Goal: Communication & Community: Answer question/provide support

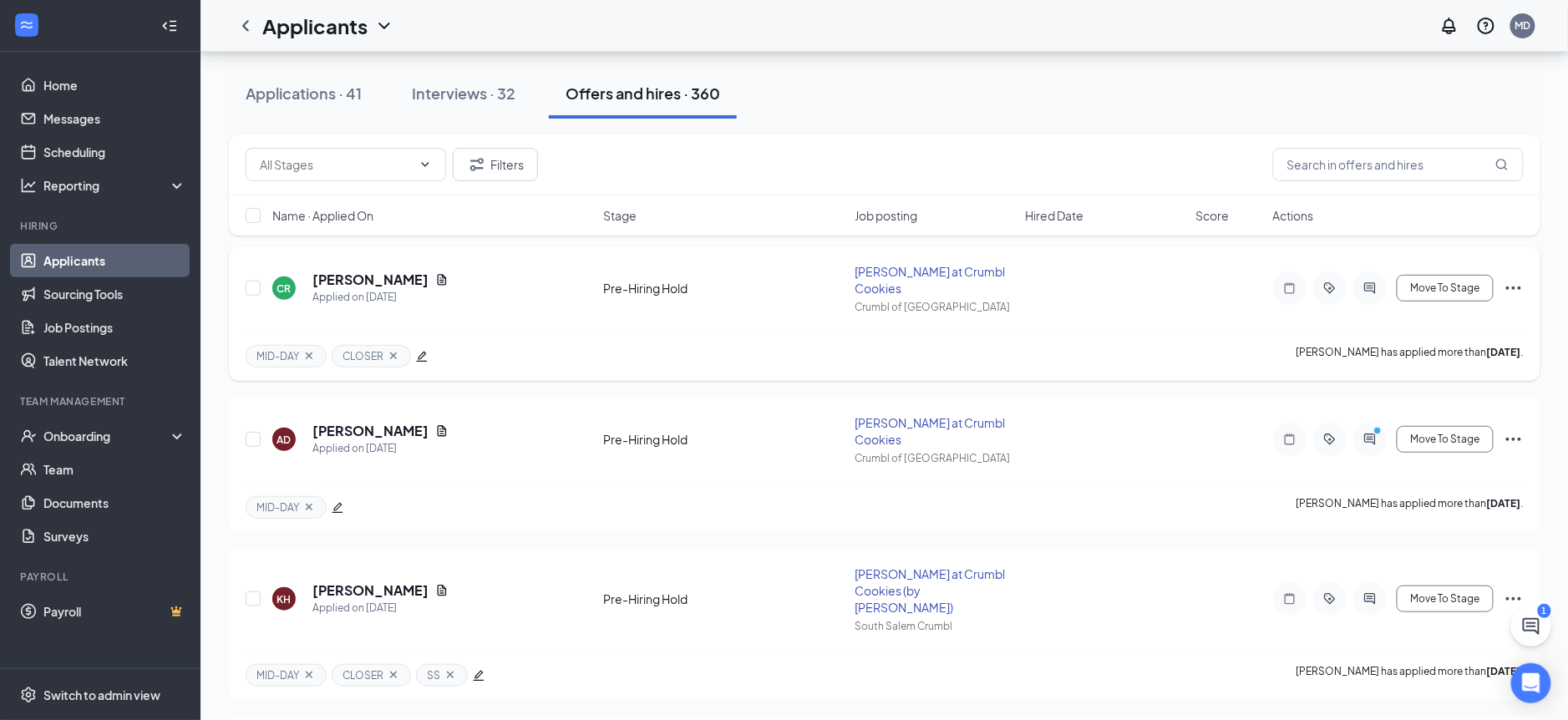
scroll to position [173, 0]
click at [1371, 434] on icon "ActiveChat" at bounding box center [1369, 441] width 20 height 13
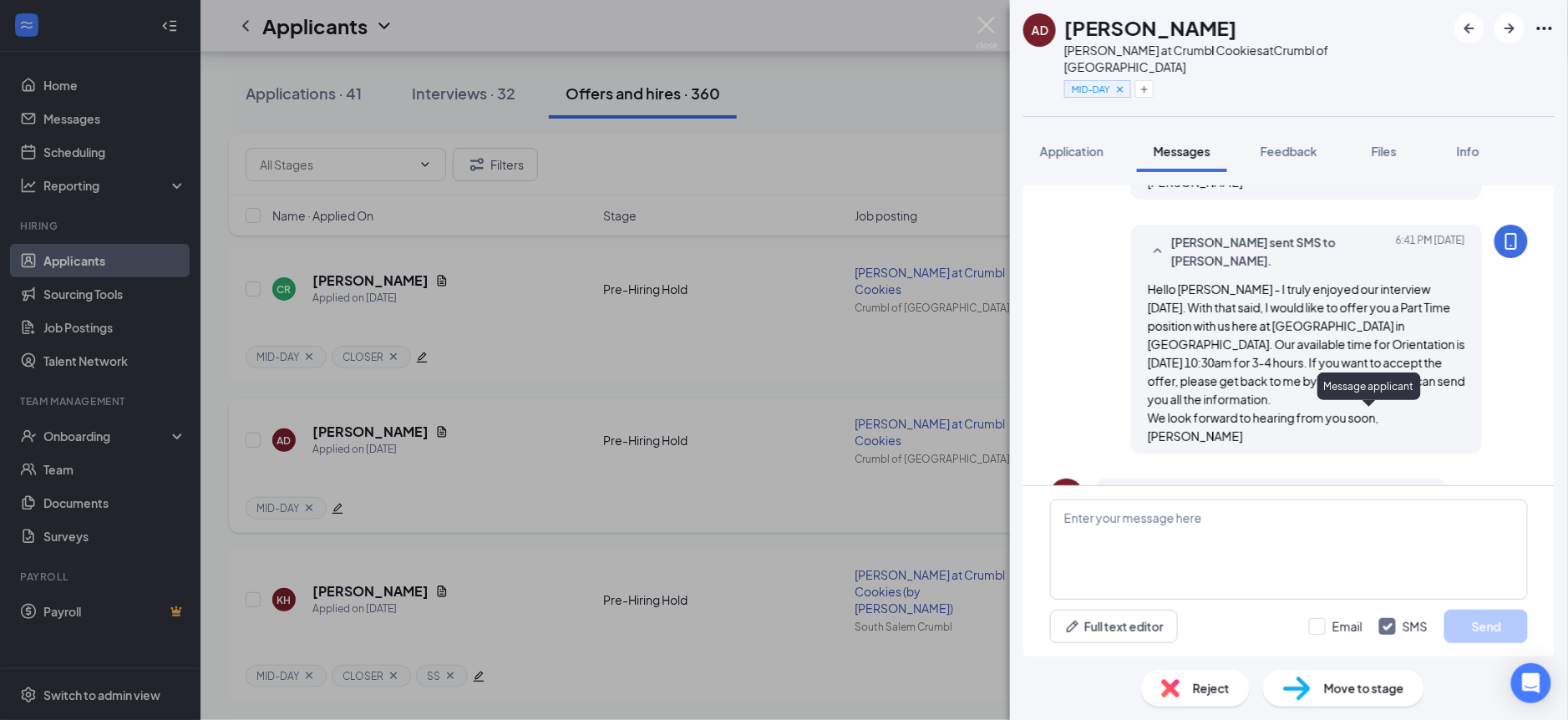
scroll to position [687, 0]
click at [508, 411] on div "AD [PERSON_NAME] at Crumbl Cookies at Crumbl of Salem MID-DAY Application Messa…" at bounding box center [784, 360] width 1568 height 720
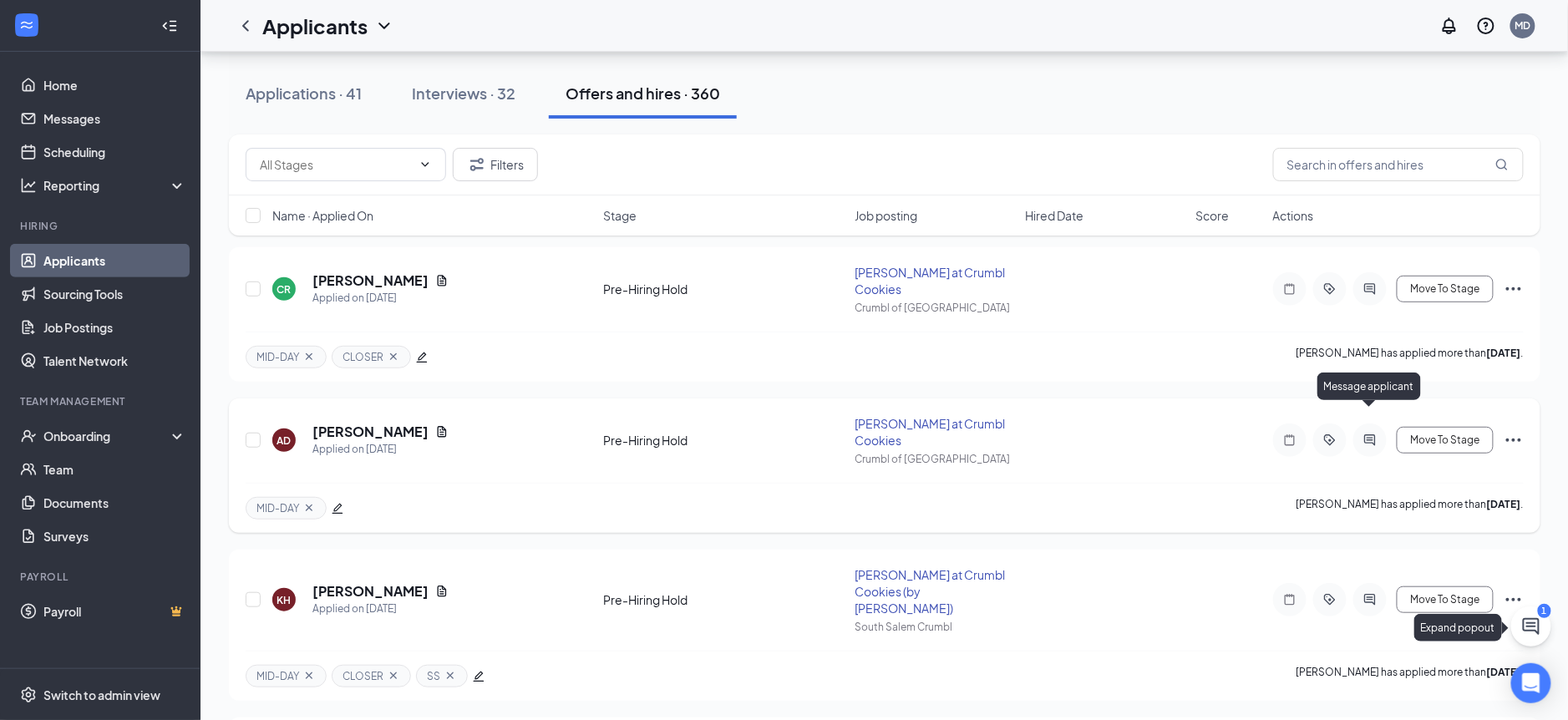
click at [1532, 628] on icon "ChatActive" at bounding box center [1531, 626] width 20 height 20
click at [1226, 695] on h3 "Chat" at bounding box center [1221, 699] width 30 height 18
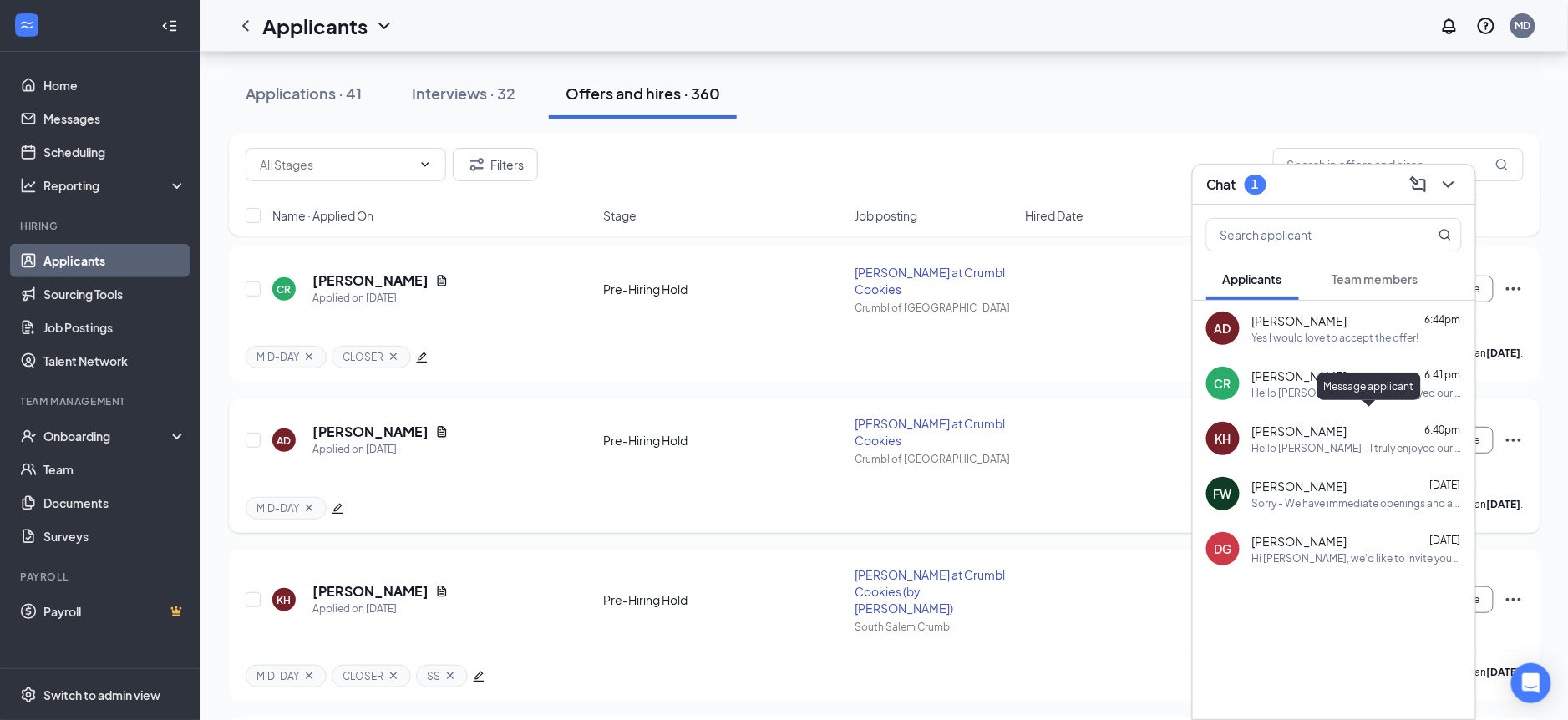
click at [1374, 283] on span "Team members" at bounding box center [1376, 279] width 86 height 15
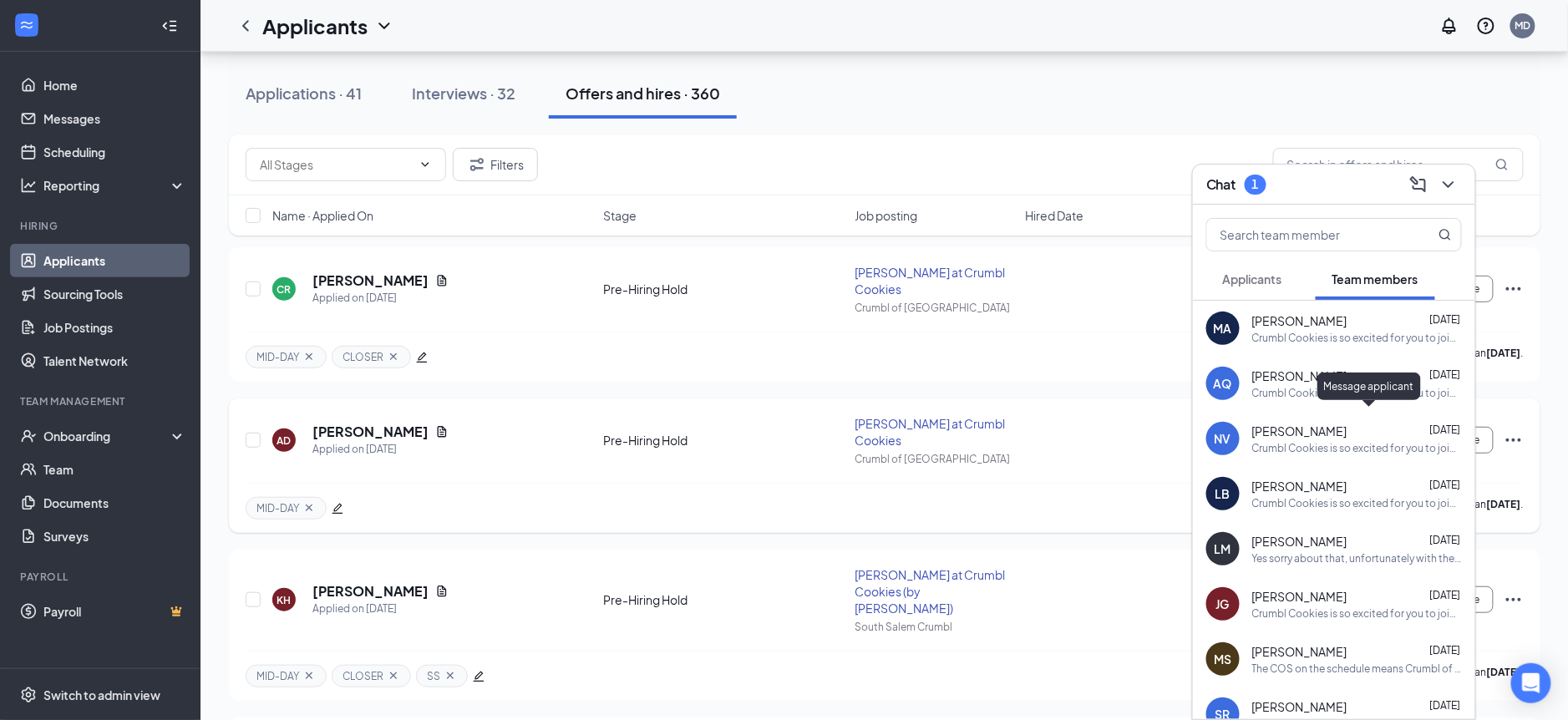
click at [1244, 280] on span "Applicants" at bounding box center [1253, 279] width 59 height 15
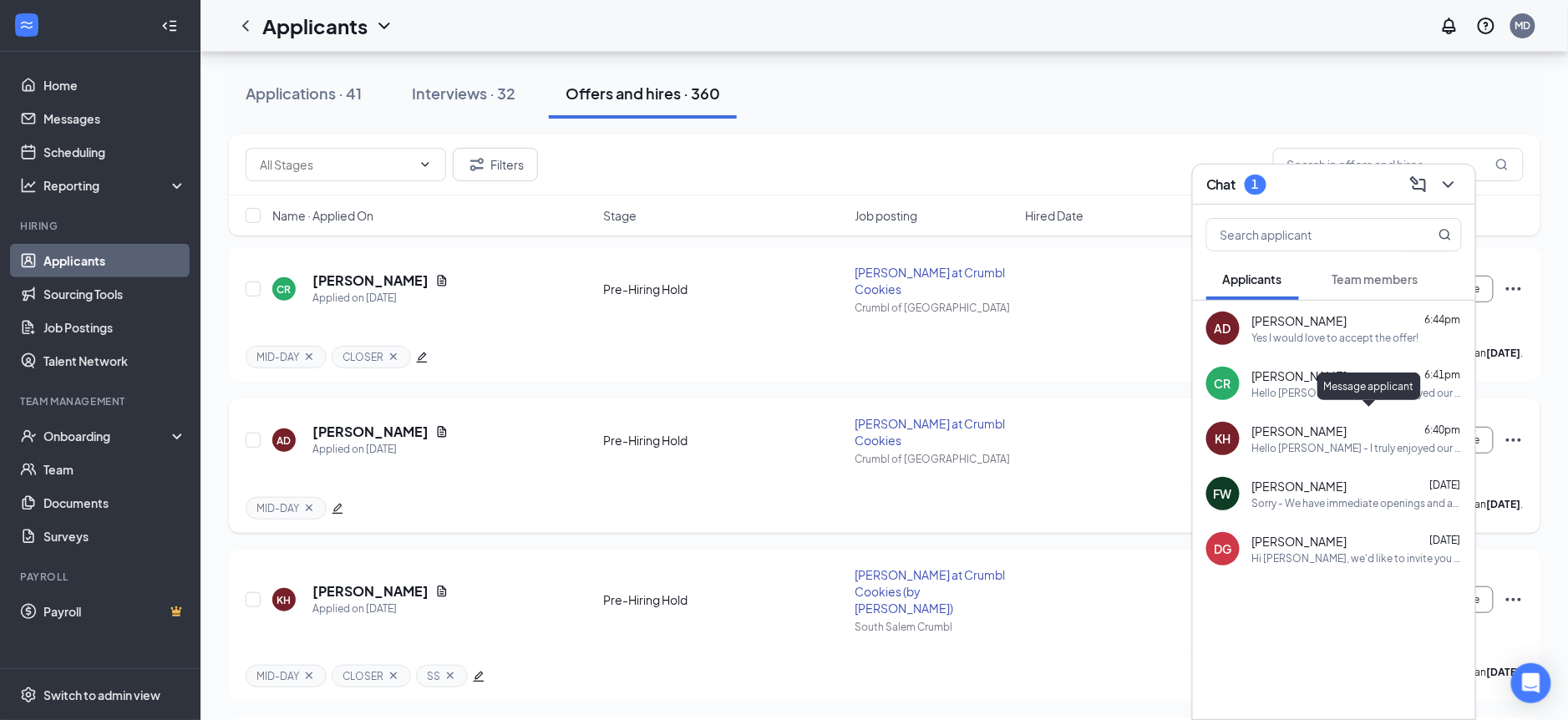
click at [1119, 483] on div "MID-DAY Allisyn Daubney has applied more than 14 days ago ." at bounding box center [885, 508] width 1278 height 50
click at [1111, 294] on div "CR CONNOR RIMOV Applied on Aug 22 Pre-Hiring Hold Baker at Crumbl Cookies Crumb…" at bounding box center [885, 298] width 1278 height 68
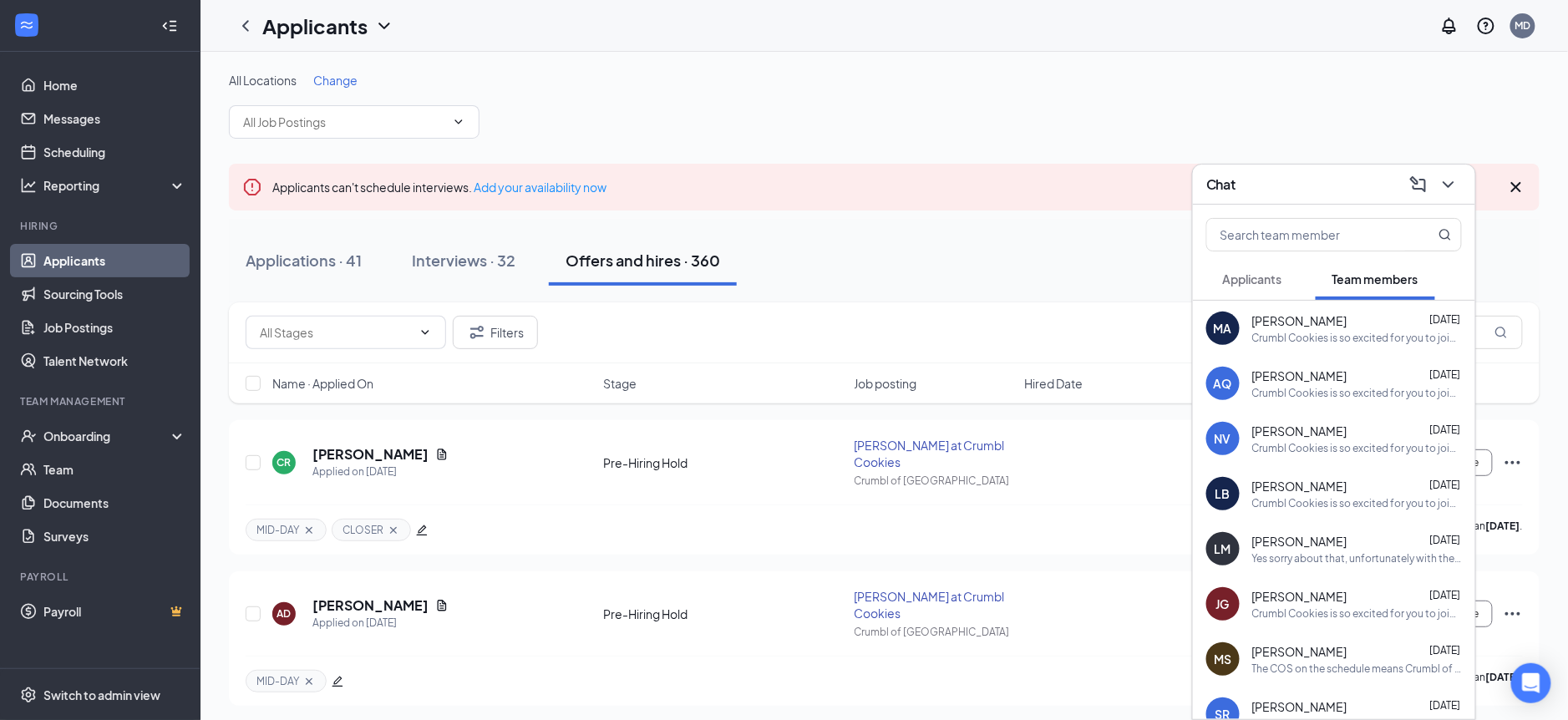
click at [1234, 291] on button "Applicants" at bounding box center [1252, 279] width 93 height 42
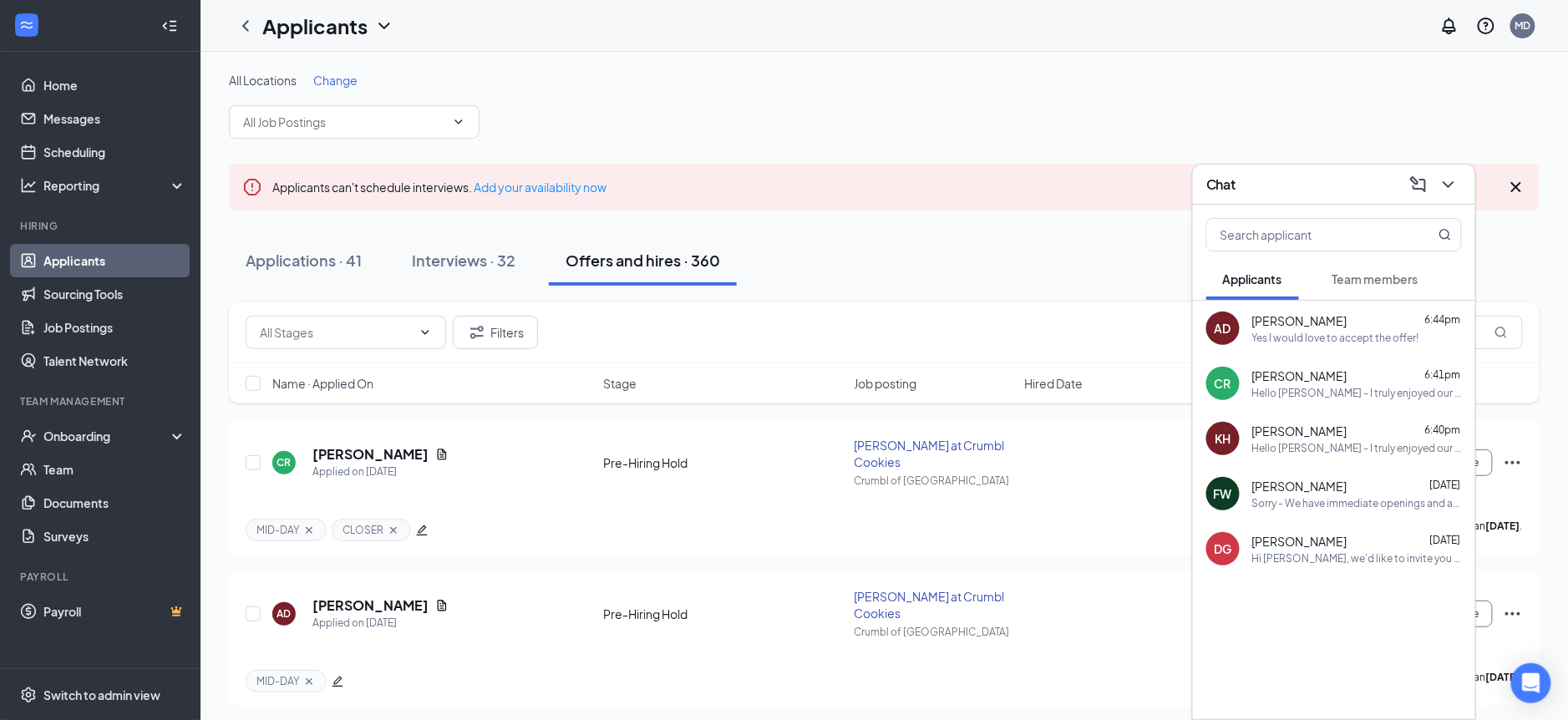
click at [1461, 176] on div at bounding box center [1446, 184] width 30 height 27
click at [1450, 186] on icon "ChevronDown" at bounding box center [1448, 184] width 20 height 20
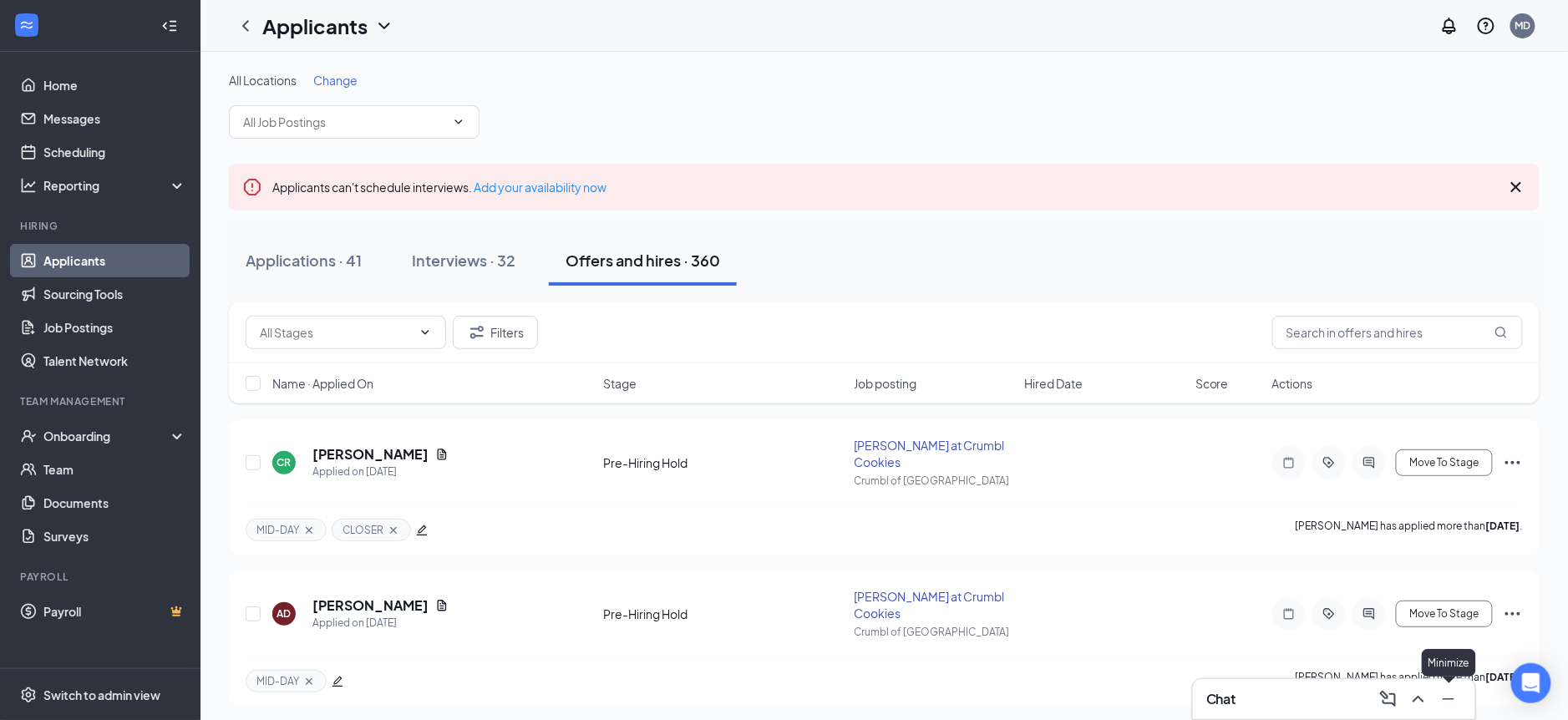
click at [1449, 698] on icon "Minimize" at bounding box center [1448, 699] width 20 height 20
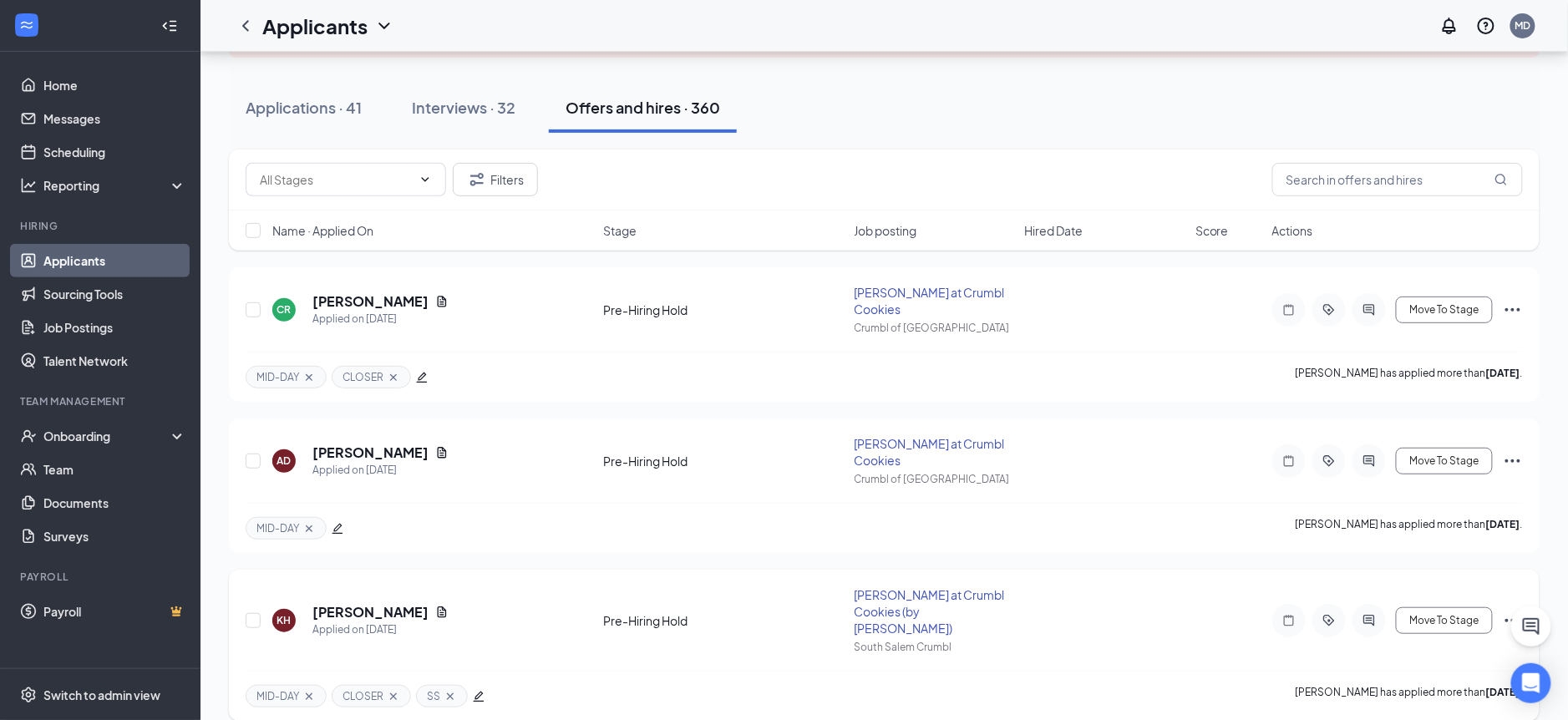
scroll to position [155, 0]
click at [1372, 302] on icon "ActiveChat" at bounding box center [1368, 307] width 11 height 11
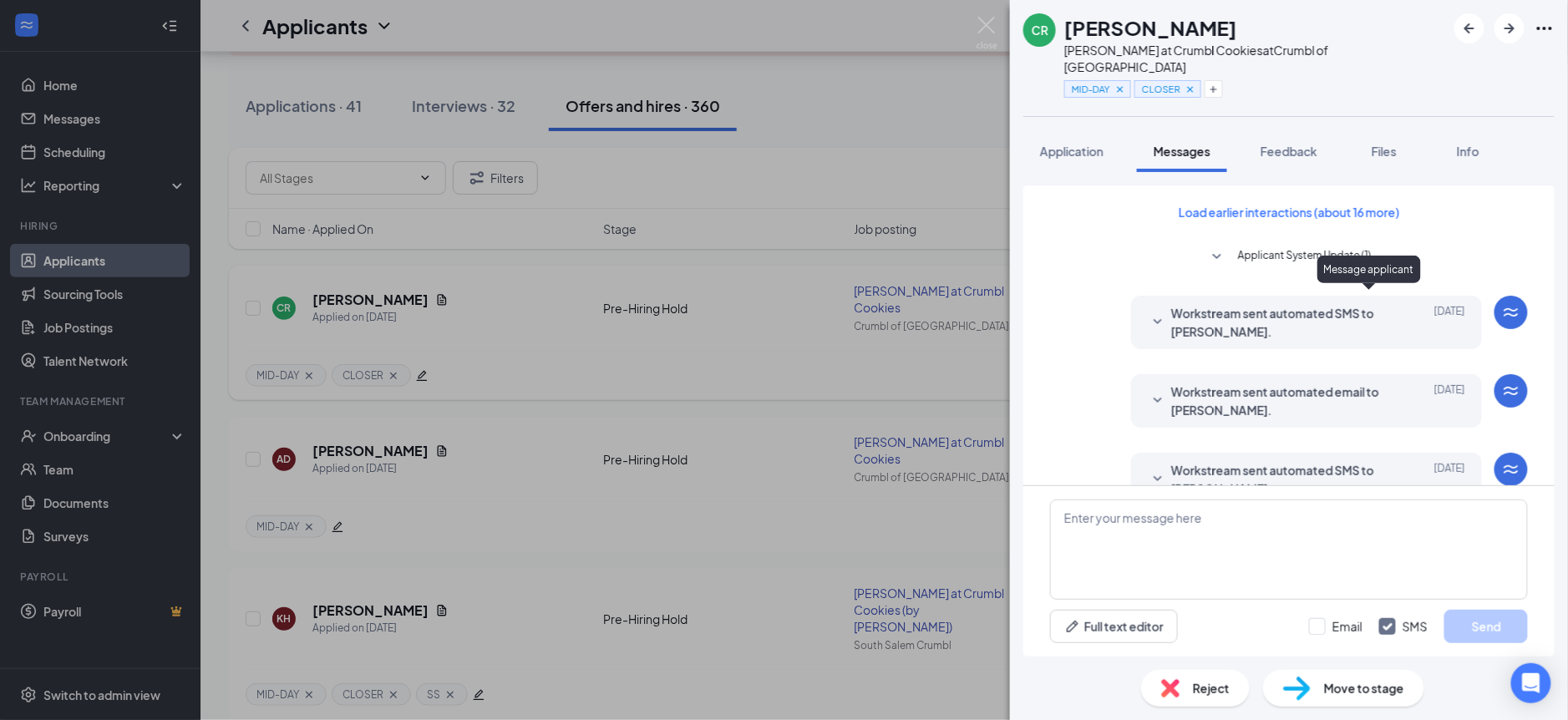
scroll to position [687, 0]
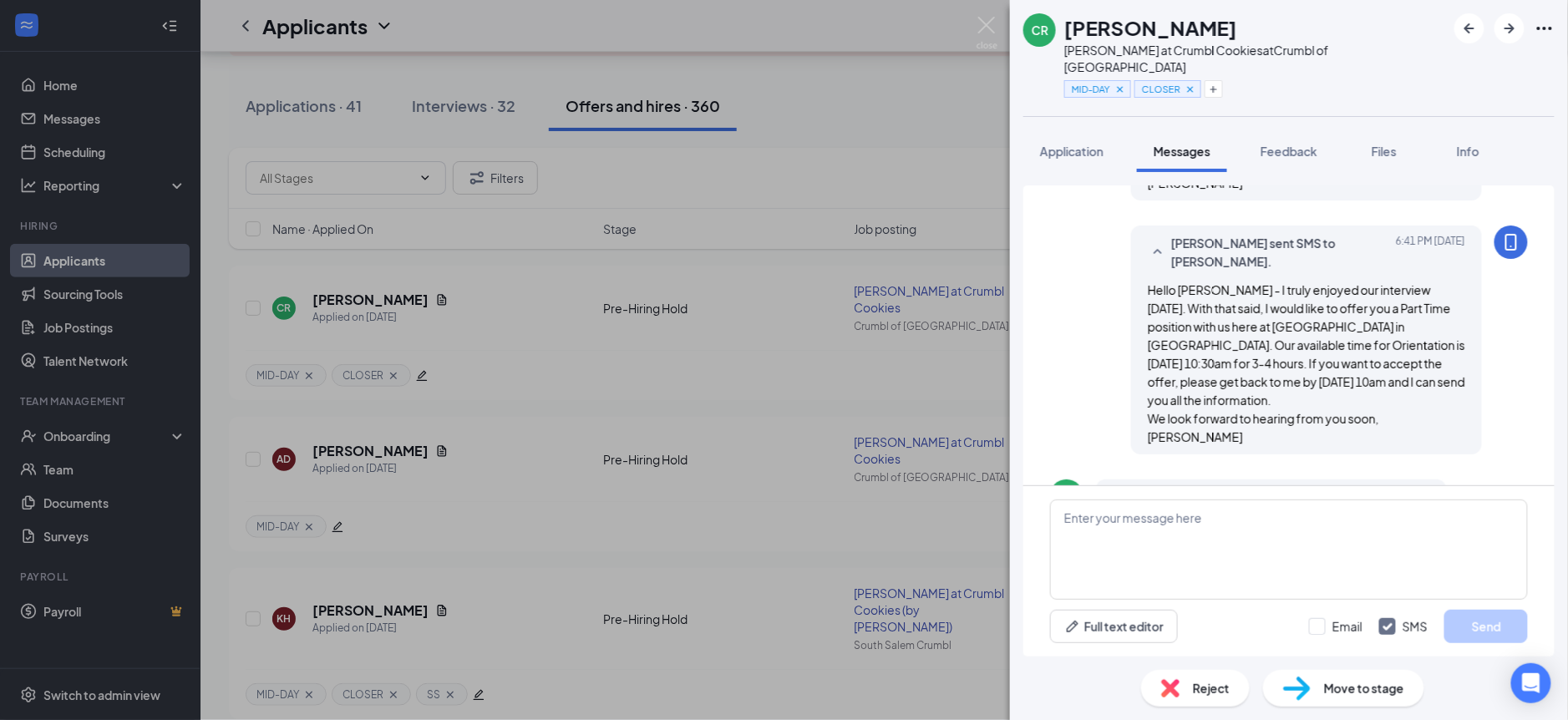
click at [693, 355] on div "[PERSON_NAME] [PERSON_NAME] at Crumbl Cookies at Crumbl of Salem MID-DAY CLOSER…" at bounding box center [784, 360] width 1568 height 720
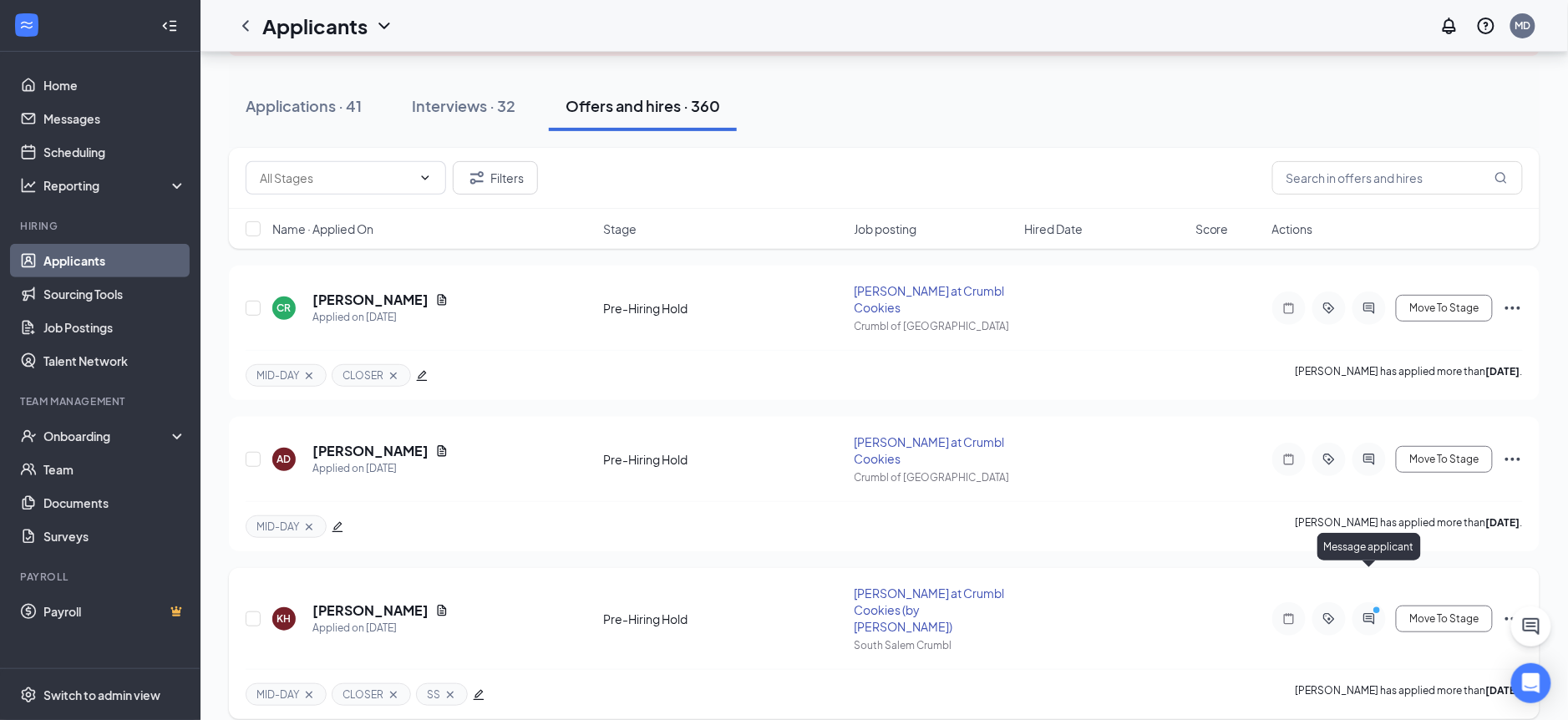
click at [1373, 606] on icon "PrimaryDot" at bounding box center [1379, 612] width 20 height 13
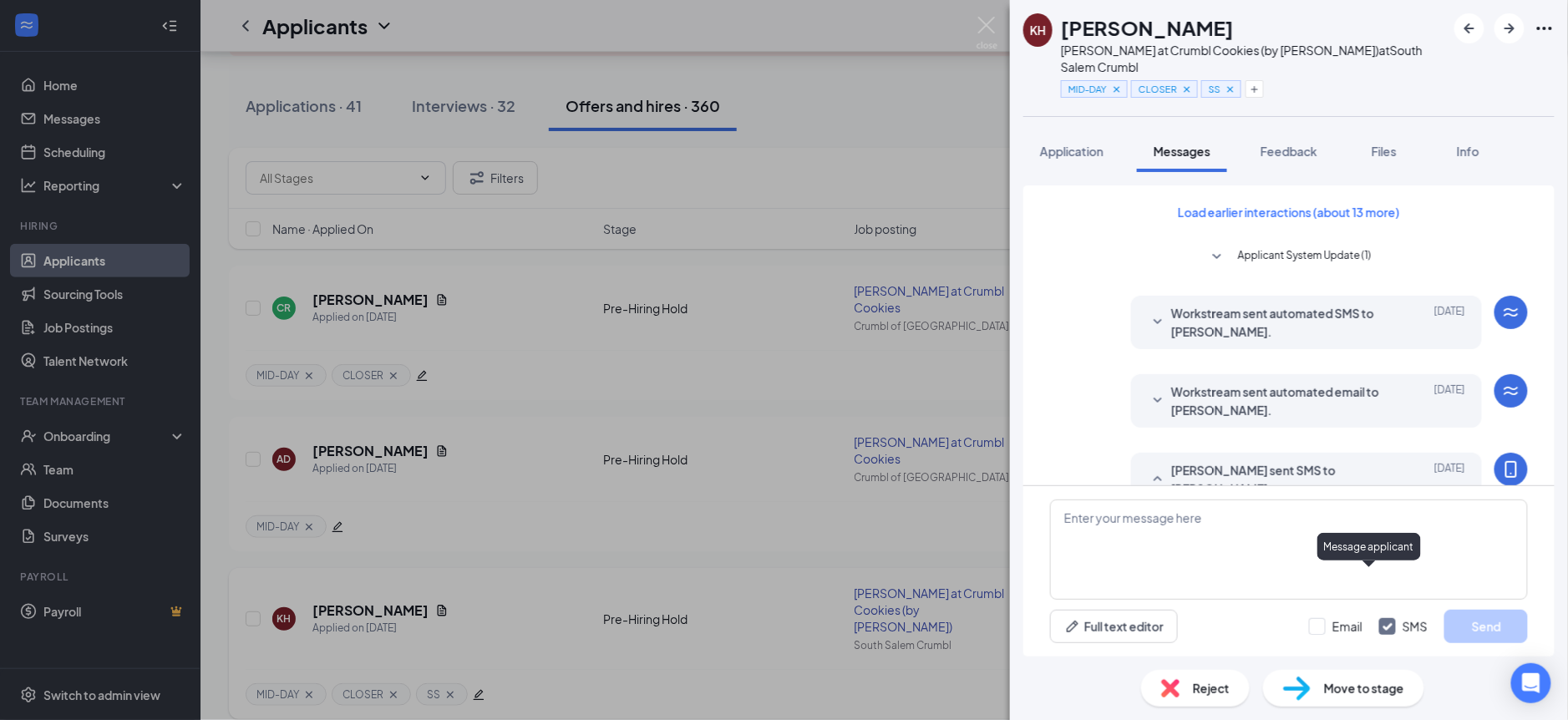
scroll to position [972, 0]
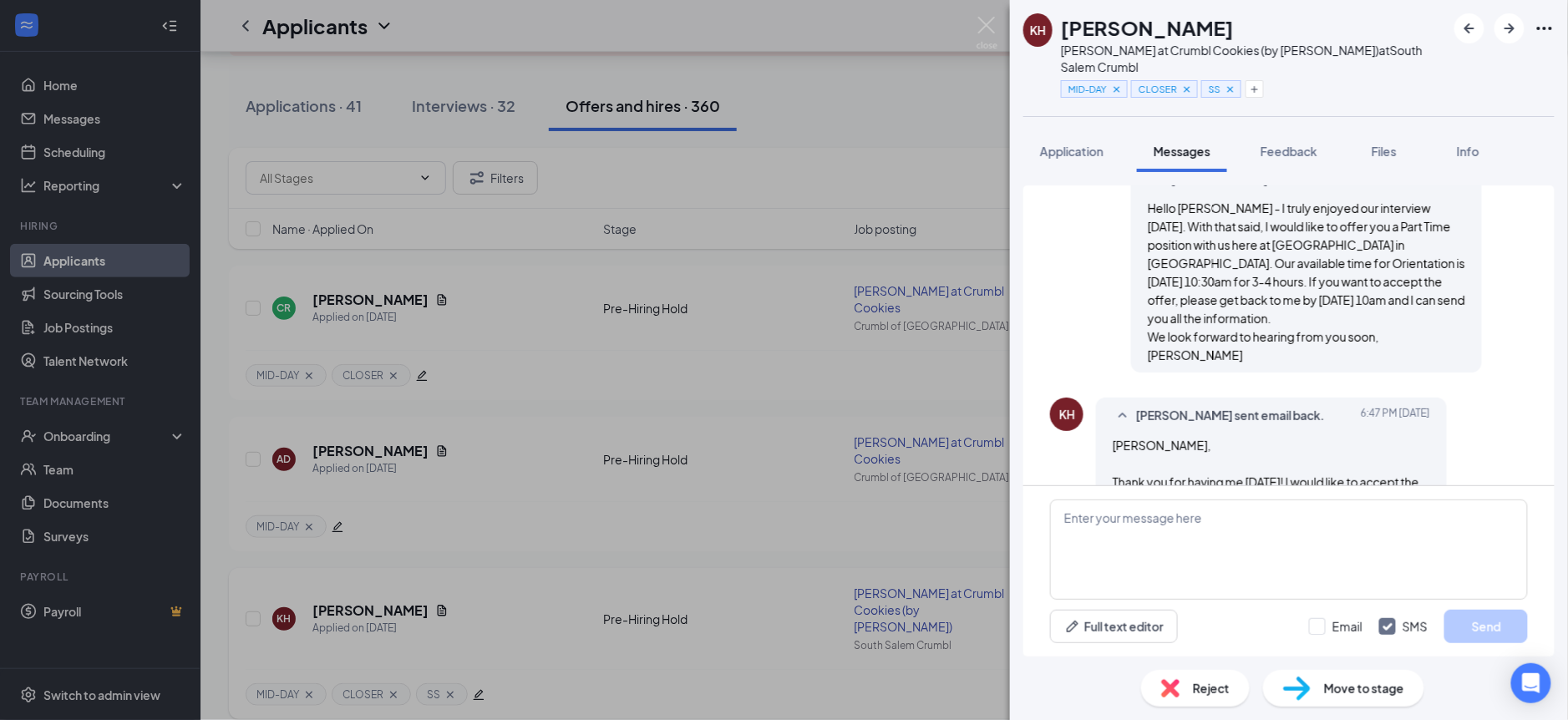
click at [503, 332] on div "KH [PERSON_NAME] at Crumbl Cookies (by [PERSON_NAME]) at [GEOGRAPHIC_DATA] Crum…" at bounding box center [784, 360] width 1568 height 720
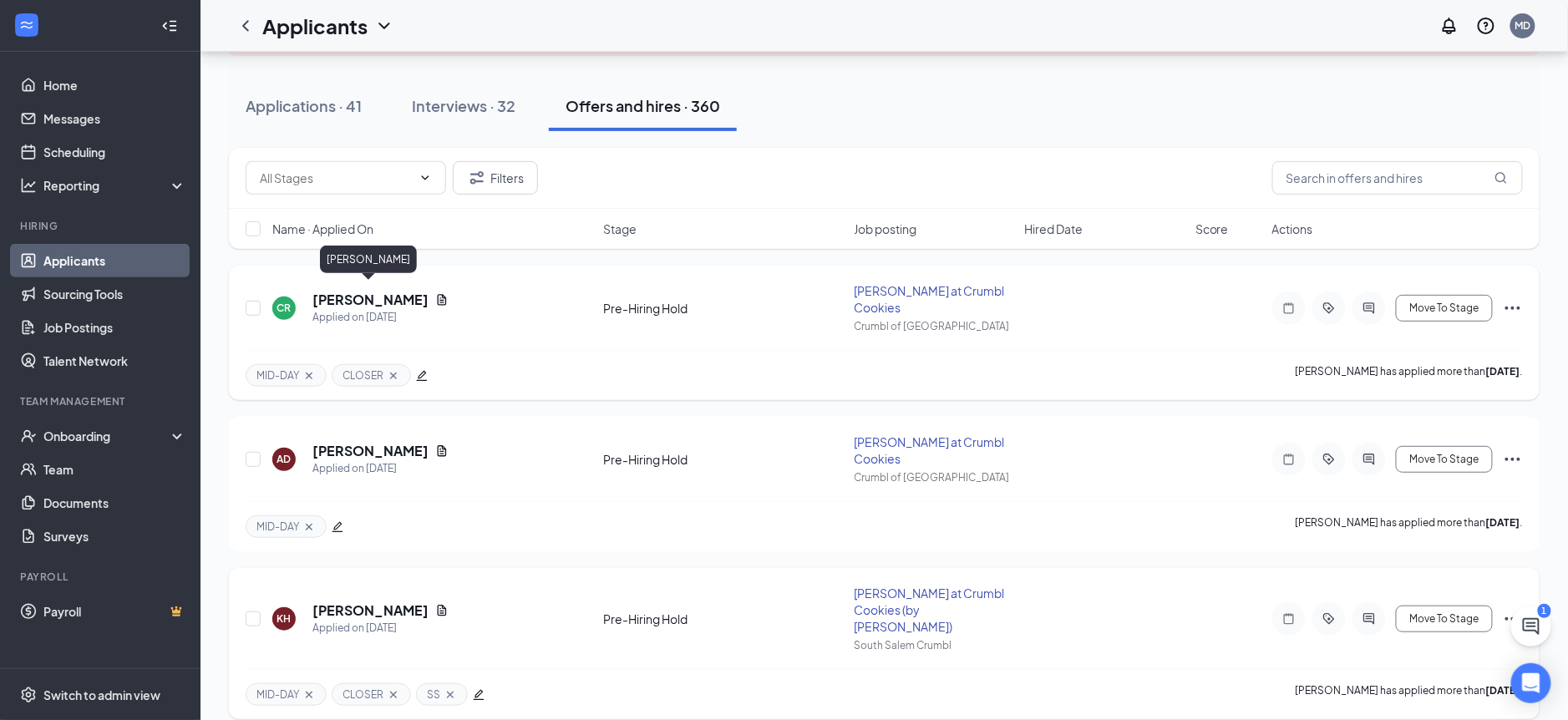
click at [386, 291] on h5 "[PERSON_NAME]" at bounding box center [370, 300] width 116 height 18
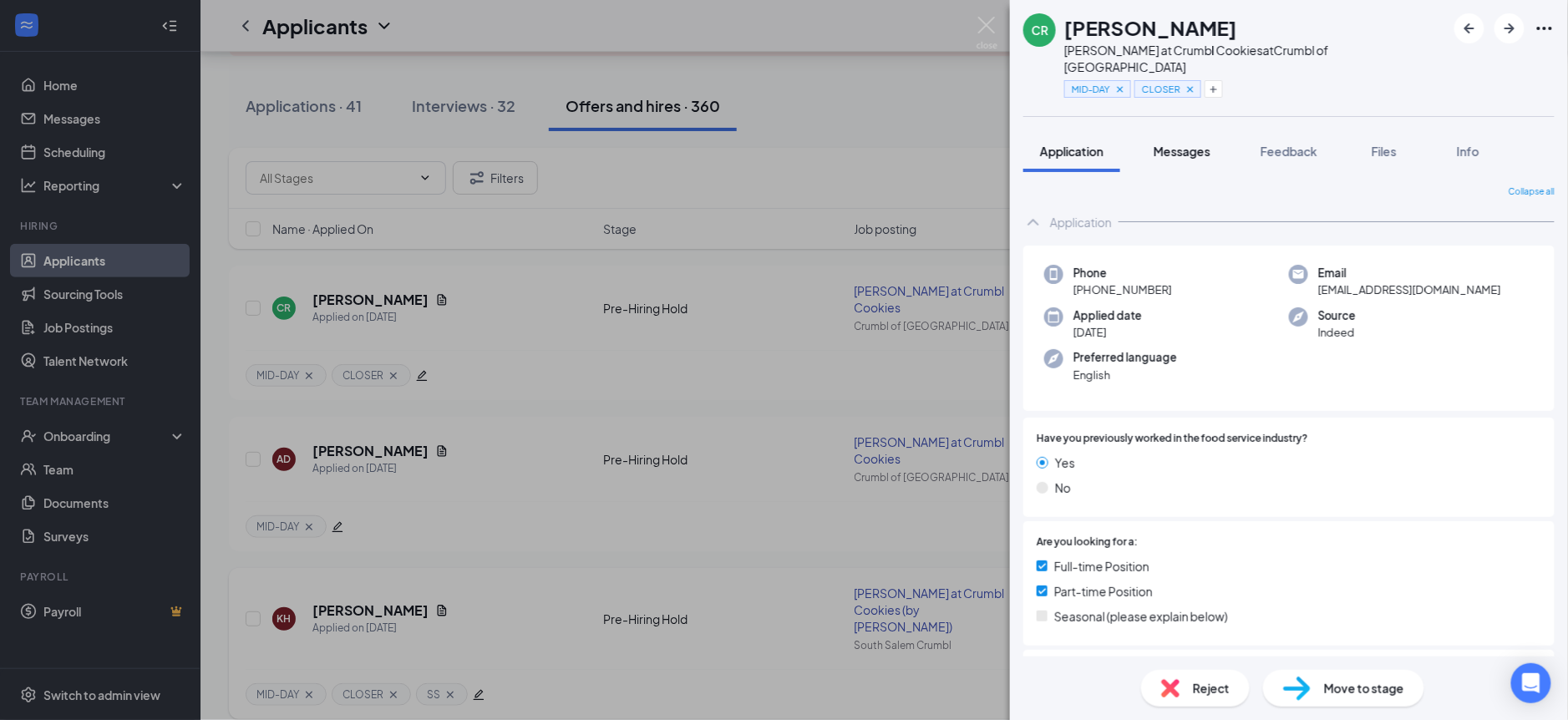
click at [1184, 144] on span "Messages" at bounding box center [1181, 152] width 57 height 15
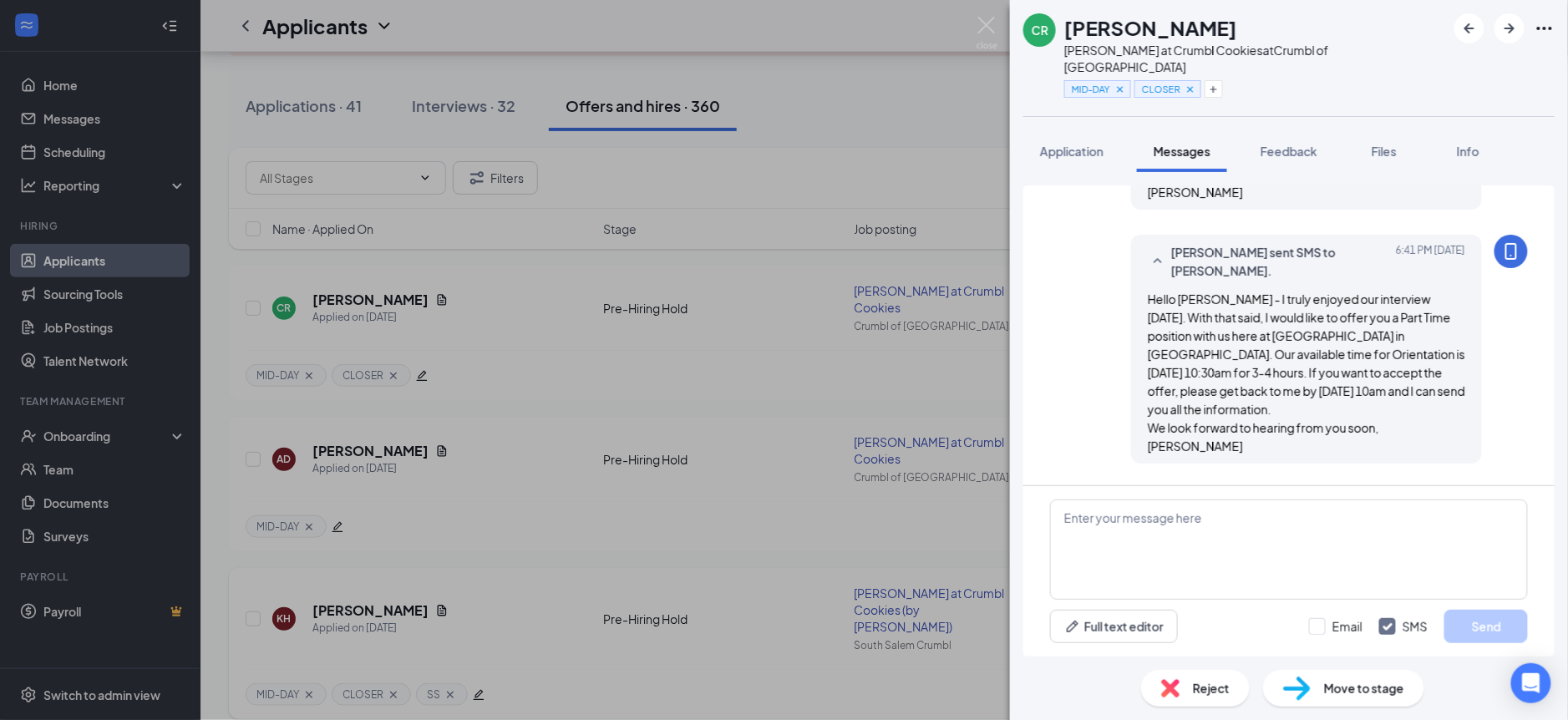
scroll to position [687, 0]
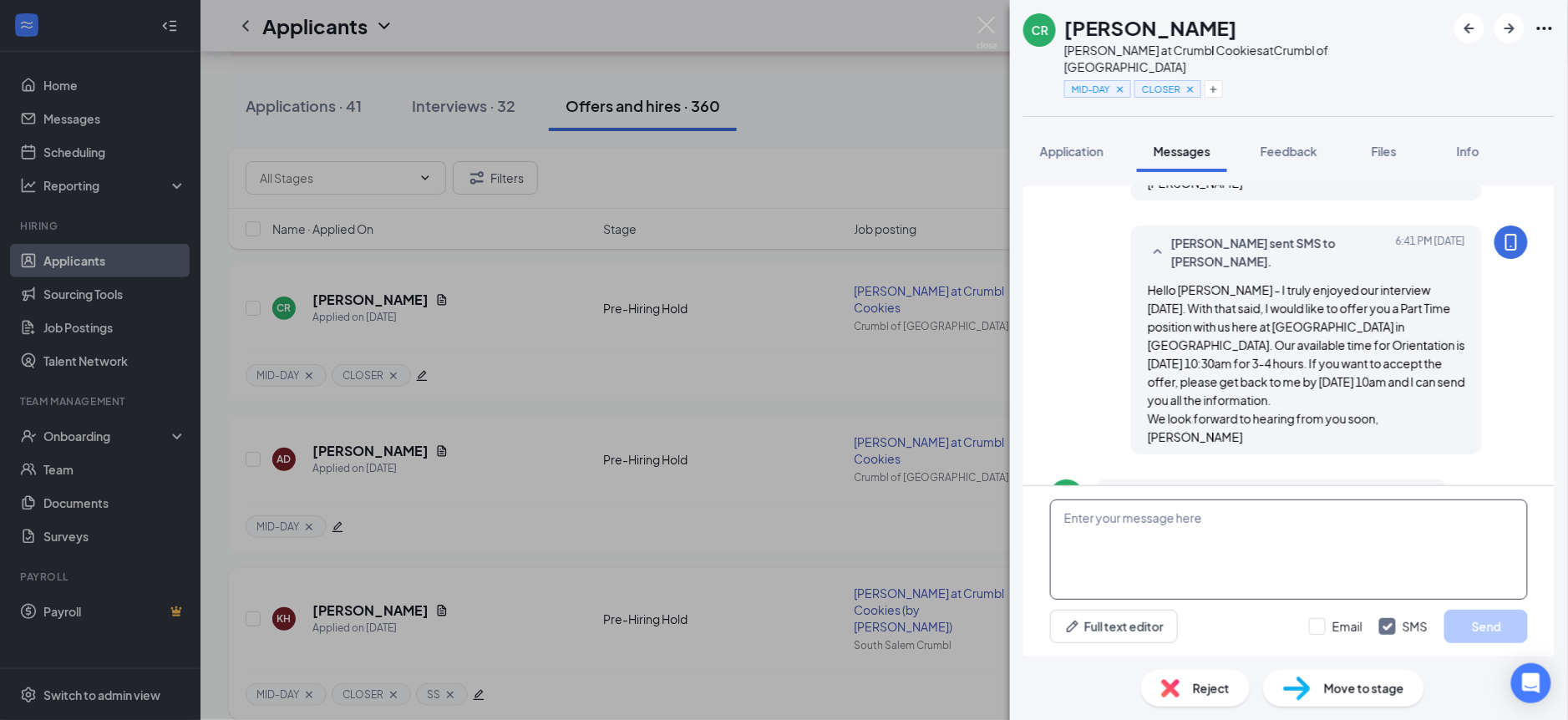
click at [1210, 540] on textarea at bounding box center [1289, 550] width 478 height 100
type textarea "Wonderful"
drag, startPoint x: 1315, startPoint y: 625, endPoint x: 1304, endPoint y: 617, distance: 13.6
click at [1315, 625] on input "Email" at bounding box center [1336, 626] width 54 height 16
checkbox input "true"
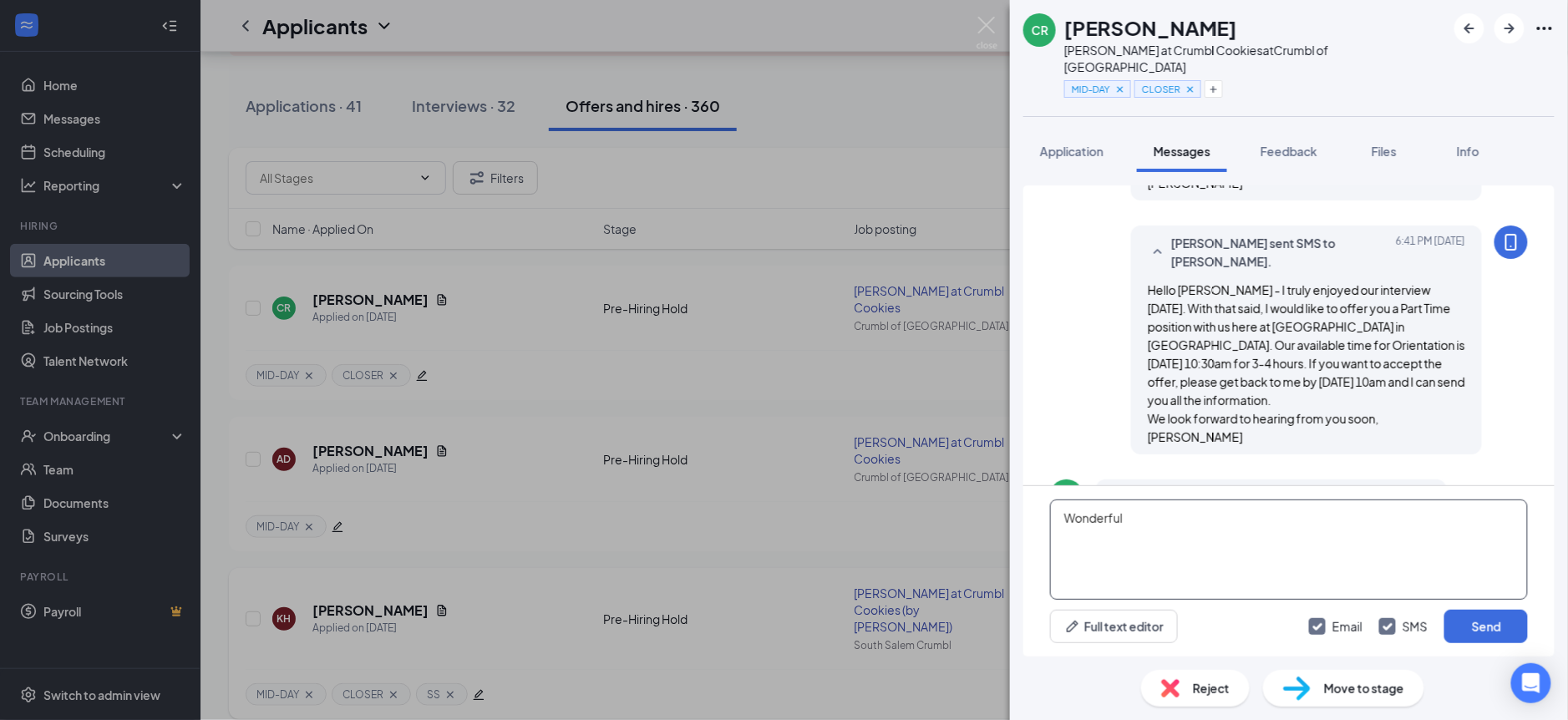
click at [1198, 521] on textarea "Wonderful" at bounding box center [1289, 550] width 478 height 100
click at [1162, 520] on textarea "Wonderful - I willl send the" at bounding box center [1289, 550] width 478 height 100
drag, startPoint x: 1159, startPoint y: 521, endPoint x: 1162, endPoint y: 542, distance: 21.2
click at [1160, 533] on textarea "Wonderful - I willl send the" at bounding box center [1289, 550] width 478 height 100
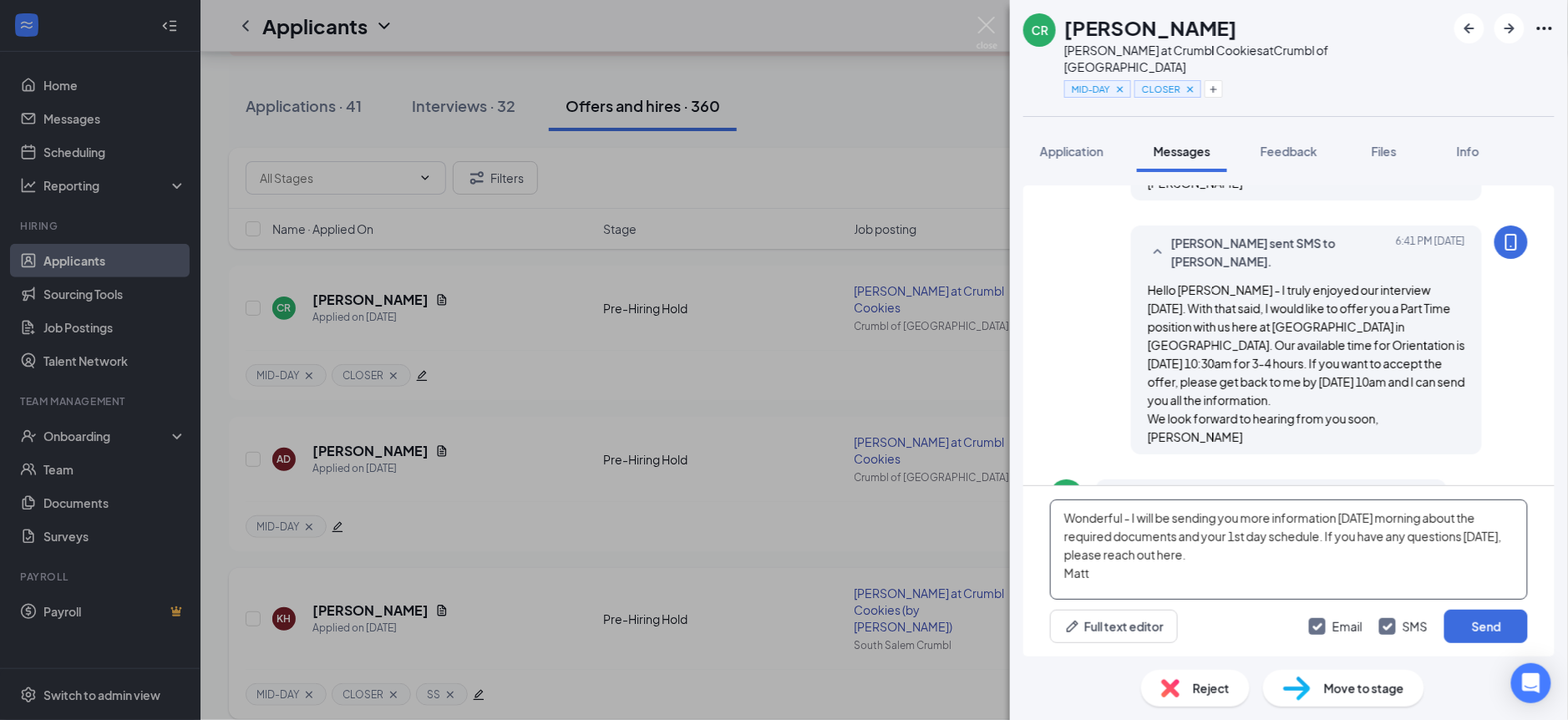
click at [1280, 550] on textarea "Wonderful - I will be sending you more information [DATE] morning about the req…" at bounding box center [1289, 550] width 478 height 100
drag, startPoint x: 1104, startPoint y: 592, endPoint x: 1065, endPoint y: 520, distance: 81.9
click at [1065, 520] on textarea "Wonderful - I will be sending you more information [DATE] morning about the req…" at bounding box center [1289, 550] width 478 height 100
type textarea "Wonderful - I will be sending you more information [DATE] morning about the req…"
click at [1485, 625] on button "Send" at bounding box center [1485, 627] width 83 height 34
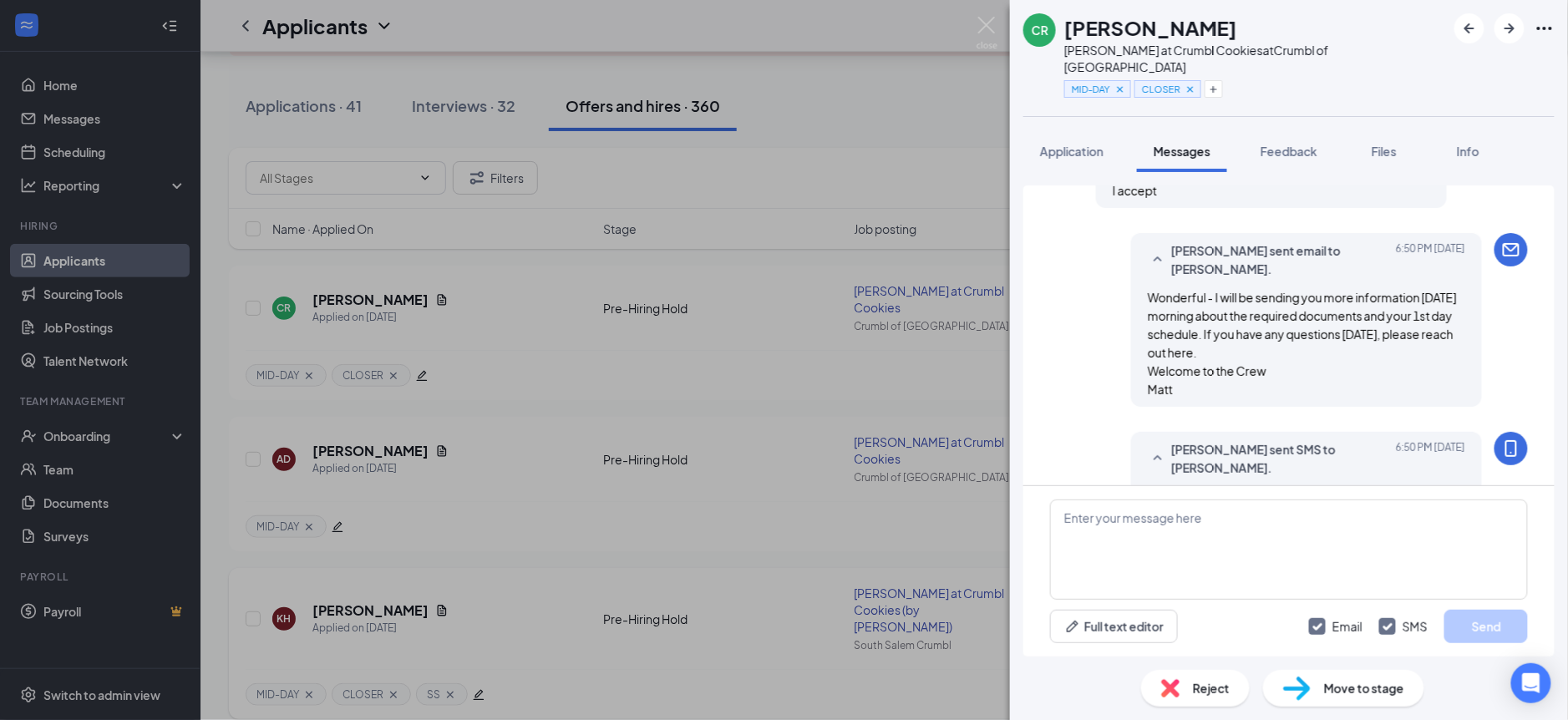
scroll to position [1074, 0]
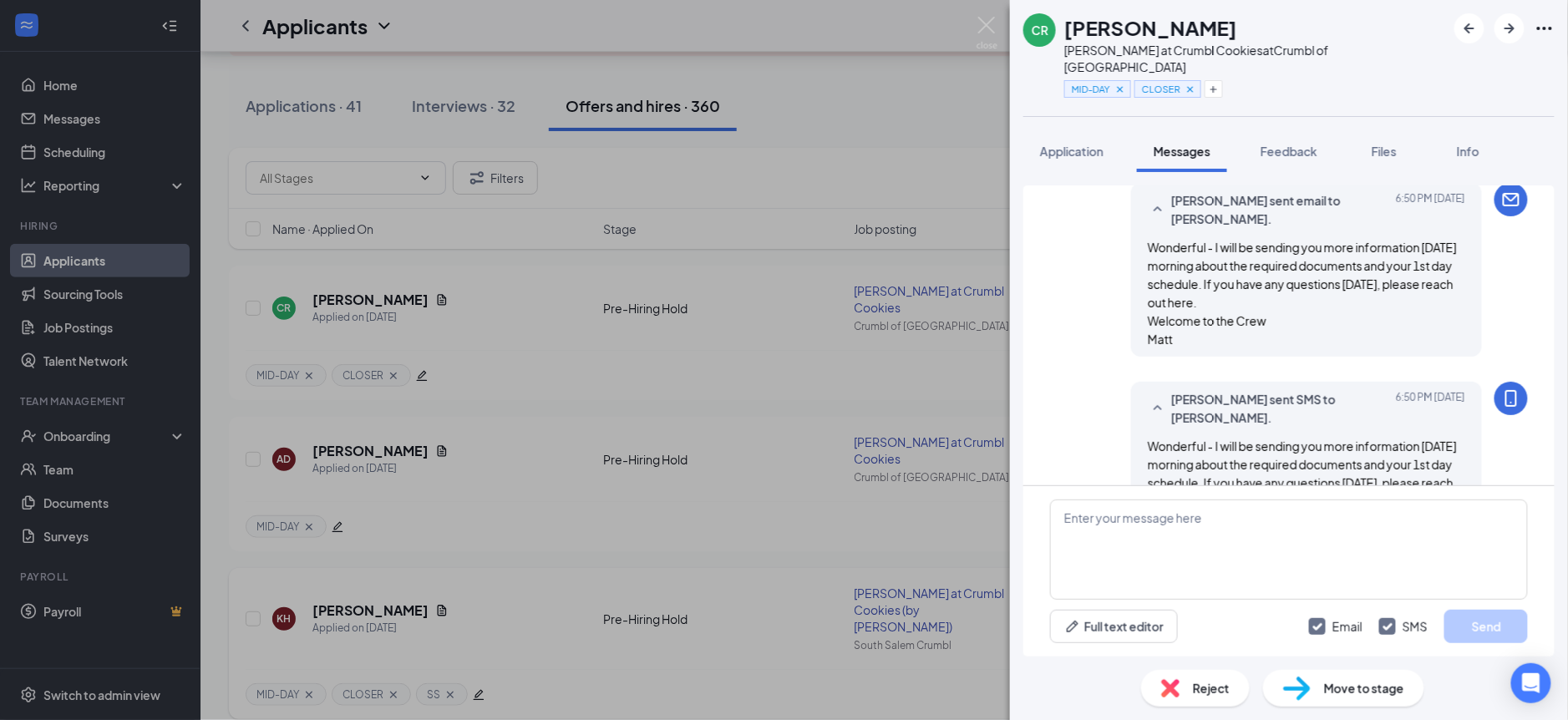
click at [575, 447] on div "[PERSON_NAME] [PERSON_NAME] at Crumbl Cookies at Crumbl of Salem MID-DAY CLOSER…" at bounding box center [784, 360] width 1568 height 720
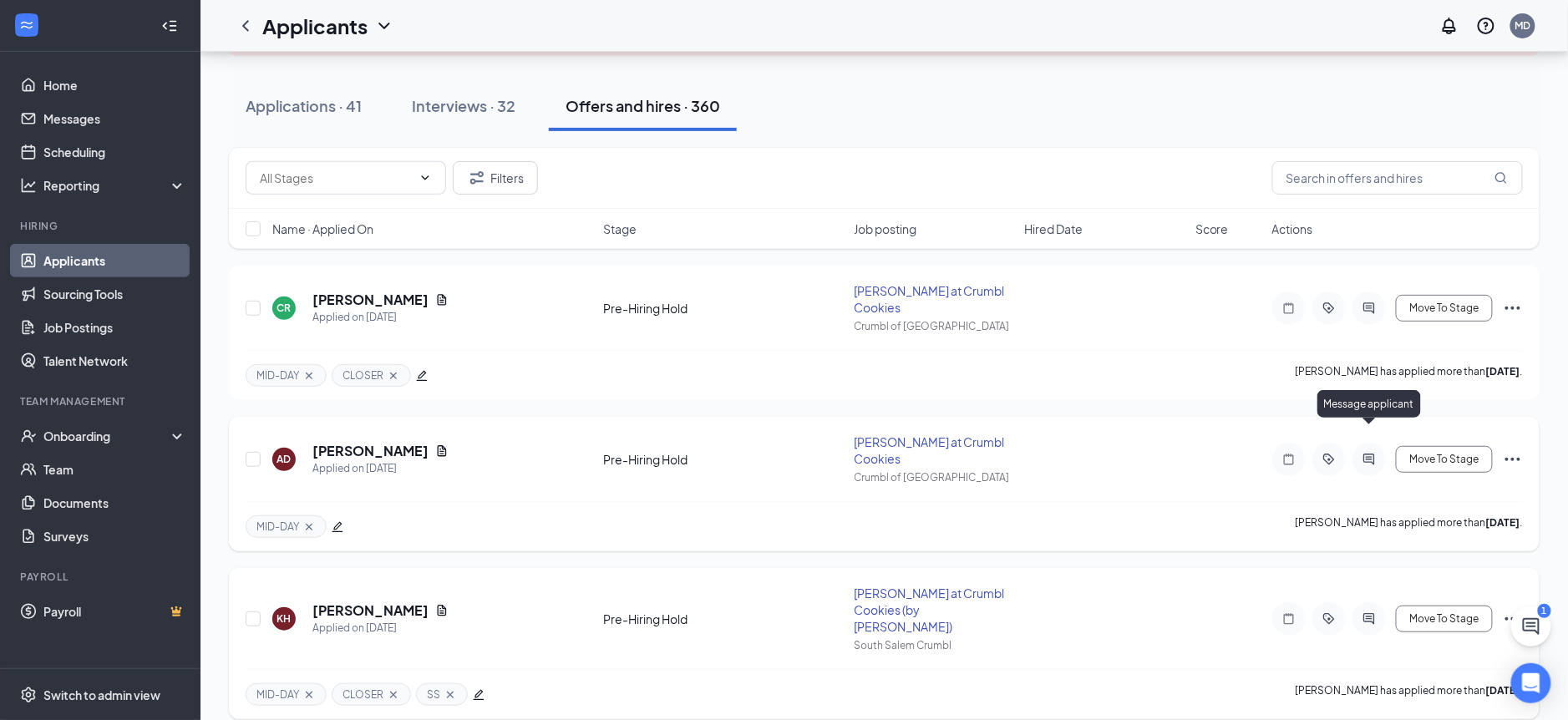
click at [1362, 453] on icon "ActiveChat" at bounding box center [1368, 460] width 20 height 13
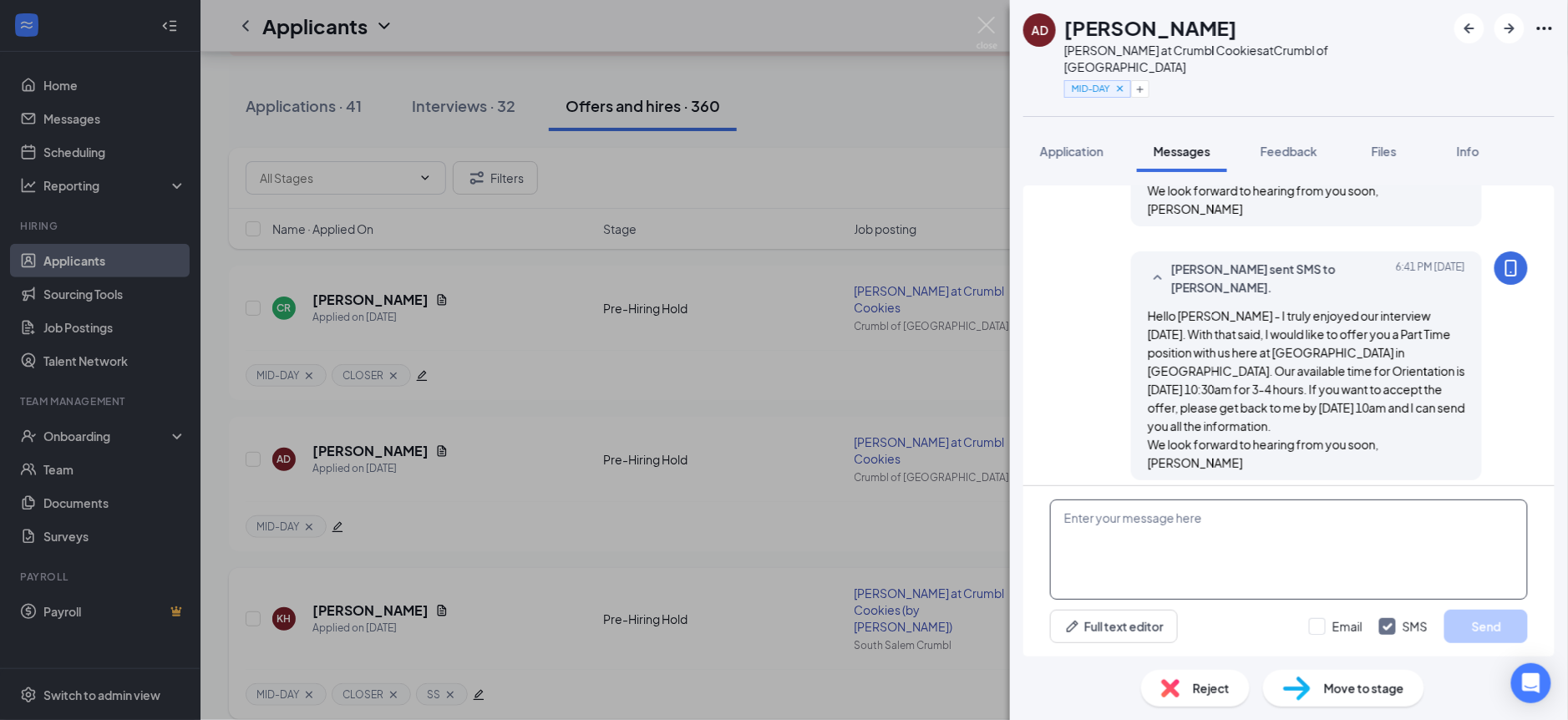
scroll to position [687, 0]
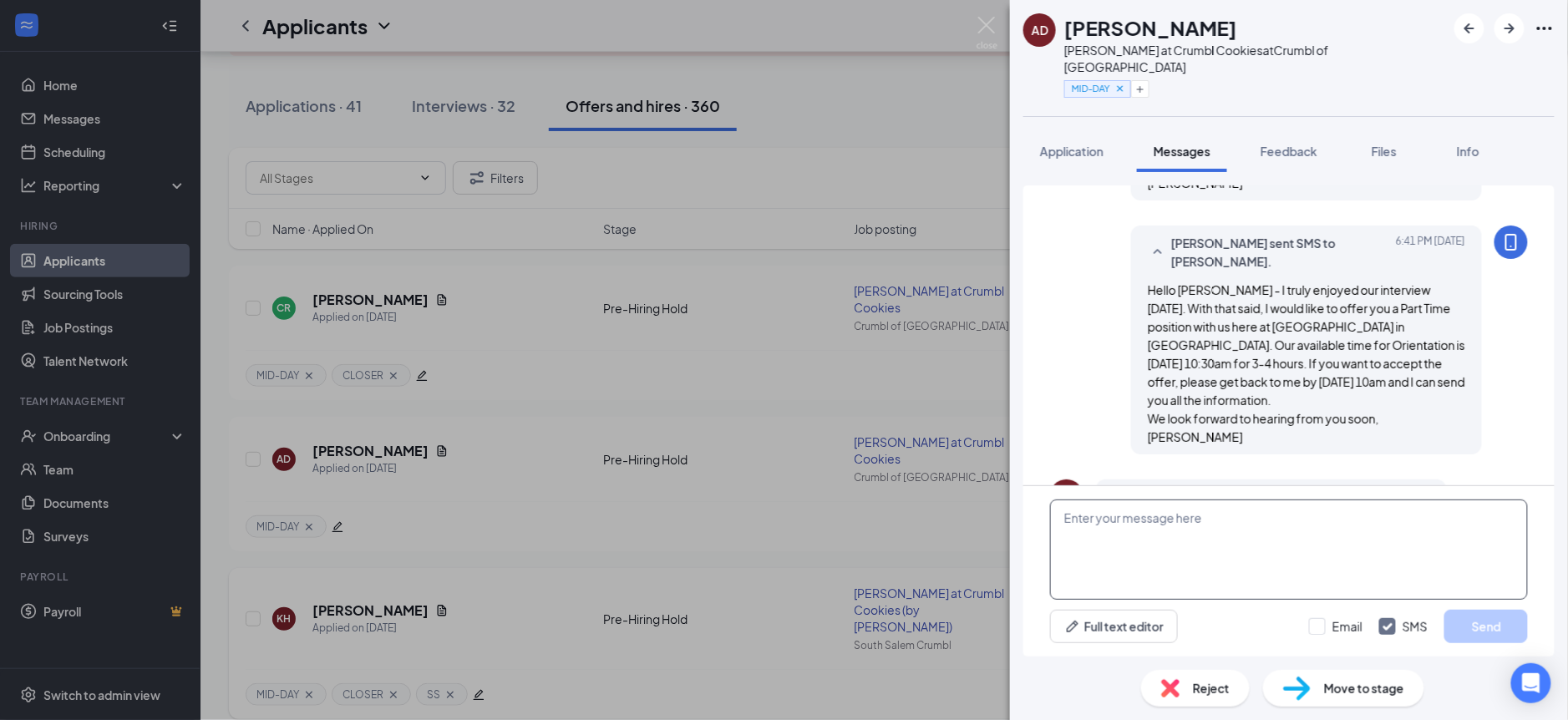
click at [1222, 552] on textarea at bounding box center [1289, 550] width 478 height 100
drag, startPoint x: 1319, startPoint y: 627, endPoint x: 1305, endPoint y: 565, distance: 63.6
click at [1319, 627] on input "Email" at bounding box center [1336, 626] width 54 height 16
checkbox input "true"
click at [1293, 533] on textarea at bounding box center [1289, 550] width 478 height 100
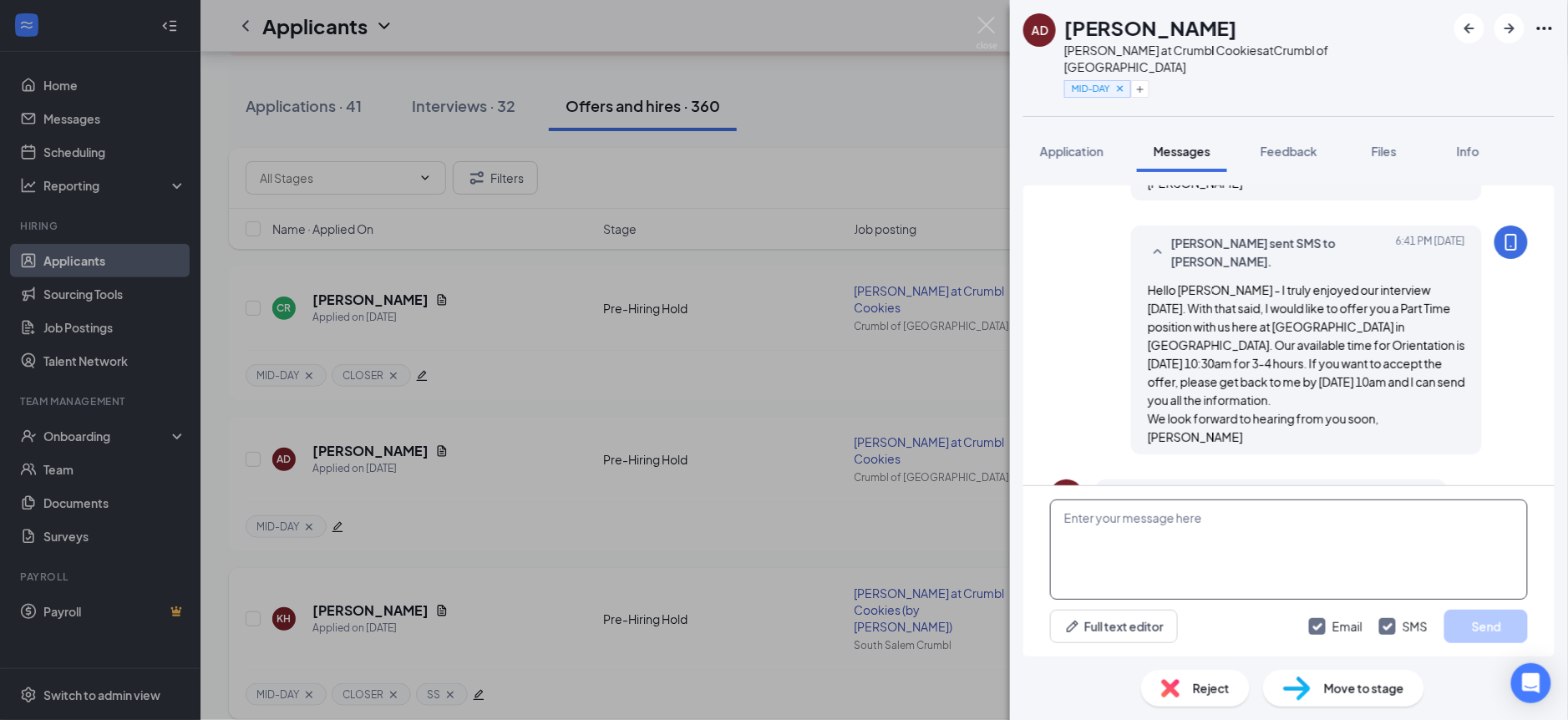
paste textarea "Wonderful - I will be sending you more information [DATE] morning about the req…"
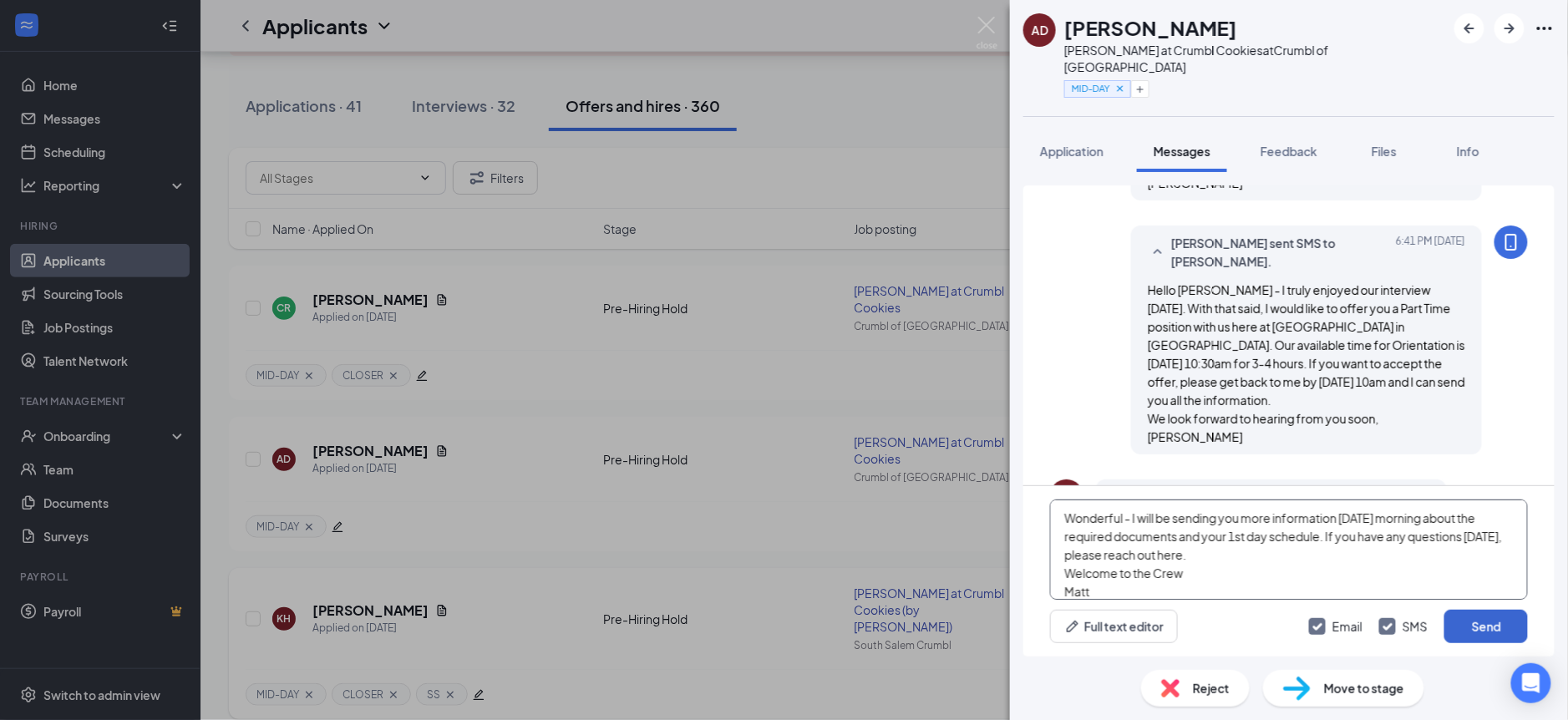
type textarea "Wonderful - I will be sending you more information [DATE] morning about the req…"
click at [1501, 633] on button "Send" at bounding box center [1485, 627] width 83 height 34
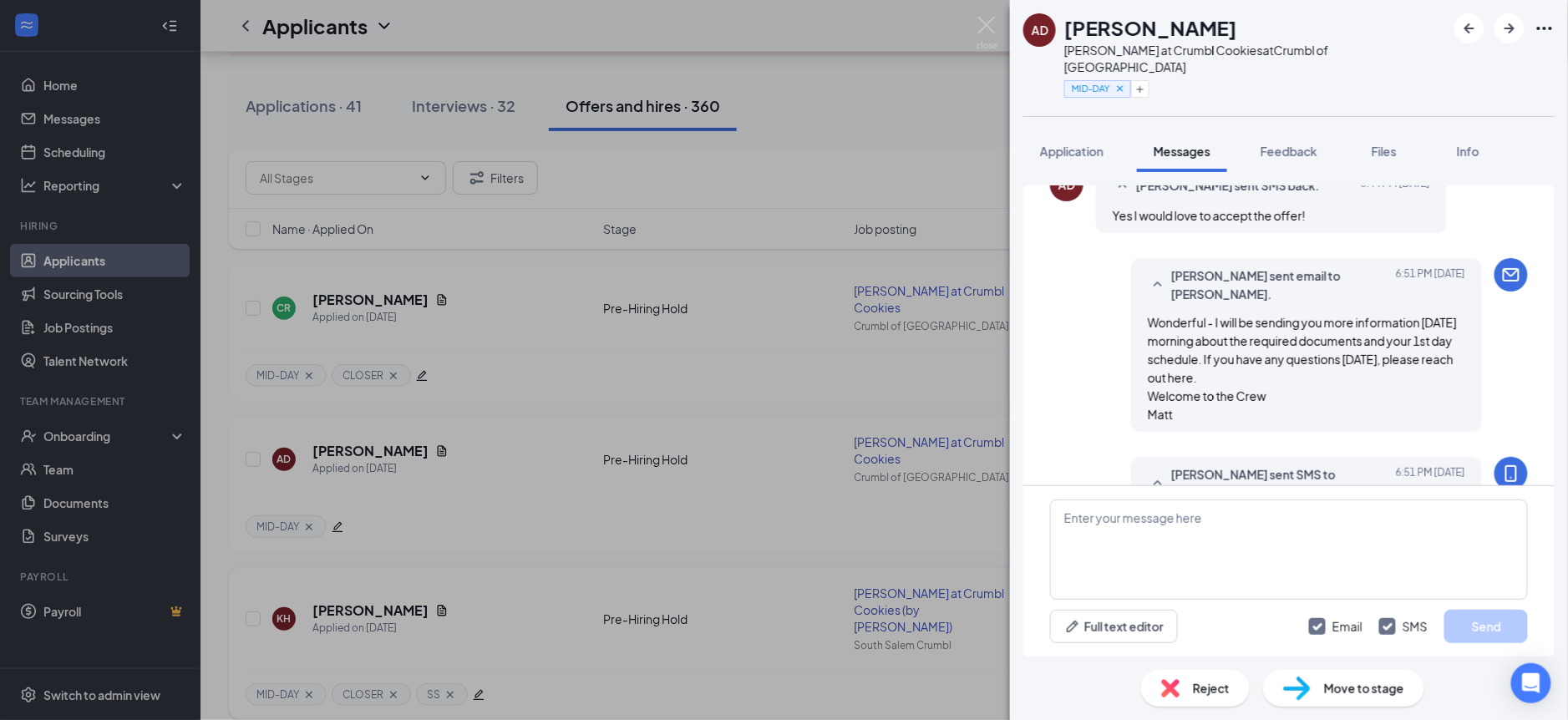
scroll to position [1074, 0]
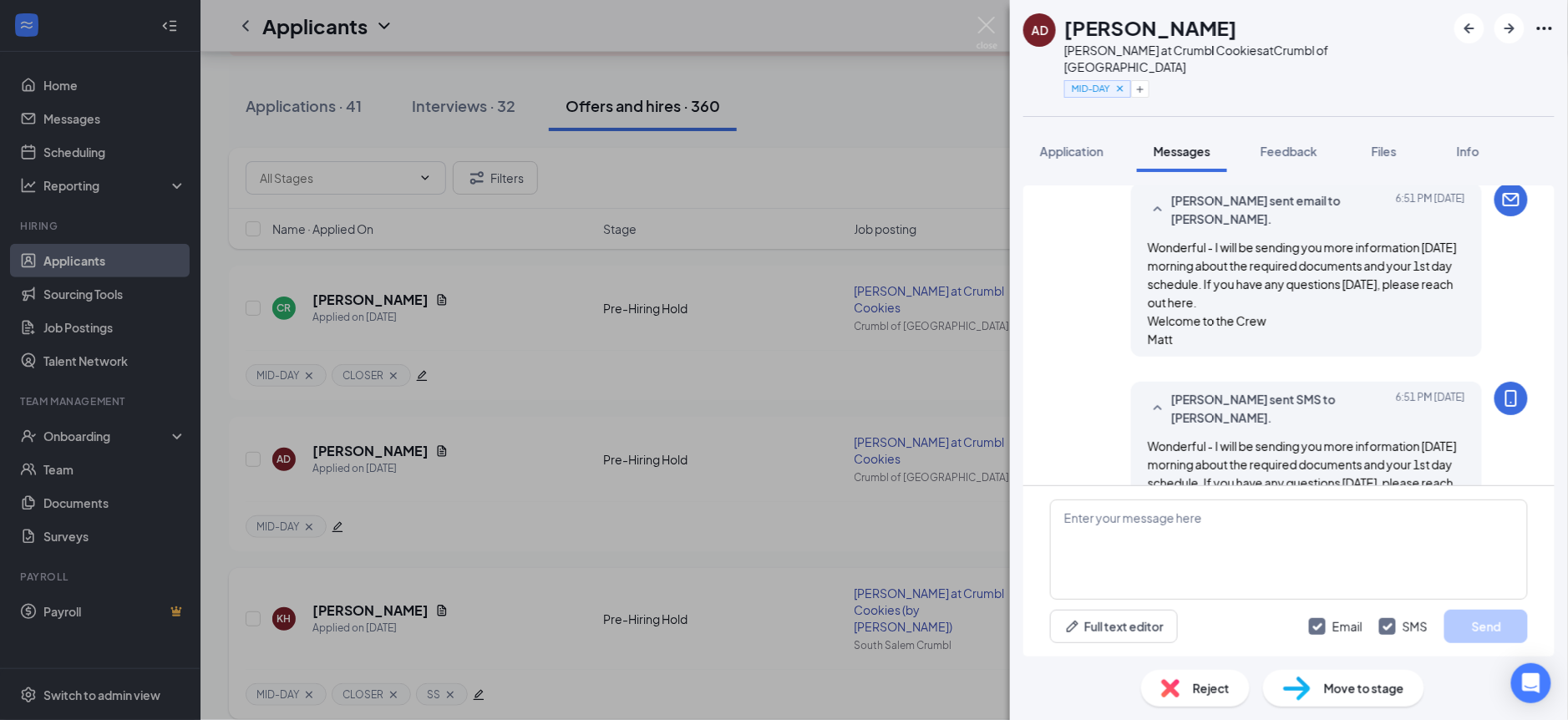
click at [739, 476] on div "AD [PERSON_NAME] at Crumbl Cookies at Crumbl of Salem MID-DAY Application Messa…" at bounding box center [784, 360] width 1568 height 720
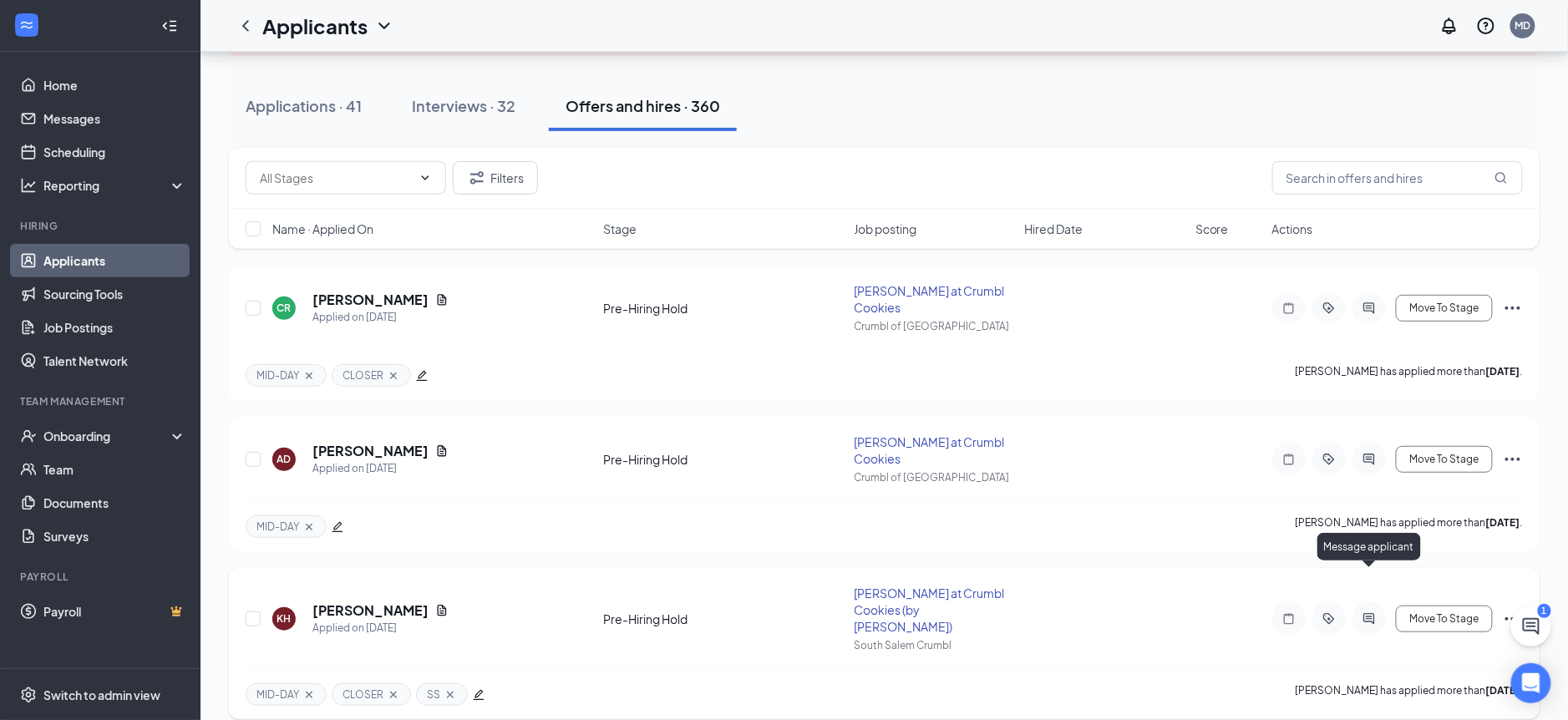
click at [1376, 612] on icon "ActiveChat" at bounding box center [1368, 619] width 20 height 13
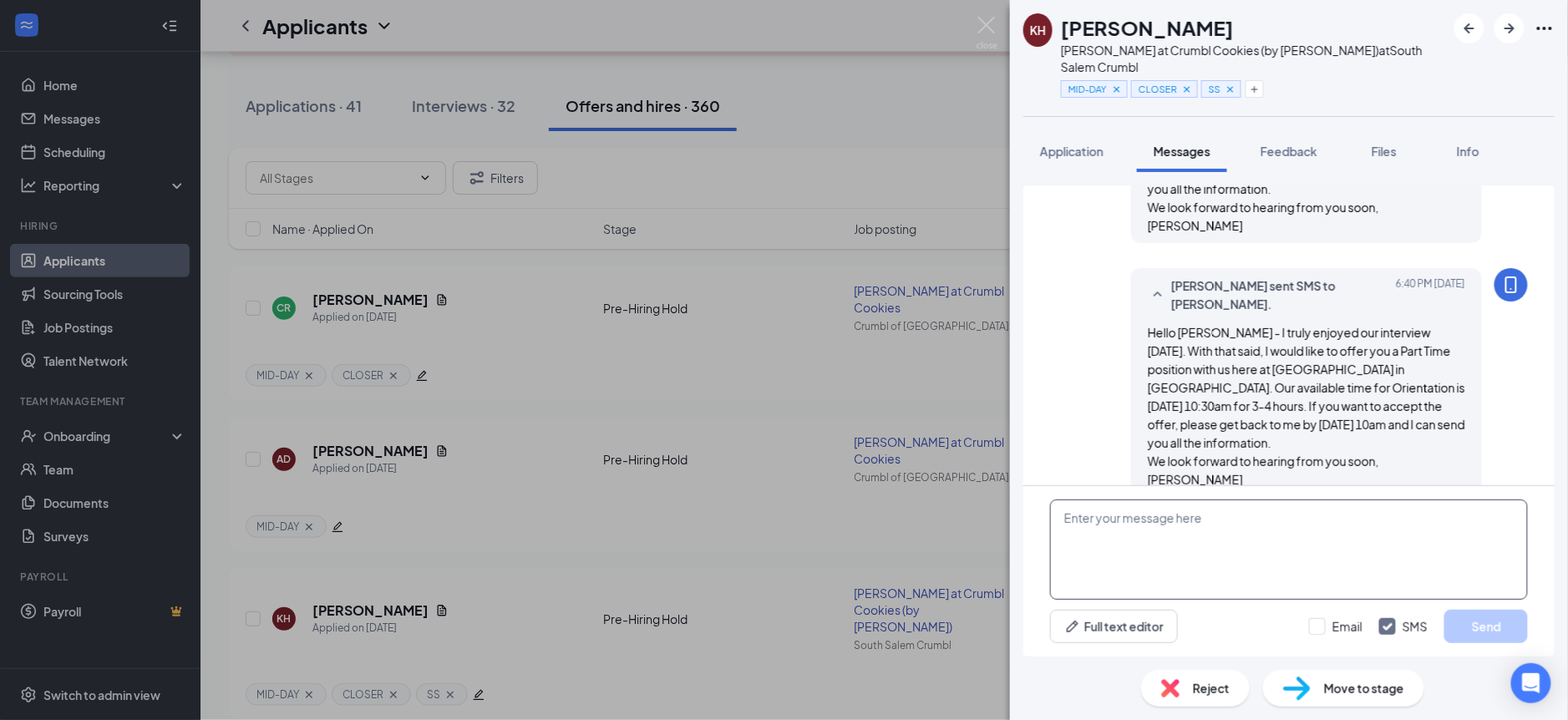
scroll to position [972, 0]
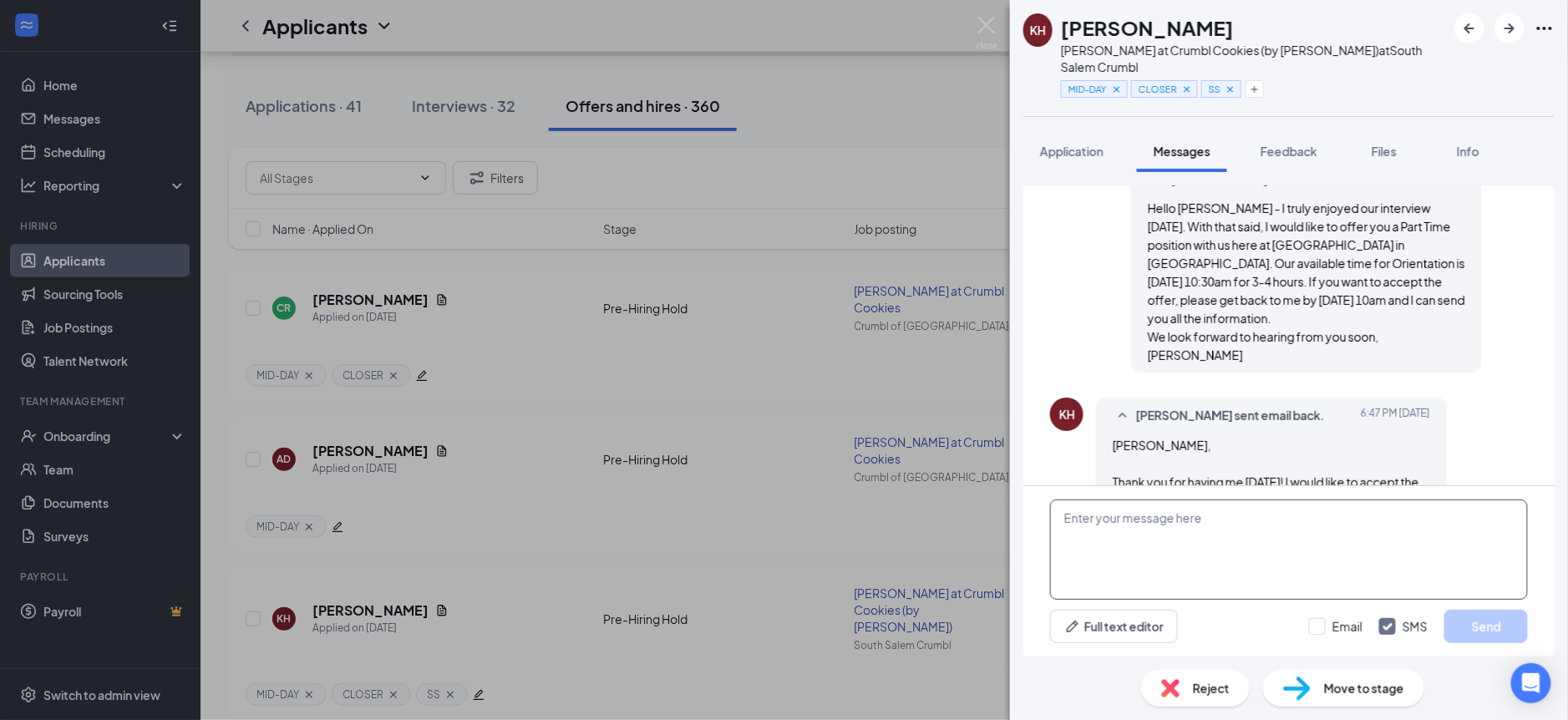
click at [1224, 541] on textarea at bounding box center [1289, 550] width 478 height 100
paste textarea "Wonderful - I will be sending you more information [DATE] morning about the req…"
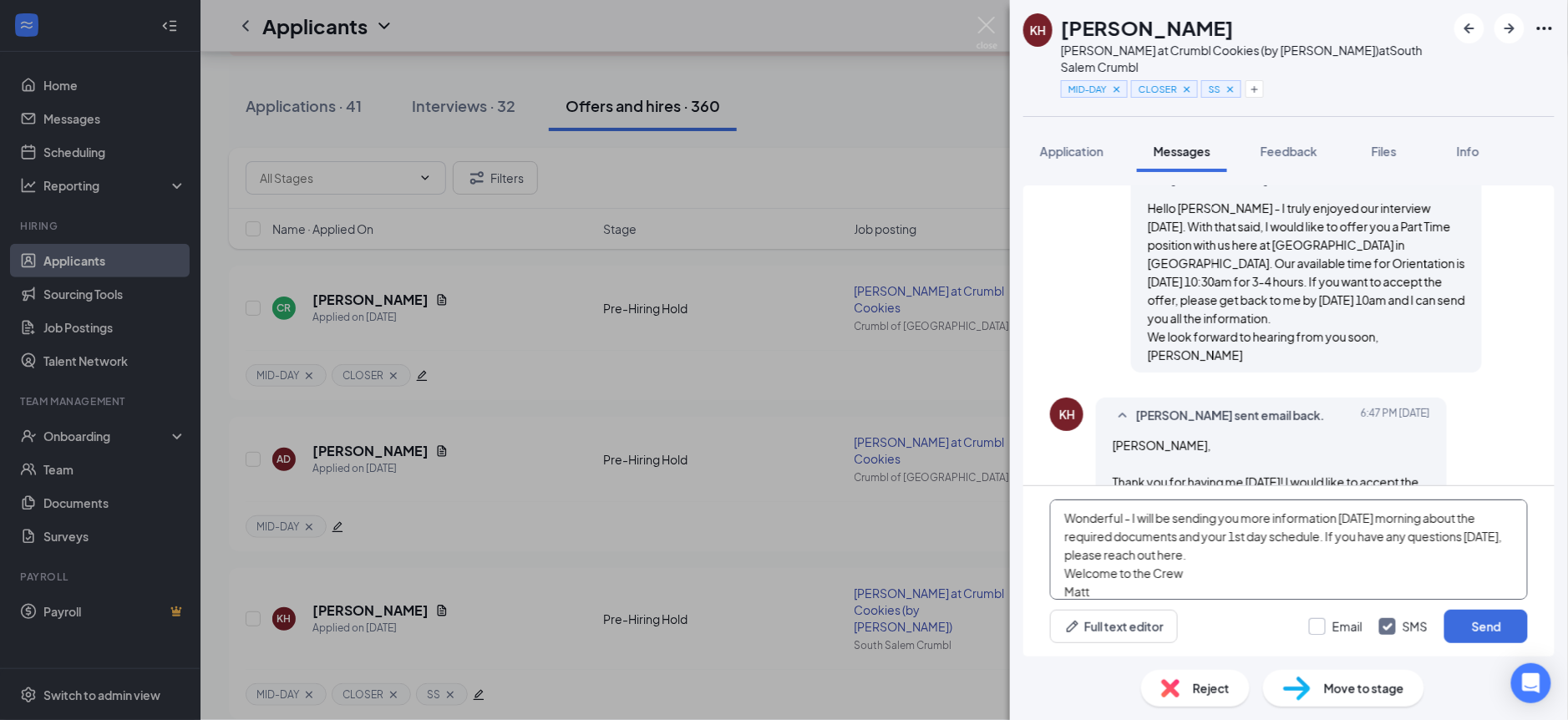
type textarea "Wonderful - I will be sending you more information [DATE] morning about the req…"
click at [1317, 627] on input "Email" at bounding box center [1336, 626] width 54 height 16
checkbox input "true"
click at [1474, 628] on button "Send" at bounding box center [1485, 627] width 83 height 34
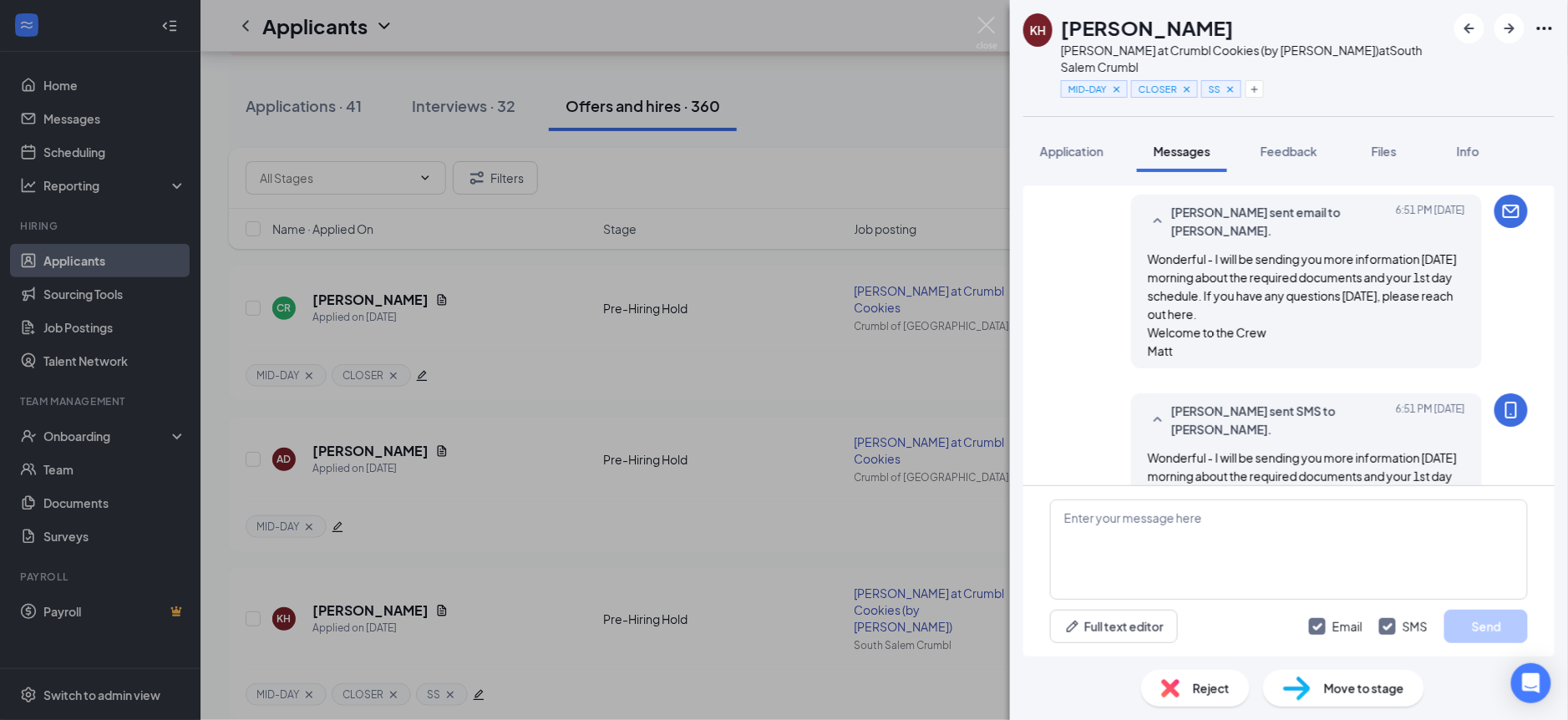
scroll to position [1359, 0]
click at [953, 475] on div "KH [PERSON_NAME] at Crumbl Cookies (by [PERSON_NAME]) at [GEOGRAPHIC_DATA] Crum…" at bounding box center [784, 360] width 1568 height 720
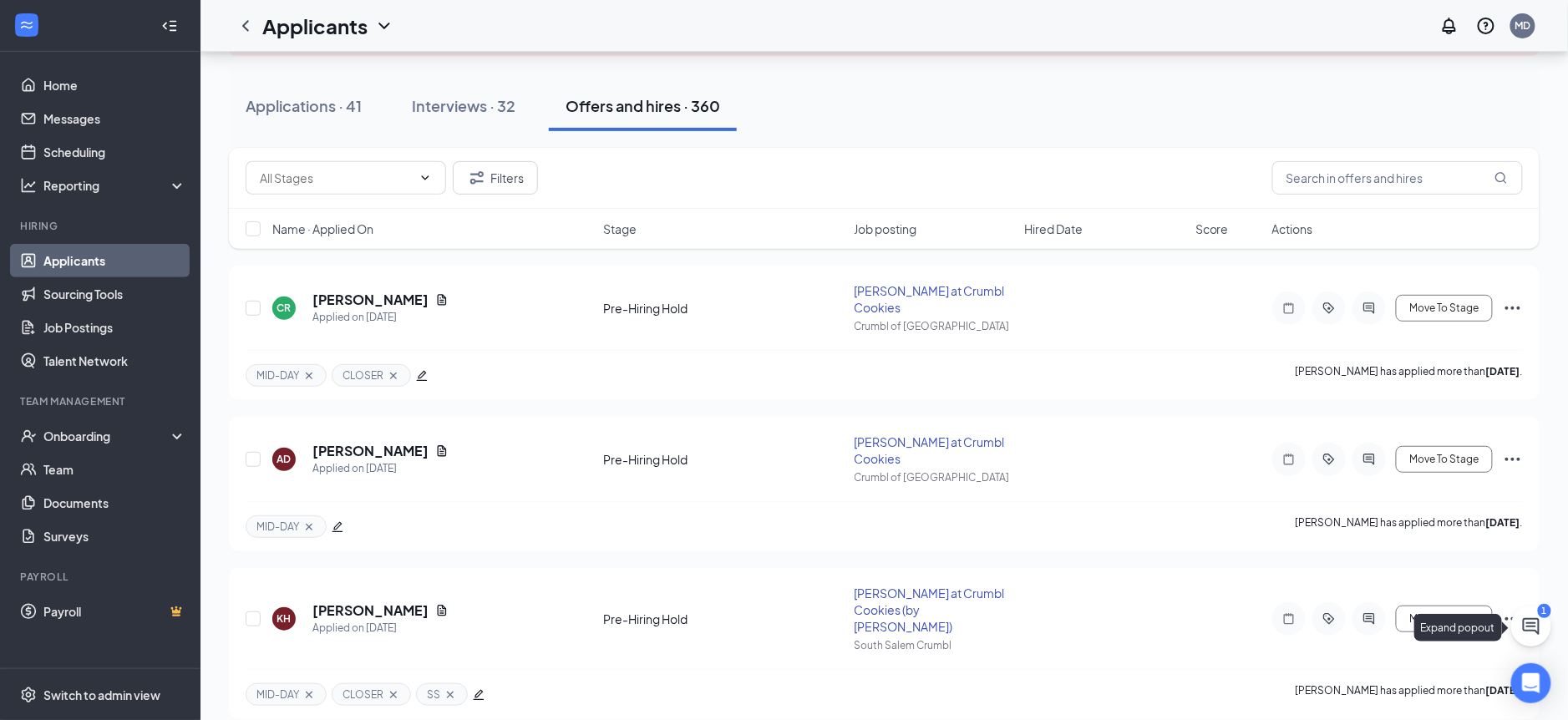
click at [1536, 631] on icon "ChatActive" at bounding box center [1531, 626] width 20 height 20
click at [1243, 700] on div "1" at bounding box center [1239, 699] width 7 height 18
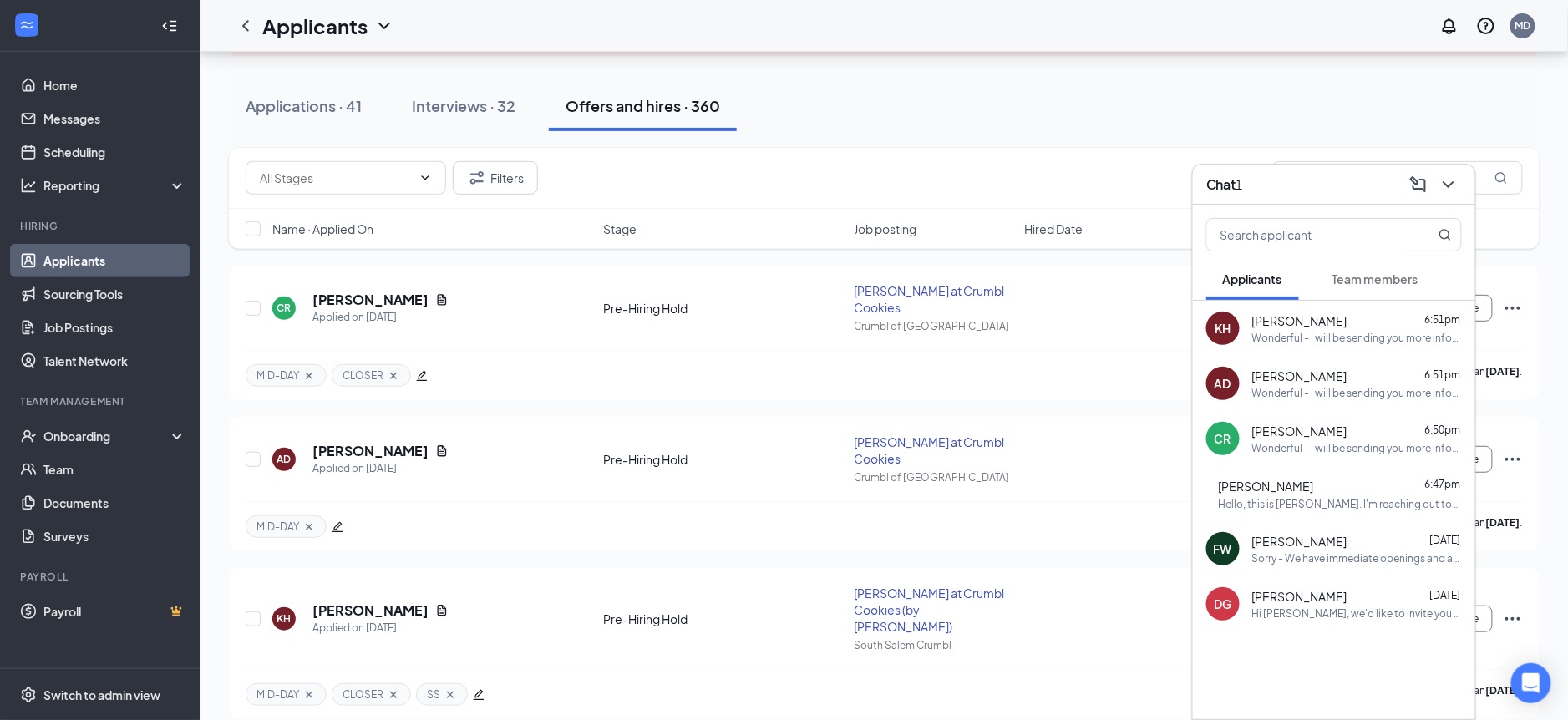
drag, startPoint x: 1351, startPoint y: 276, endPoint x: 1332, endPoint y: 276, distance: 19.0
click at [1351, 276] on span "Team members" at bounding box center [1376, 279] width 86 height 15
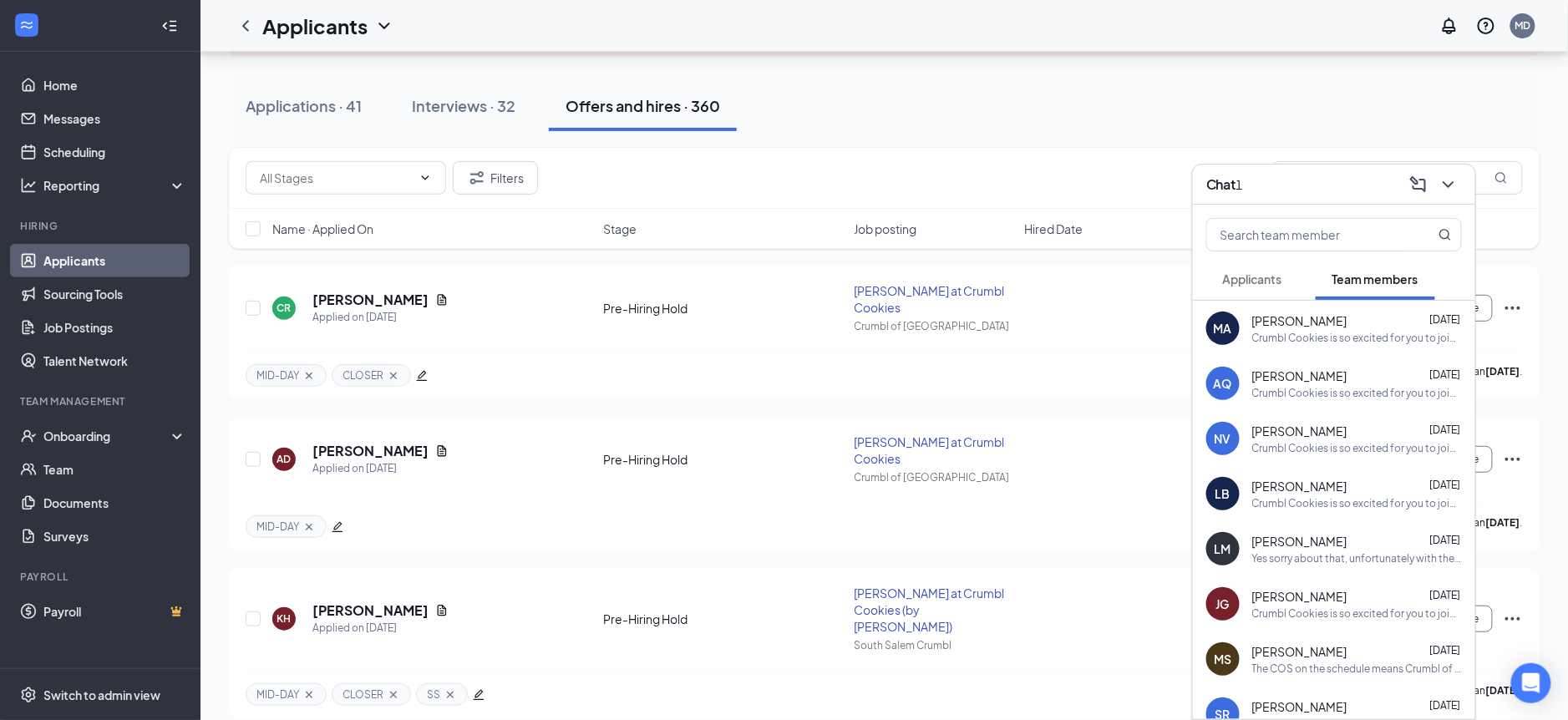
click at [1271, 279] on span "Applicants" at bounding box center [1253, 279] width 59 height 15
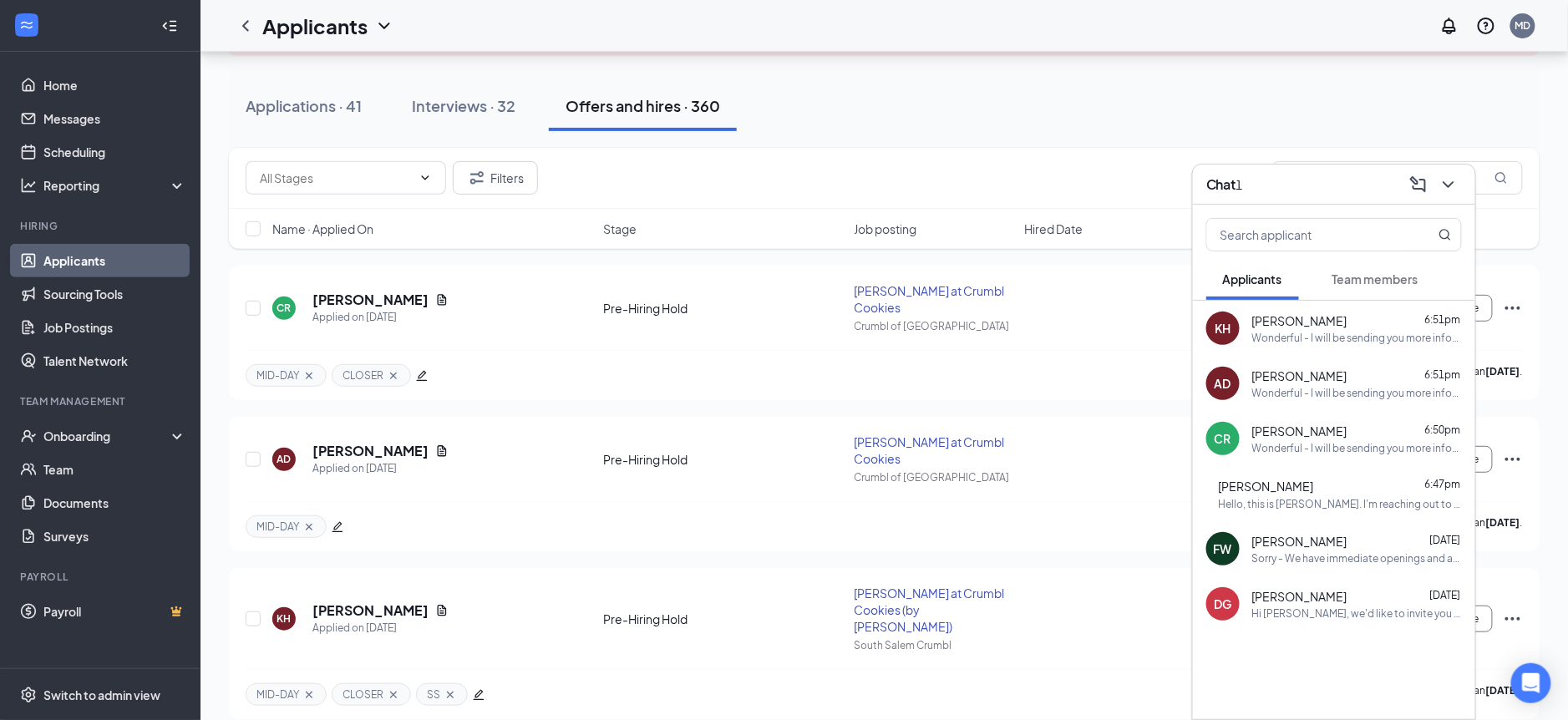
click at [1290, 507] on div "Hello, this is [PERSON_NAME]. I'm reaching out to ask if it's possible to re-sc…" at bounding box center [1340, 504] width 243 height 14
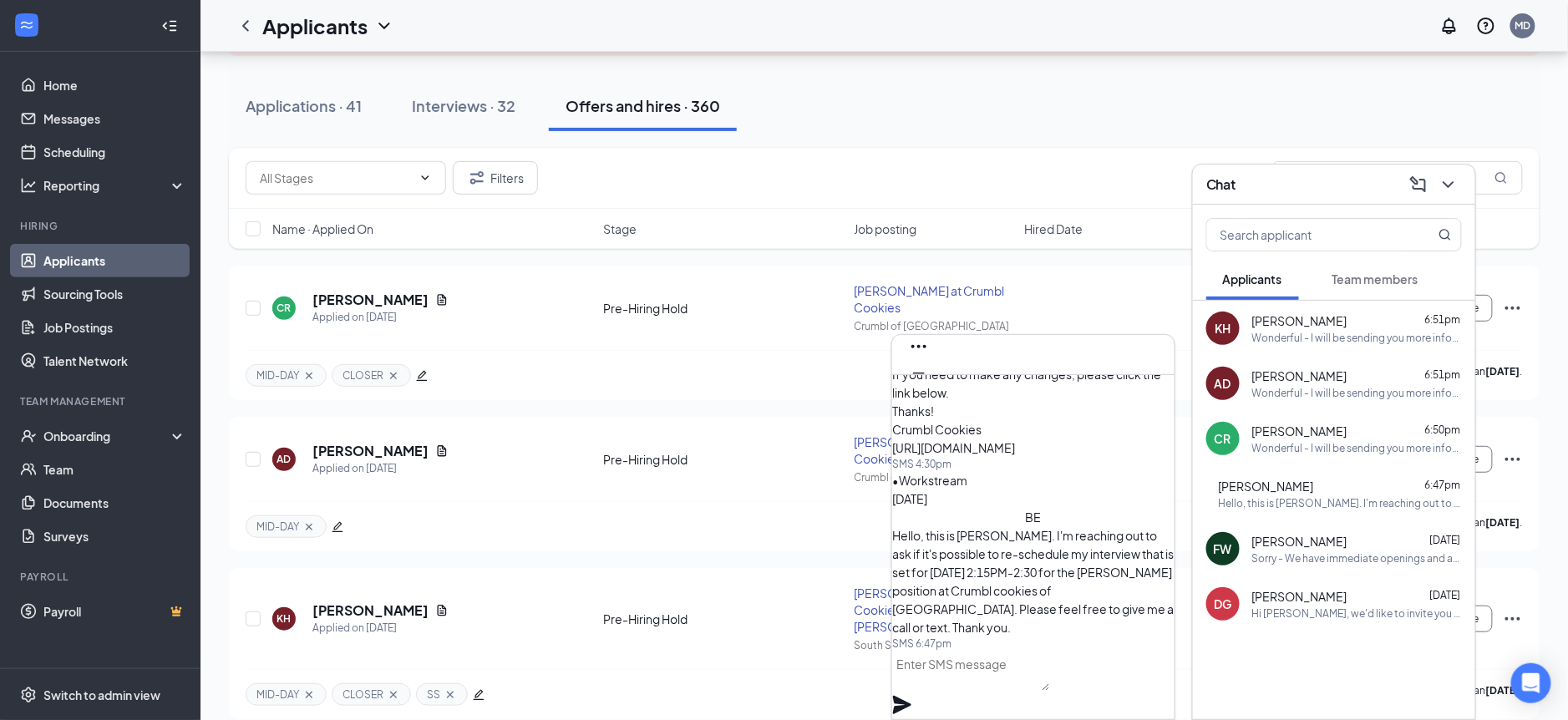
click at [991, 678] on textarea at bounding box center [971, 671] width 158 height 40
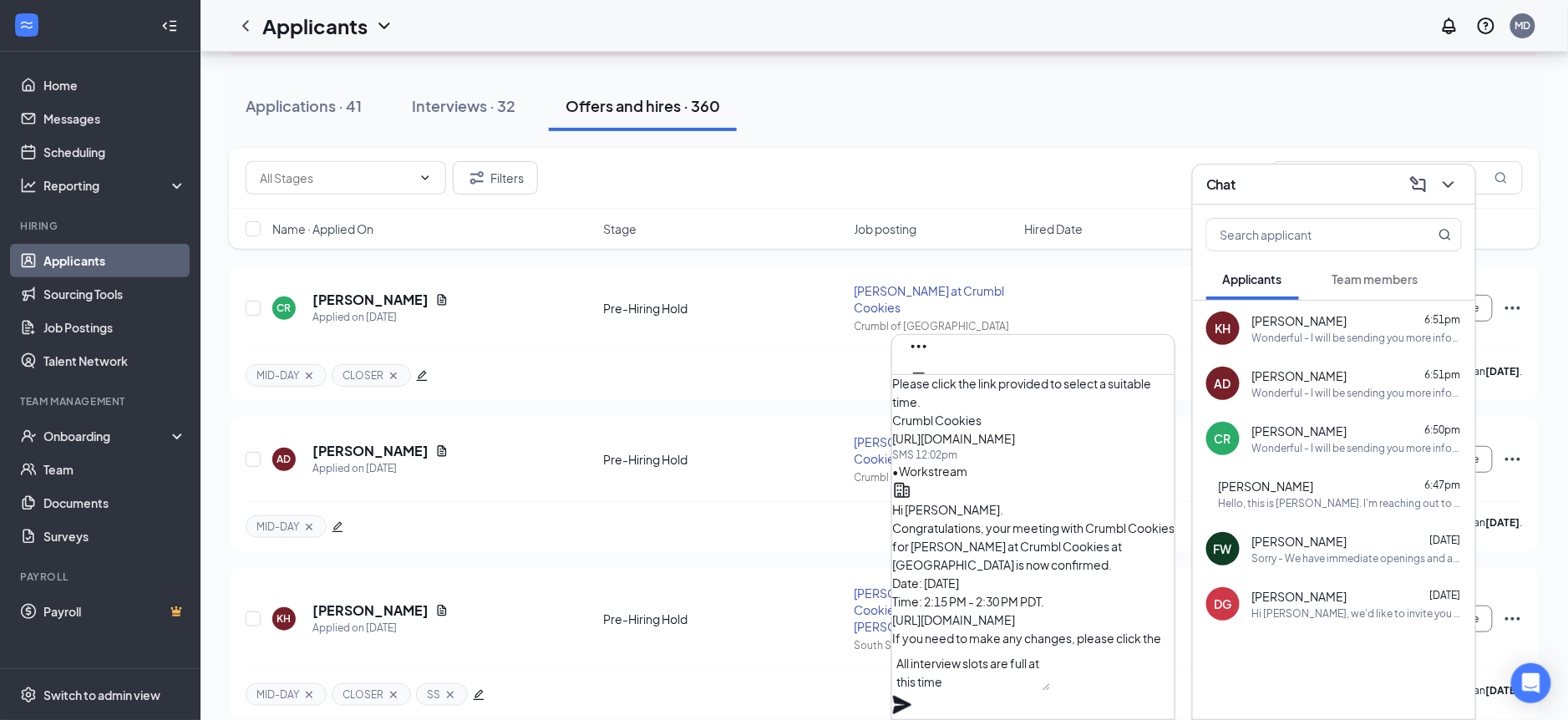
scroll to position [-257, 0]
drag, startPoint x: 947, startPoint y: 519, endPoint x: 1052, endPoint y: 616, distance: 142.9
click at [1054, 616] on p "Hi [PERSON_NAME]. Congratulations, your meeting with Crumbl Cookies for [PERSON…" at bounding box center [1033, 605] width 282 height 221
copy span "If you need to make any changes, please click the link below. Thanks! Crumbl Co…"
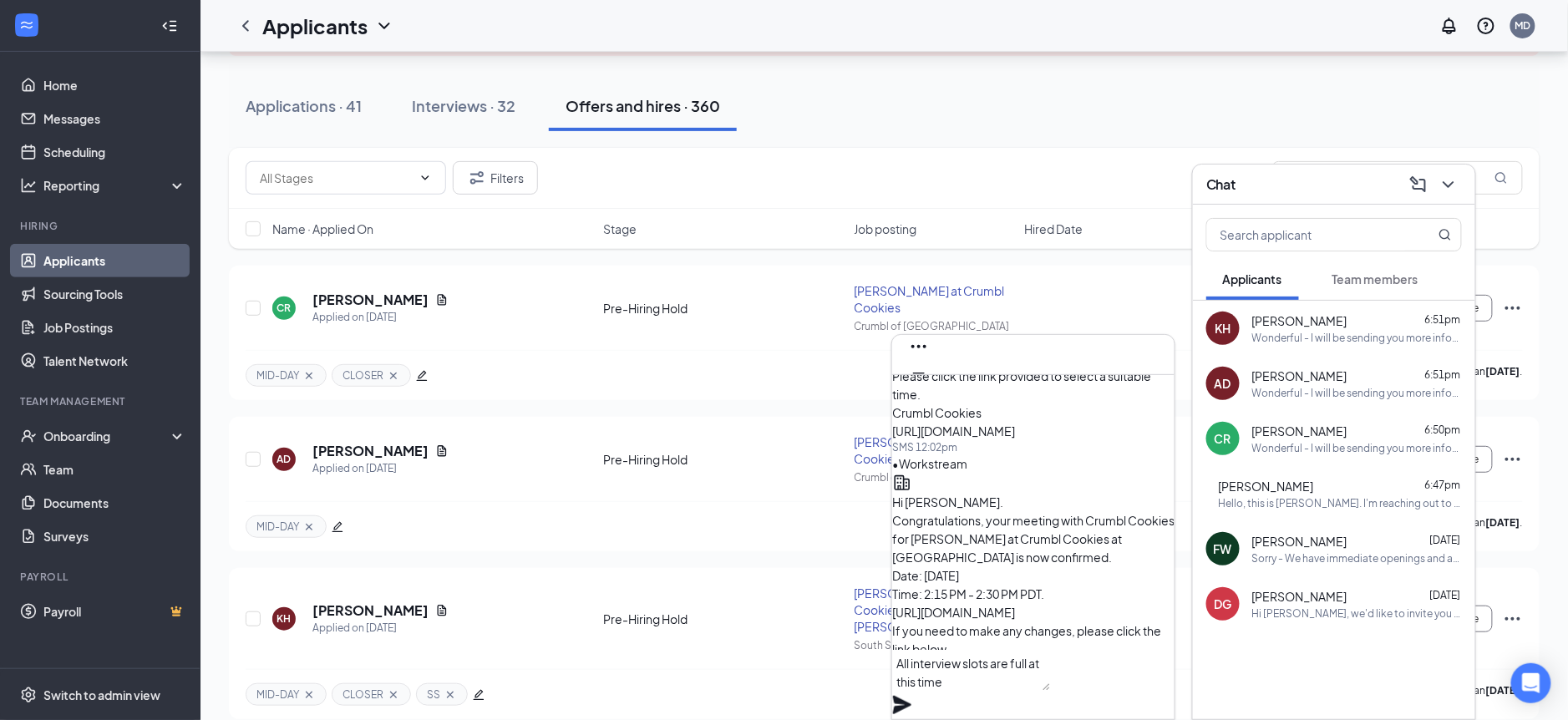
click at [1050, 689] on textarea "All interview slots are full at this time" at bounding box center [971, 671] width 158 height 40
drag, startPoint x: 1118, startPoint y: 689, endPoint x: 1121, endPoint y: 700, distance: 11.4
click at [1050, 691] on textarea "All interview slots are full at this time" at bounding box center [971, 671] width 158 height 40
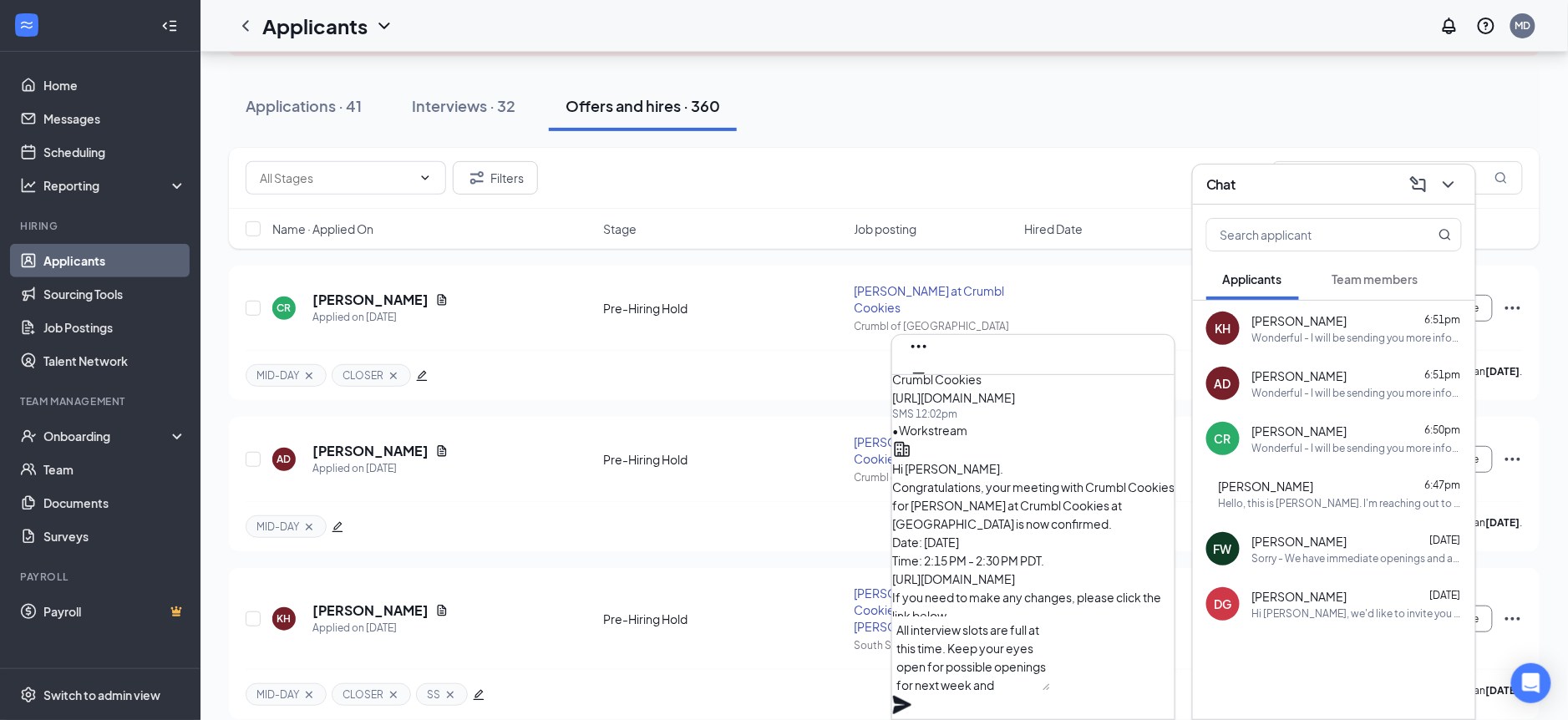
paste textarea "If you need to make any changes, please click the link below. Thanks! Crumbl Co…"
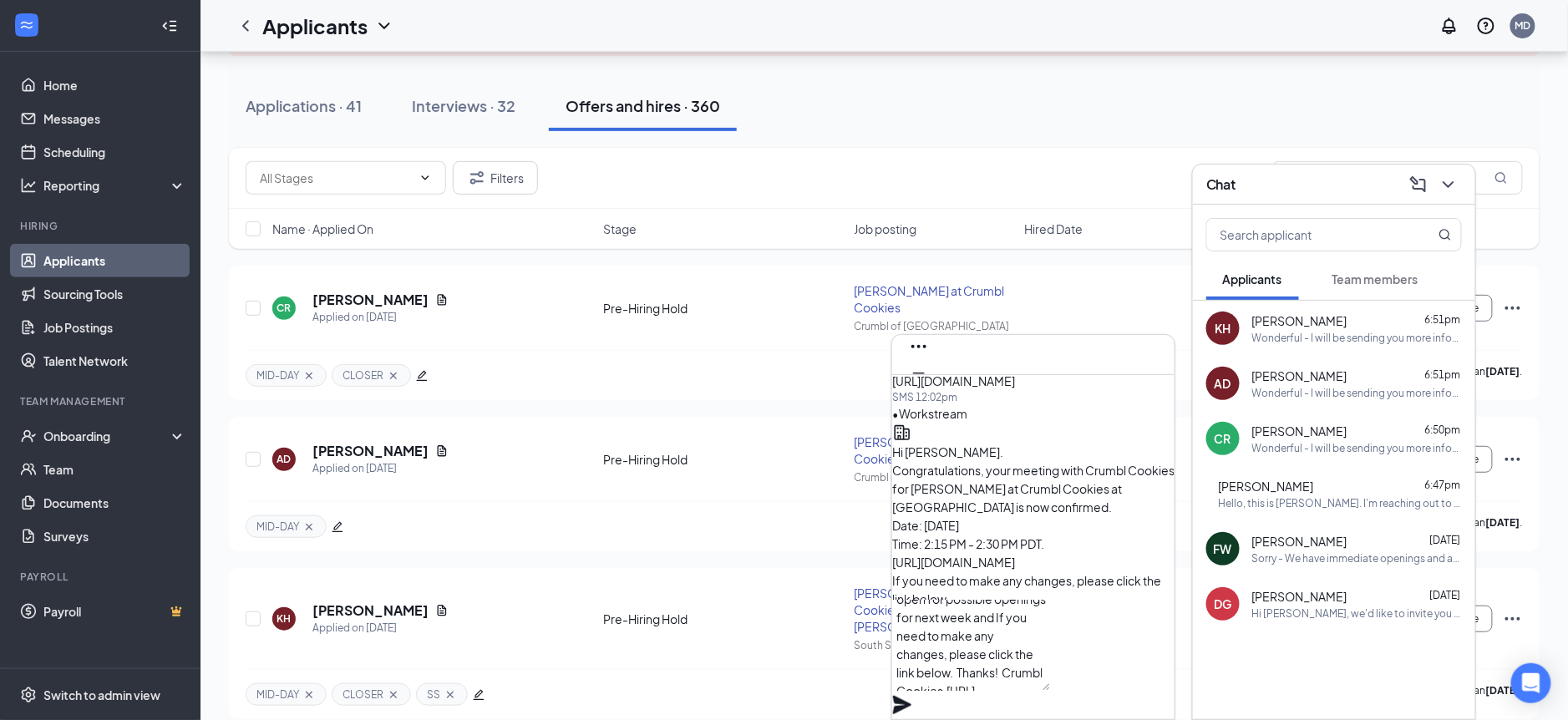
click at [1033, 656] on textarea "All interview slots are full at this time. Keep your eyes open for possible ope…" at bounding box center [971, 646] width 158 height 90
drag, startPoint x: 927, startPoint y: 642, endPoint x: 876, endPoint y: 714, distance: 88.2
click at [927, 642] on textarea "All interview slots are full at this time. Keep your eyes open for possible ope…" at bounding box center [971, 646] width 158 height 90
drag, startPoint x: 982, startPoint y: 656, endPoint x: 875, endPoint y: 650, distance: 107.2
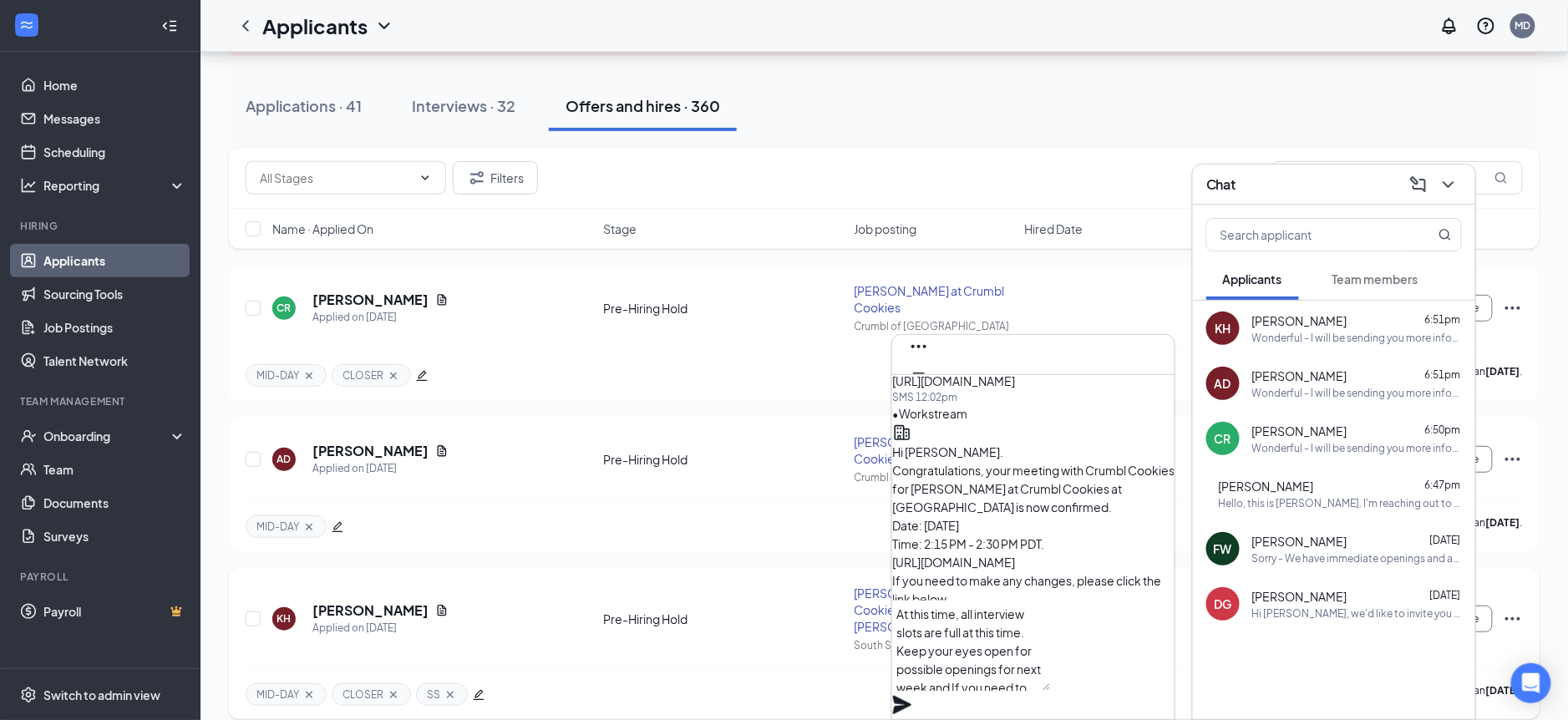
type textarea "At this time, all interview slots are full. Keep your eyes open for possible op…"
click at [912, 696] on icon "Plane" at bounding box center [902, 705] width 18 height 18
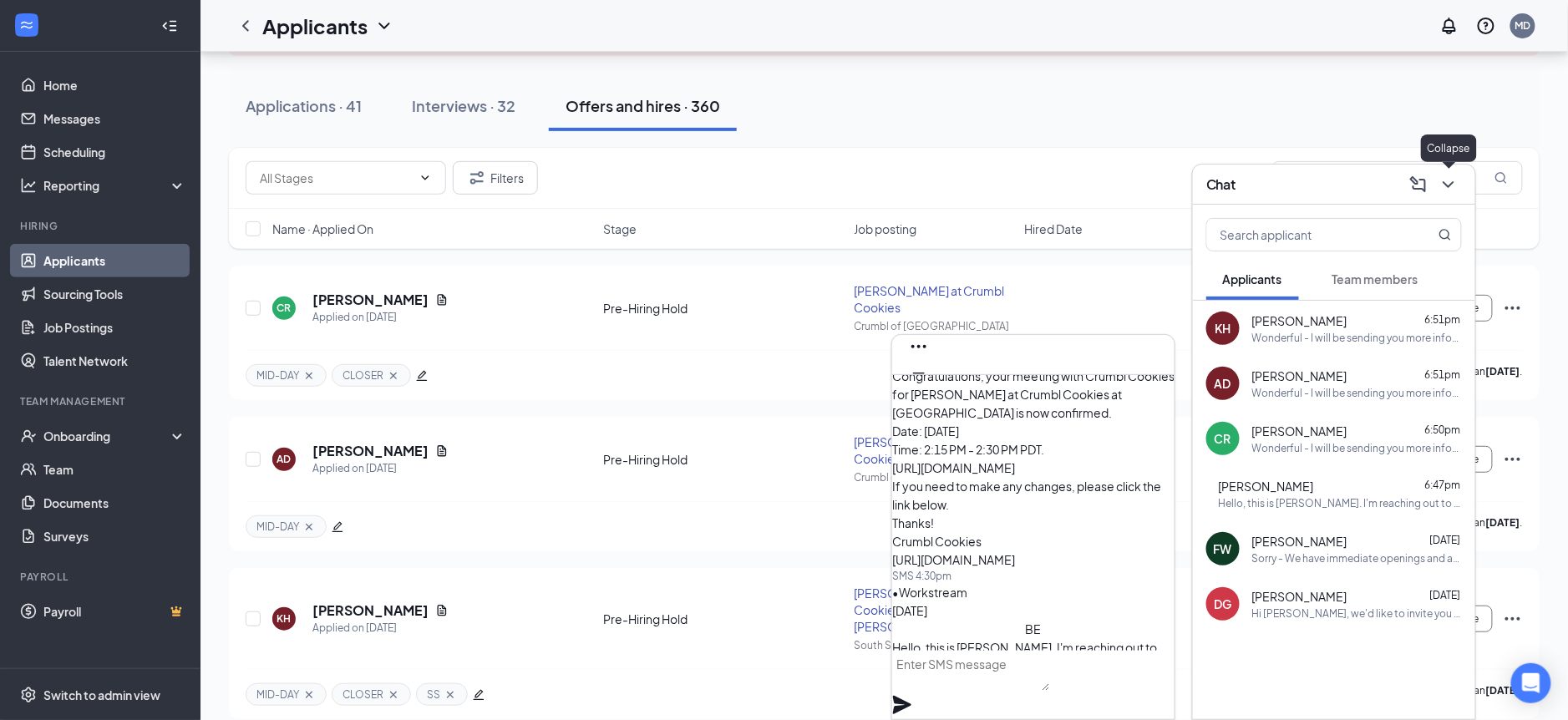
click at [1446, 183] on icon "ChevronDown" at bounding box center [1447, 184] width 11 height 7
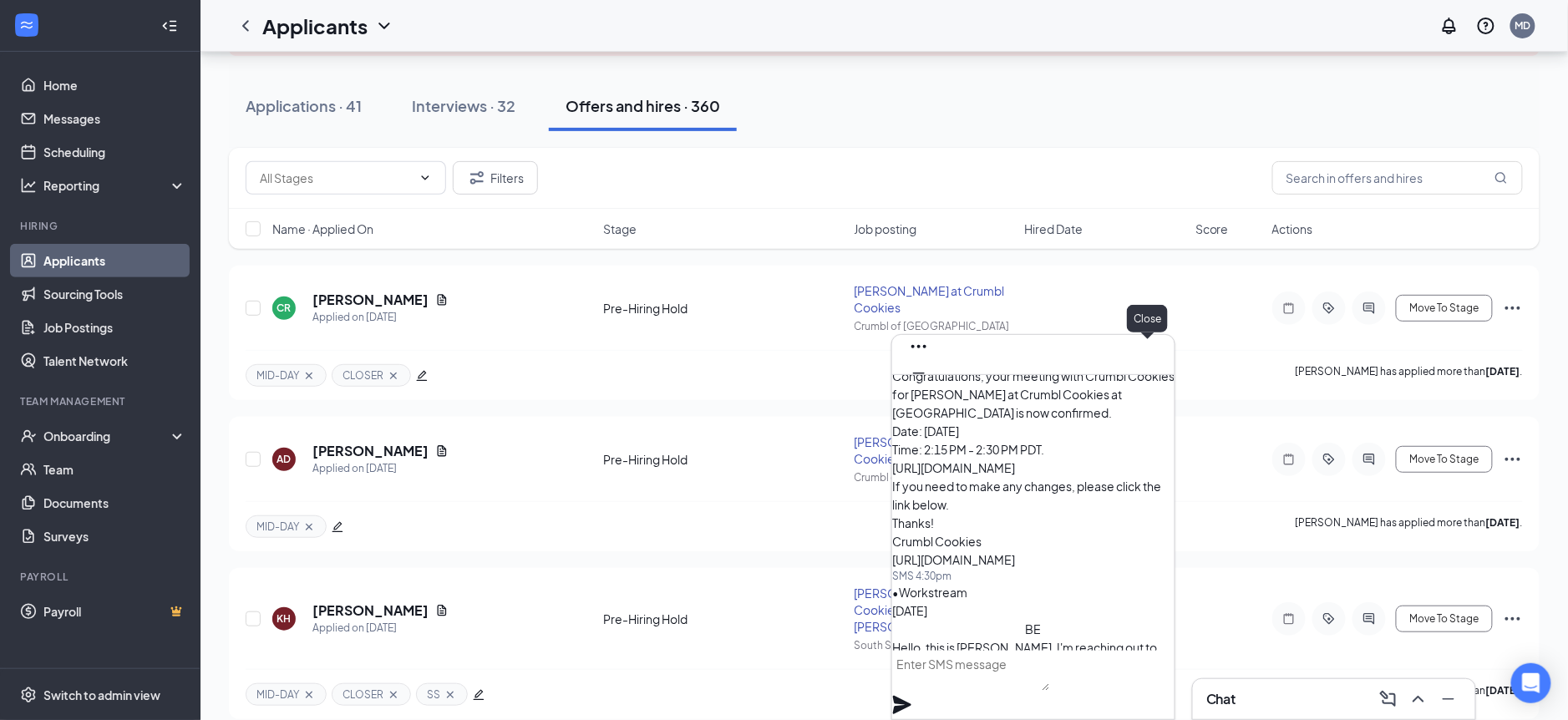
click at [929, 391] on icon "Cross" at bounding box center [918, 400] width 20 height 20
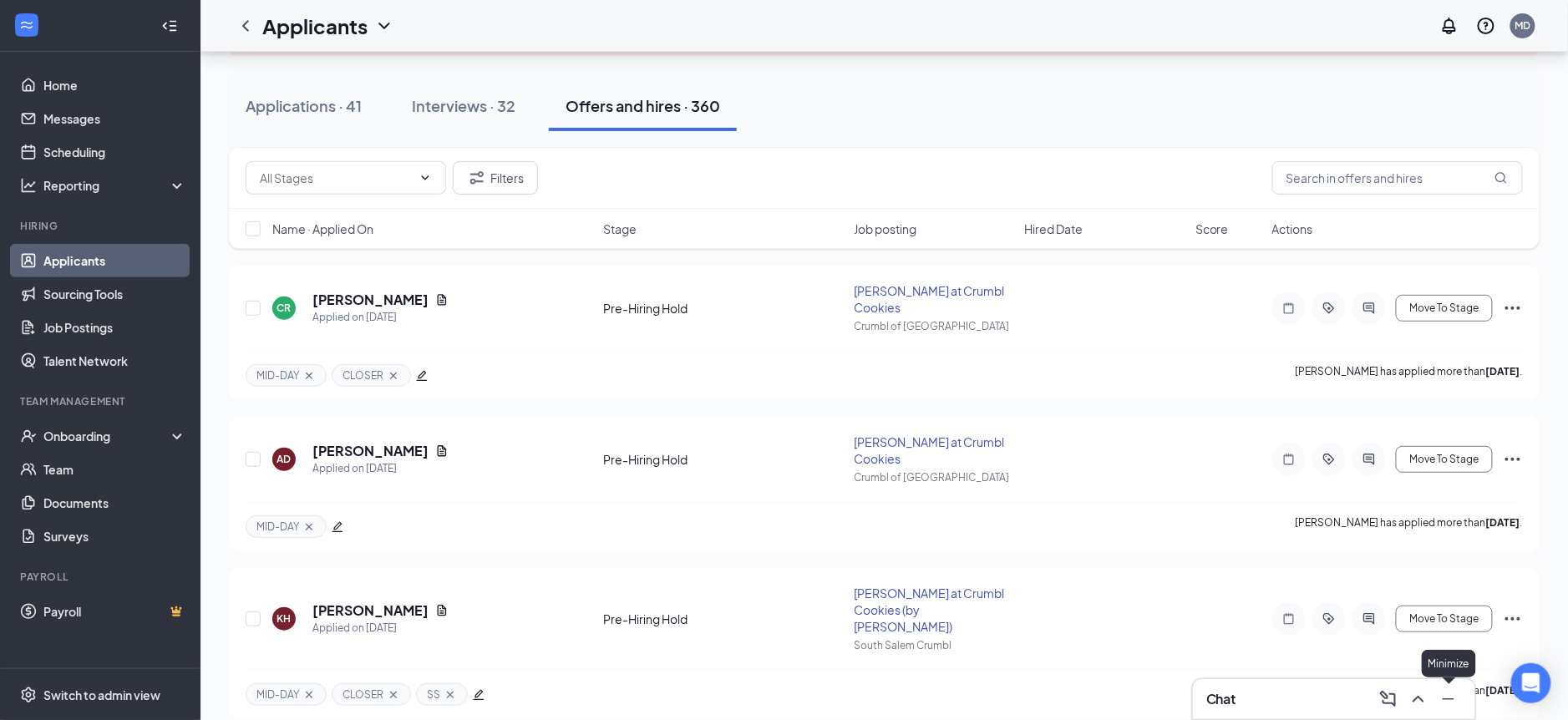
click at [1455, 701] on icon "Minimize" at bounding box center [1448, 699] width 20 height 20
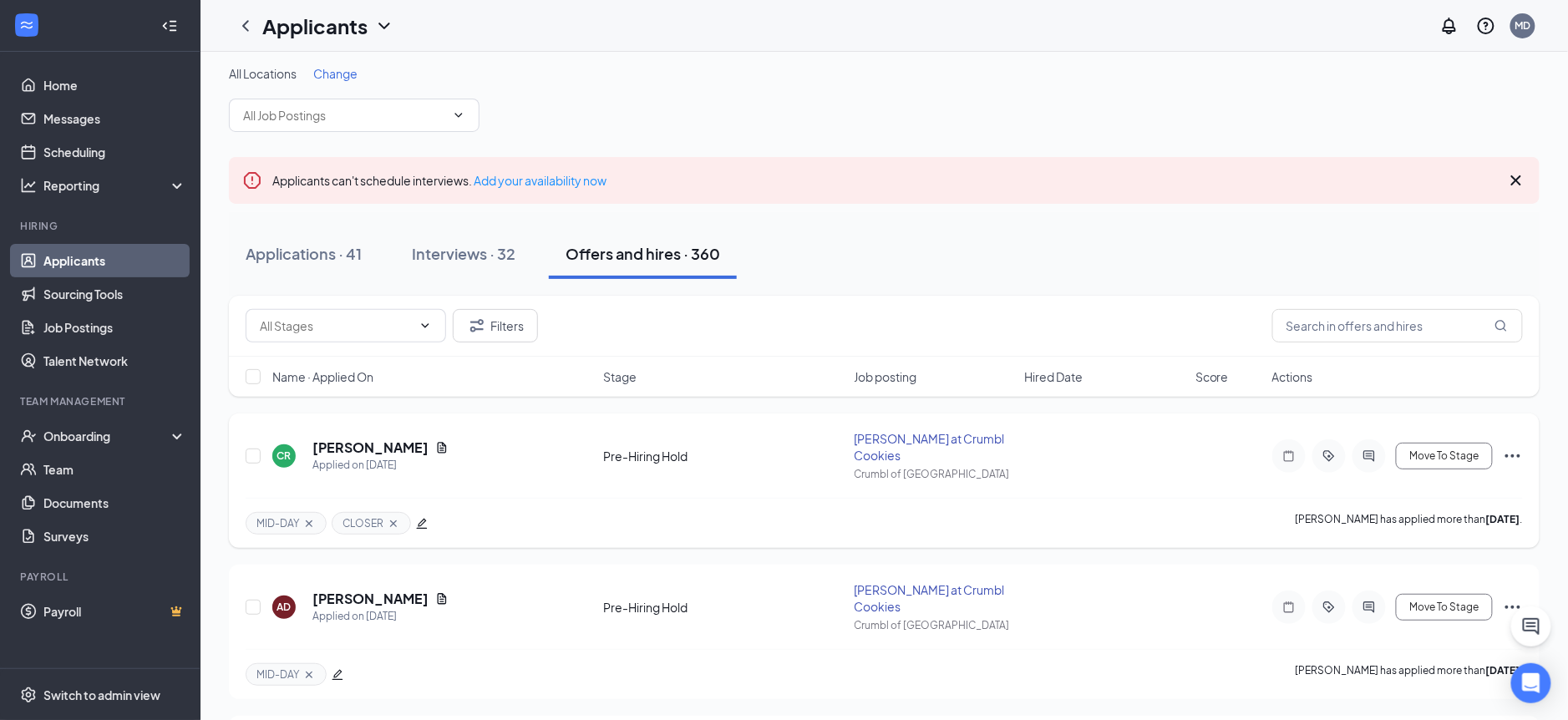
scroll to position [8, 0]
click at [462, 253] on div "Interviews · 32" at bounding box center [463, 252] width 104 height 21
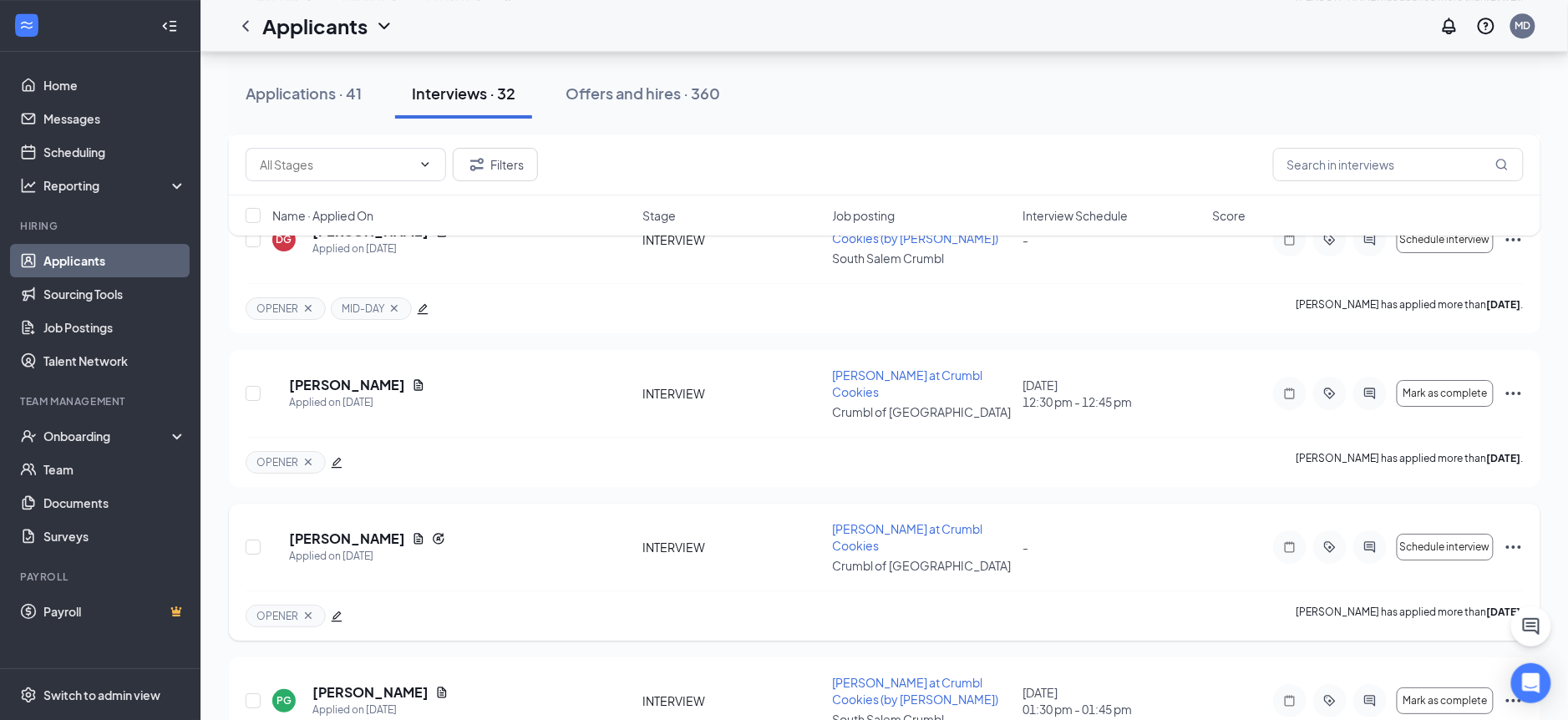
scroll to position [2076, 0]
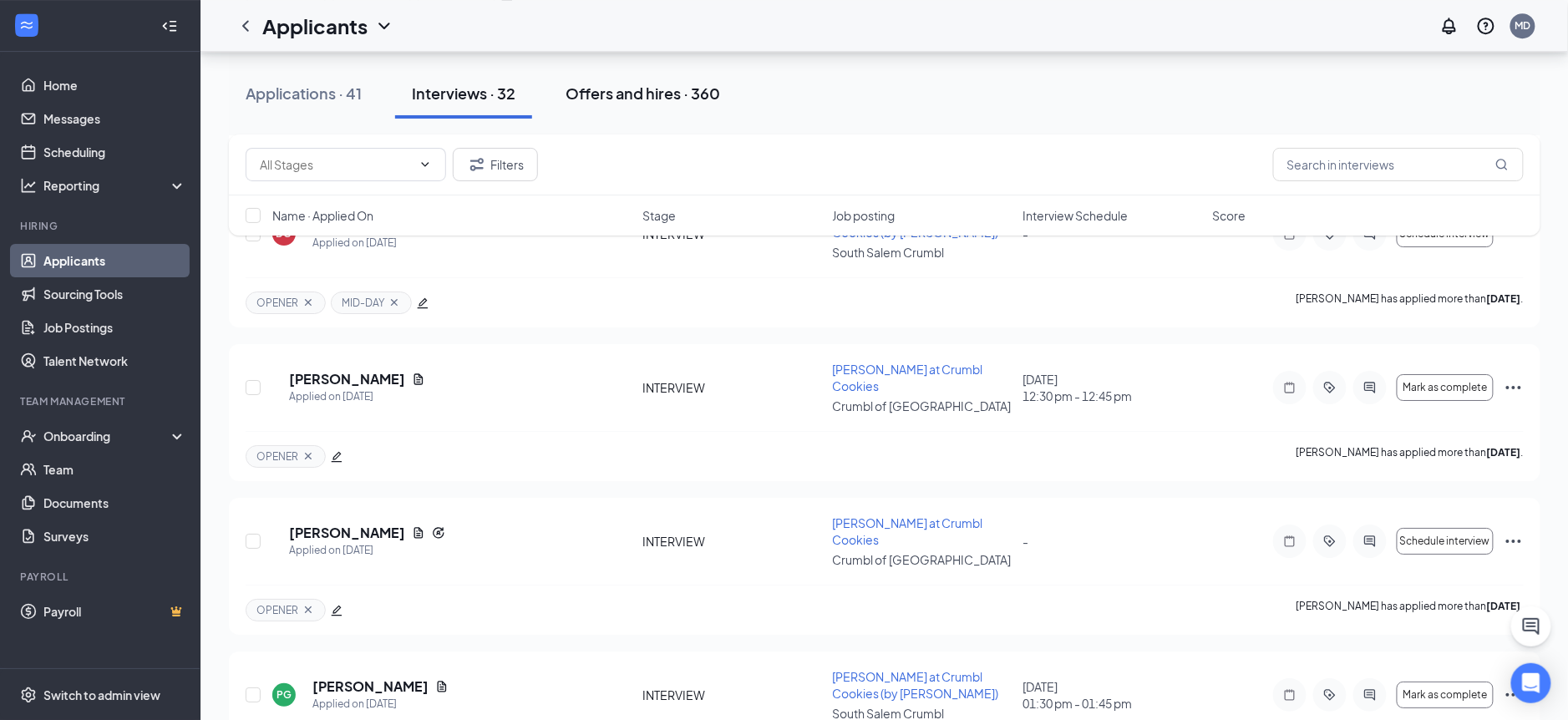
click at [628, 92] on div "Offers and hires · 360" at bounding box center [642, 93] width 154 height 21
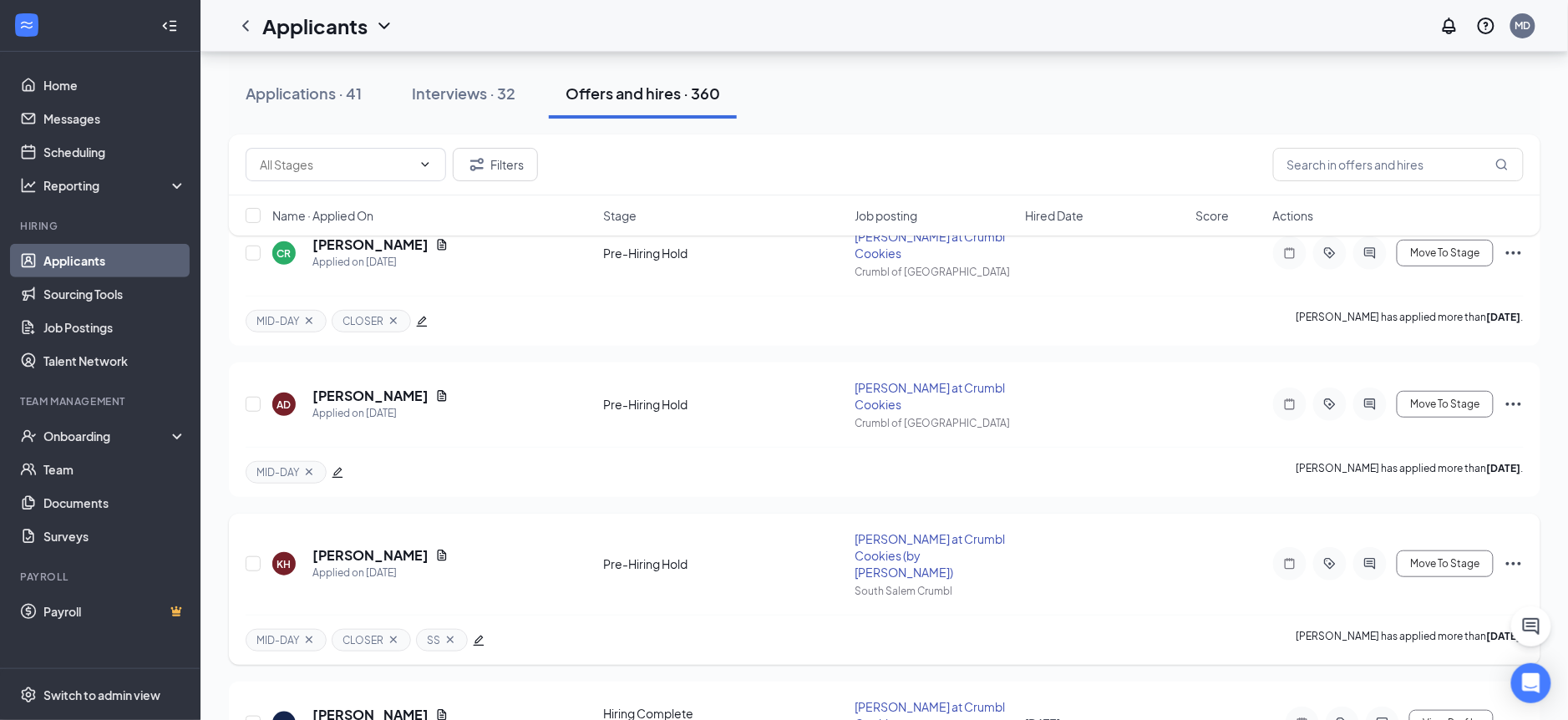
scroll to position [210, 0]
click at [1367, 557] on icon "ActiveChat" at bounding box center [1369, 564] width 20 height 13
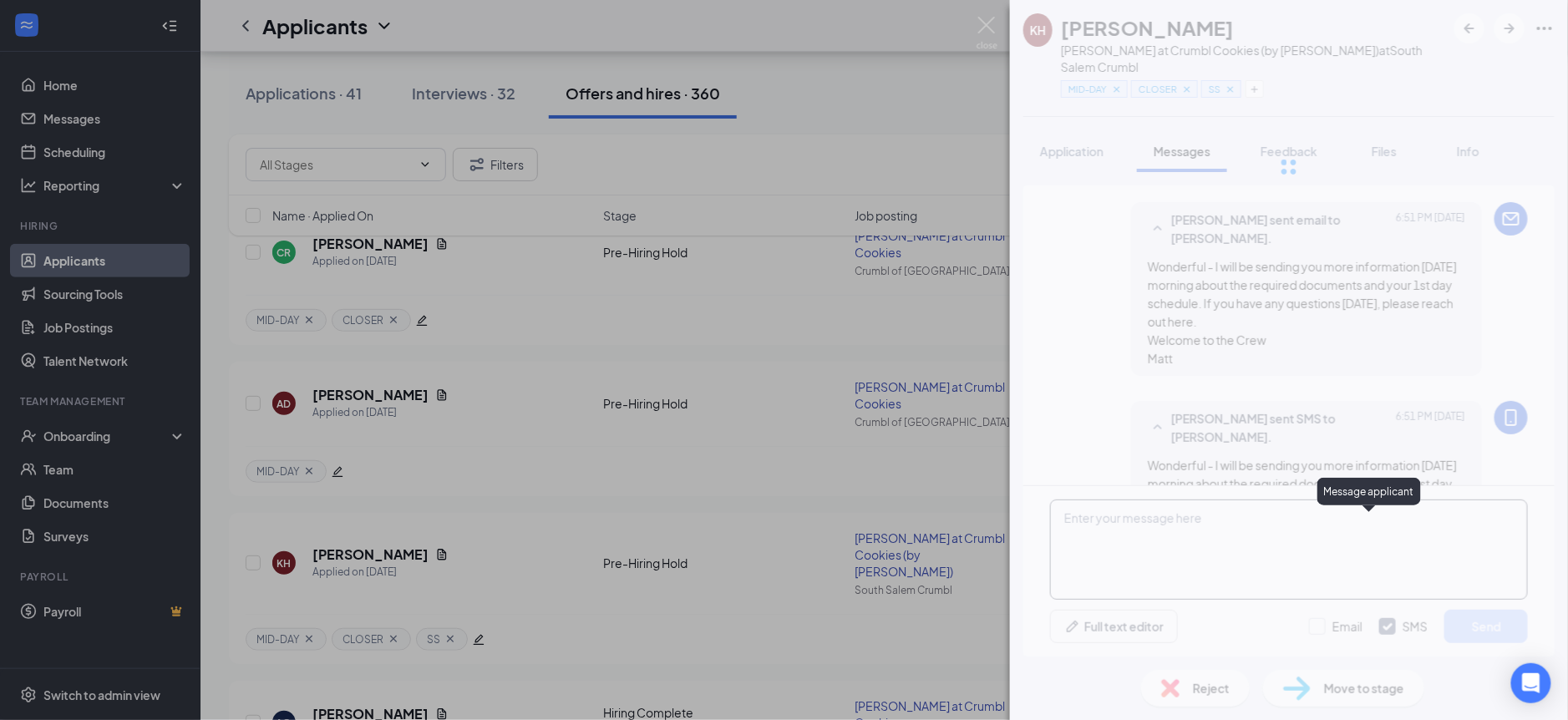
scroll to position [1234, 0]
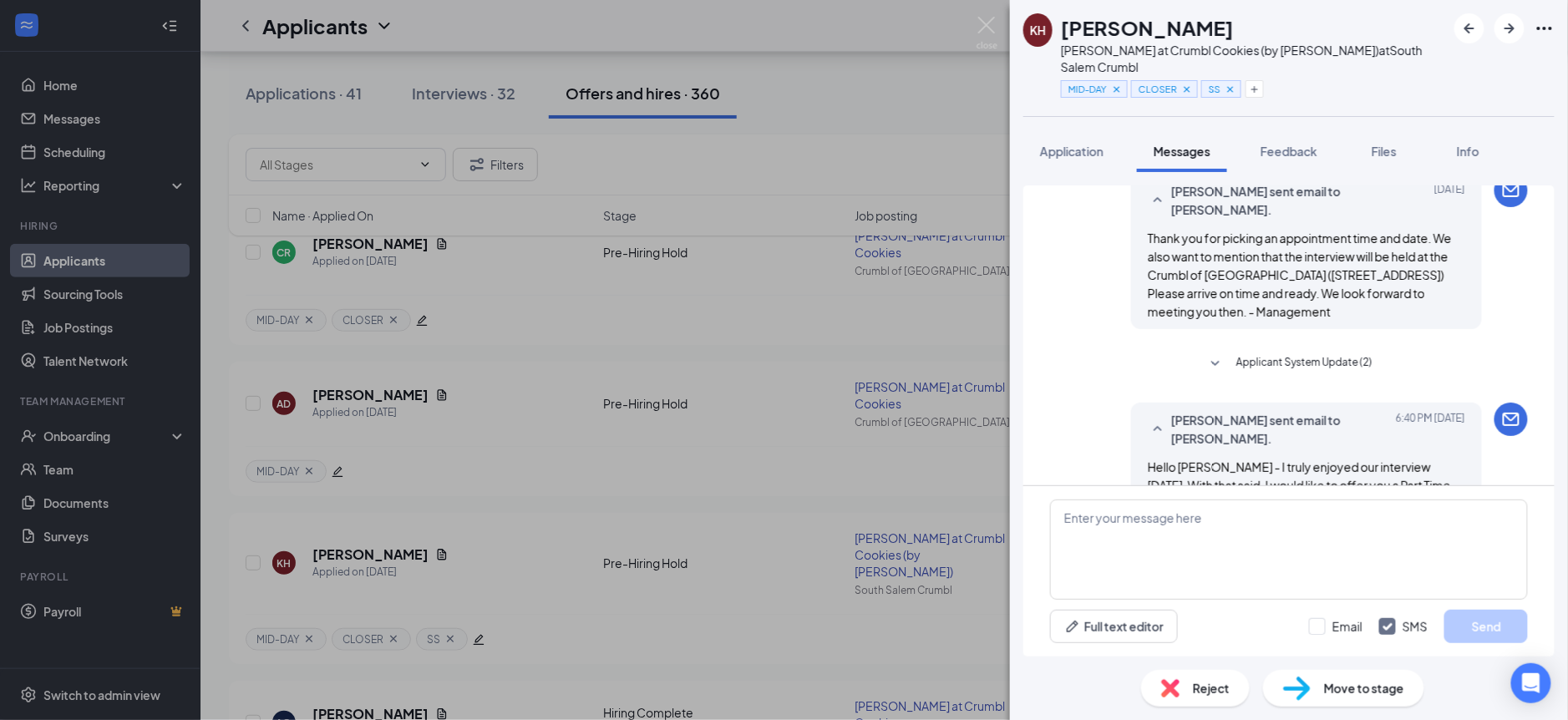
scroll to position [248, 0]
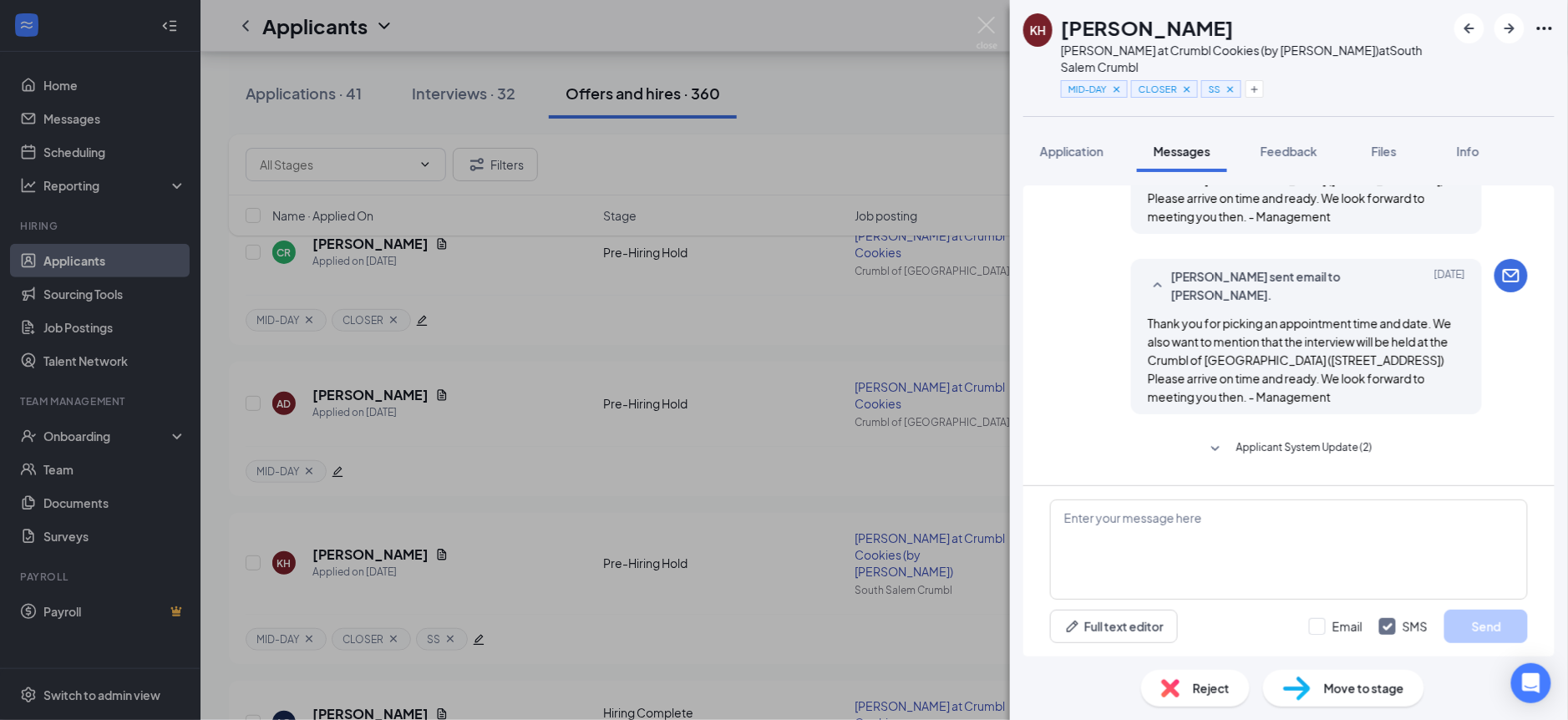
drag, startPoint x: 1150, startPoint y: 296, endPoint x: 1480, endPoint y: 388, distance: 342.6
click at [1481, 388] on div "[PERSON_NAME] sent email to [PERSON_NAME]. [DATE] Thank you for picking an appo…" at bounding box center [1289, 341] width 478 height 164
copy span "Thank you for picking an appointment time and date. We also want to mention tha…"
click at [481, 95] on div "KH [PERSON_NAME] at Crumbl Cookies (by [PERSON_NAME]) at [GEOGRAPHIC_DATA] Crum…" at bounding box center [784, 360] width 1568 height 720
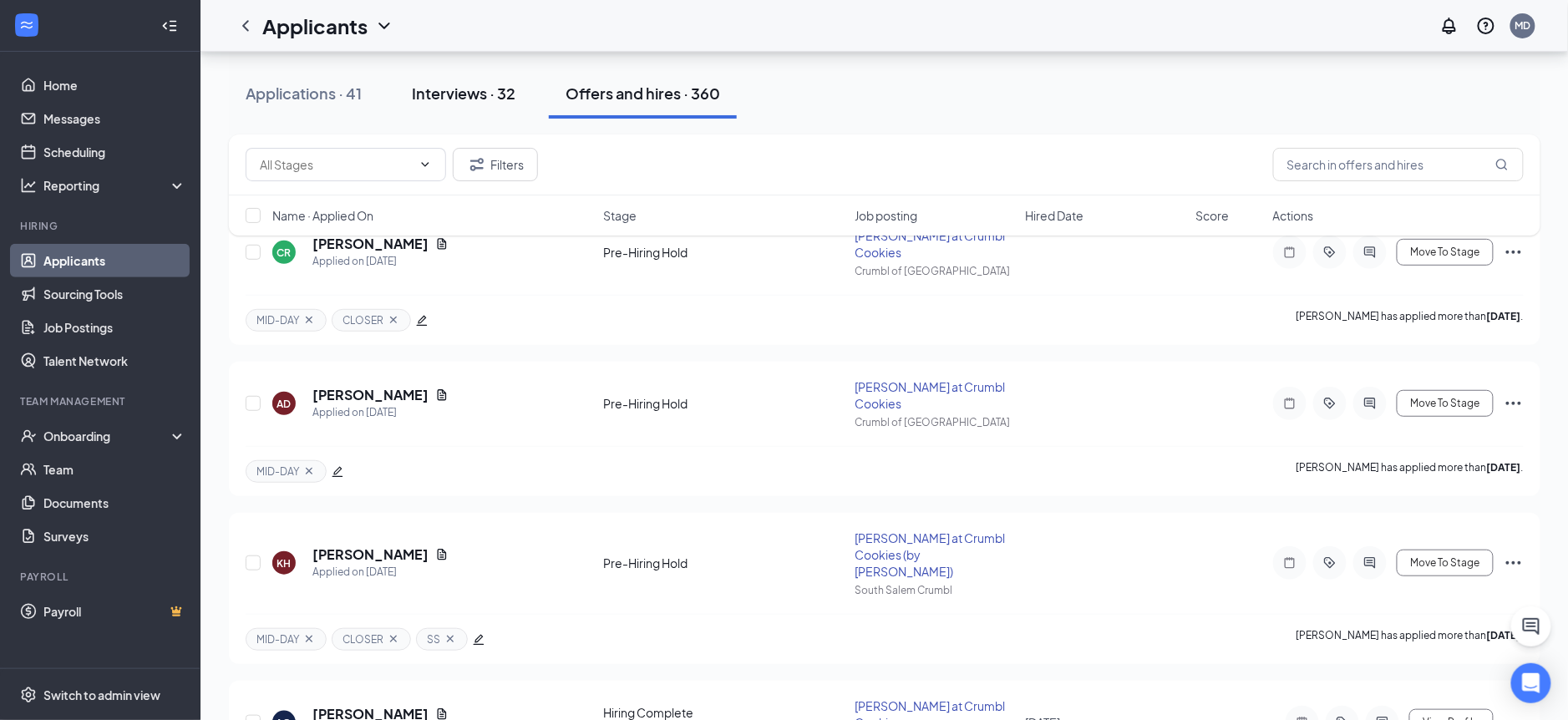
click at [478, 98] on div "Interviews · 32" at bounding box center [463, 93] width 104 height 21
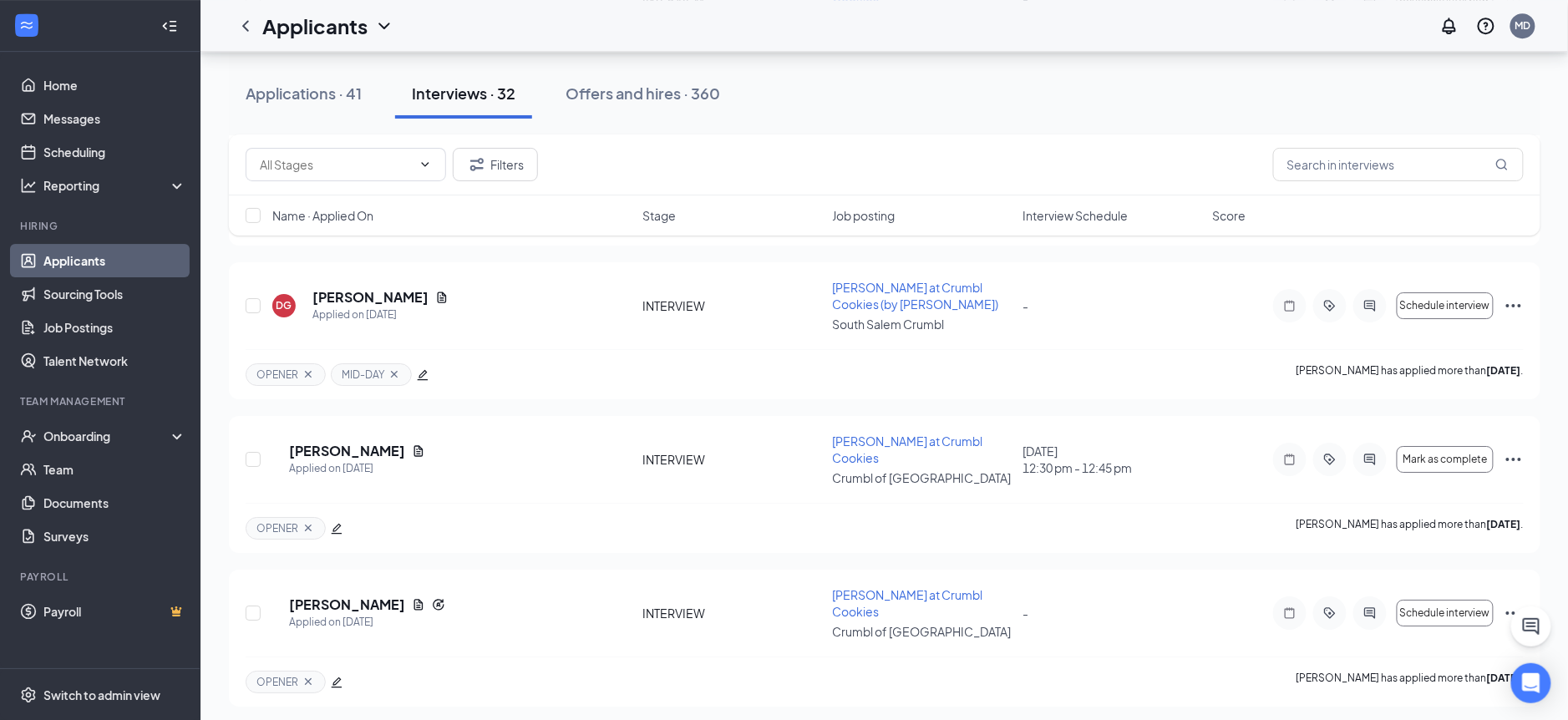
scroll to position [2007, 0]
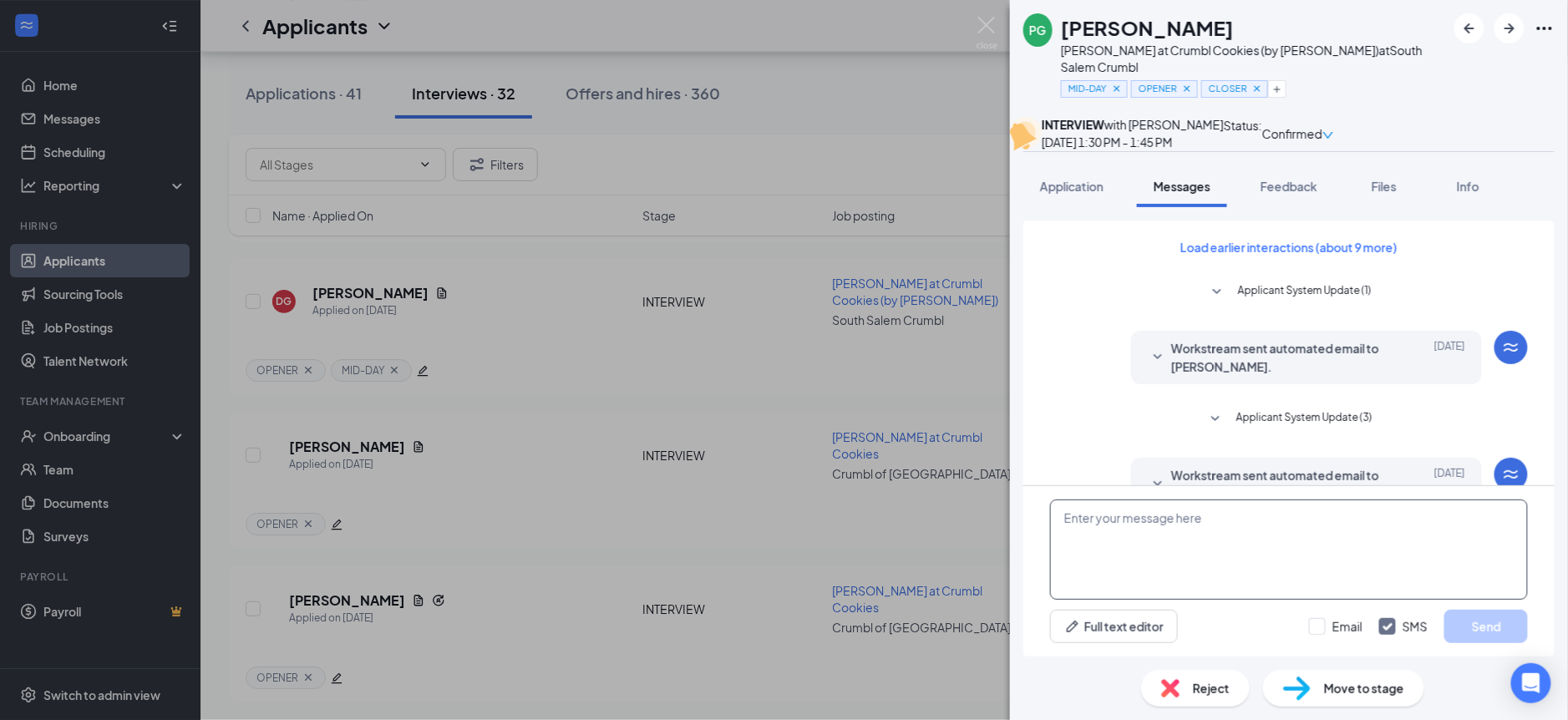
scroll to position [338, 0]
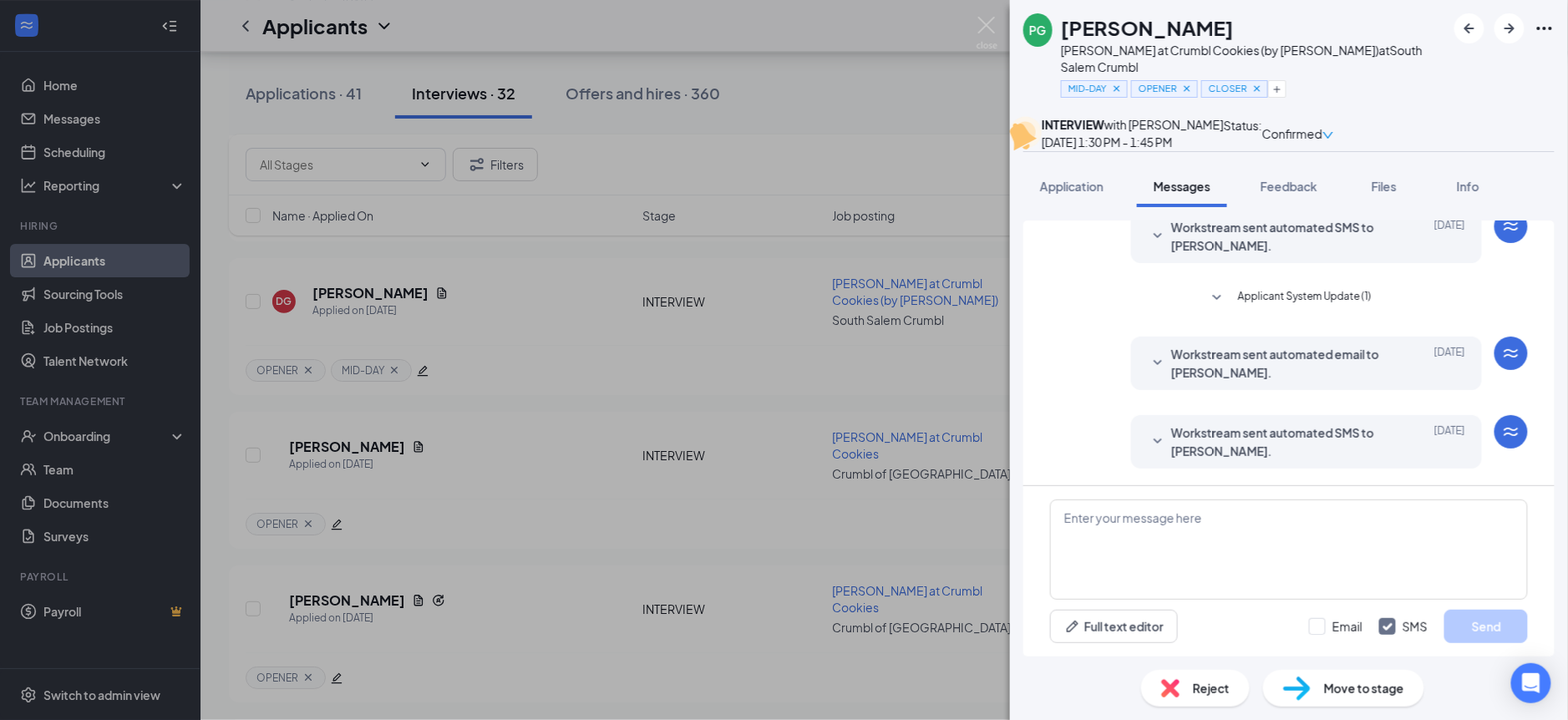
drag, startPoint x: 1315, startPoint y: 625, endPoint x: 1300, endPoint y: 617, distance: 17.0
click at [1312, 623] on input "Email" at bounding box center [1336, 626] width 54 height 16
checkbox input "true"
click at [1269, 577] on textarea at bounding box center [1289, 550] width 478 height 100
paste textarea "Thank you for picking an appointment time and date. We also want to mention tha…"
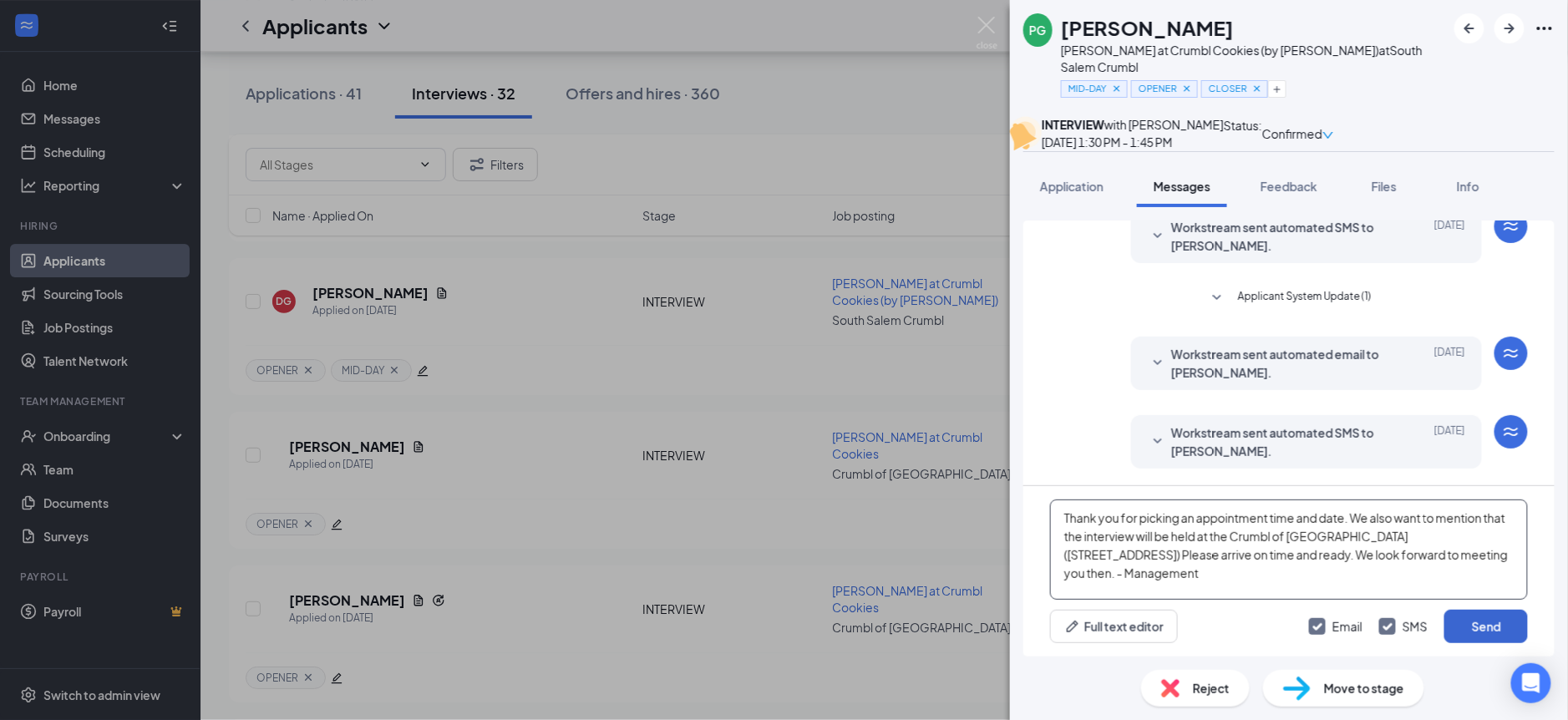
type textarea "Thank you for picking an appointment time and date. We also want to mention tha…"
click at [1479, 636] on button "Send" at bounding box center [1485, 627] width 83 height 34
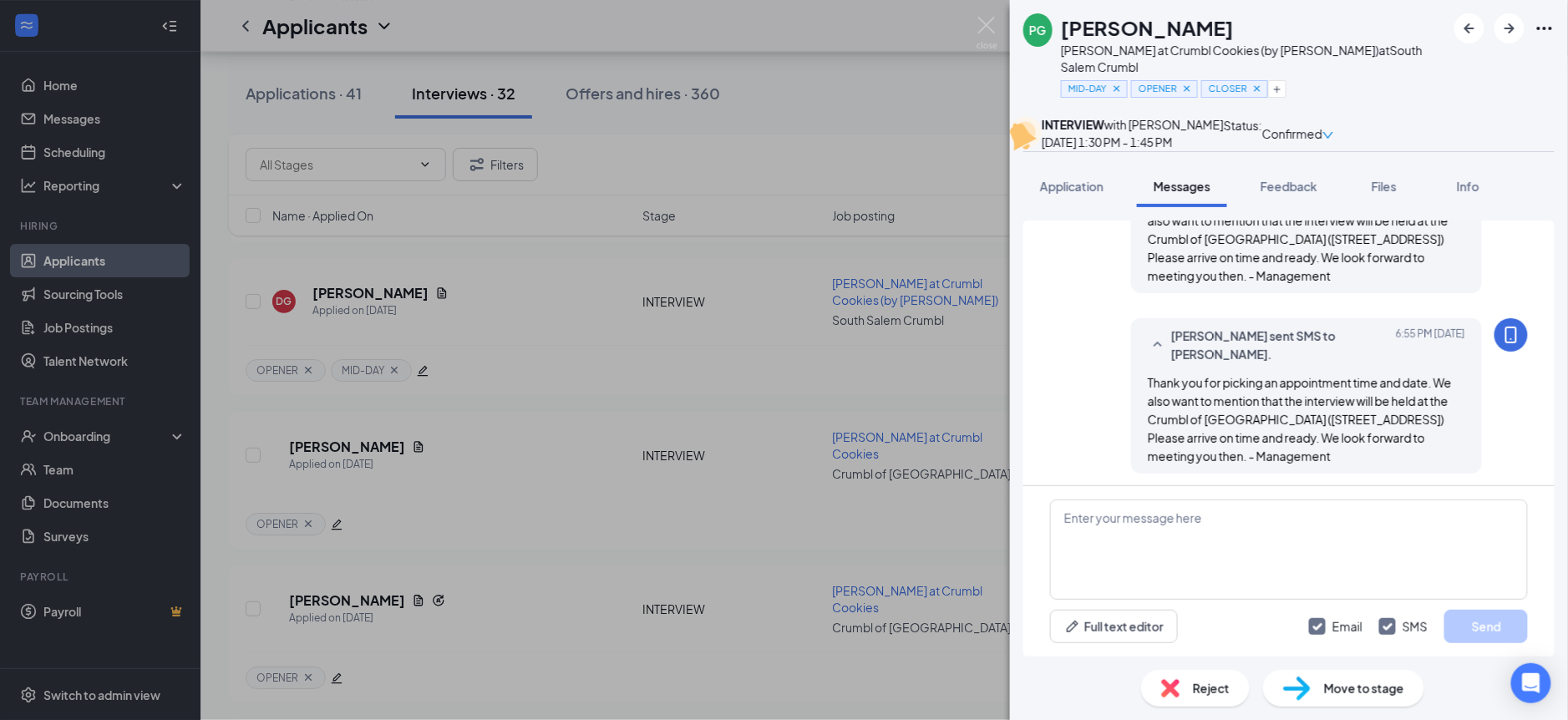
scroll to position [688, 0]
click at [1282, 84] on icon "Plus" at bounding box center [1277, 89] width 10 height 10
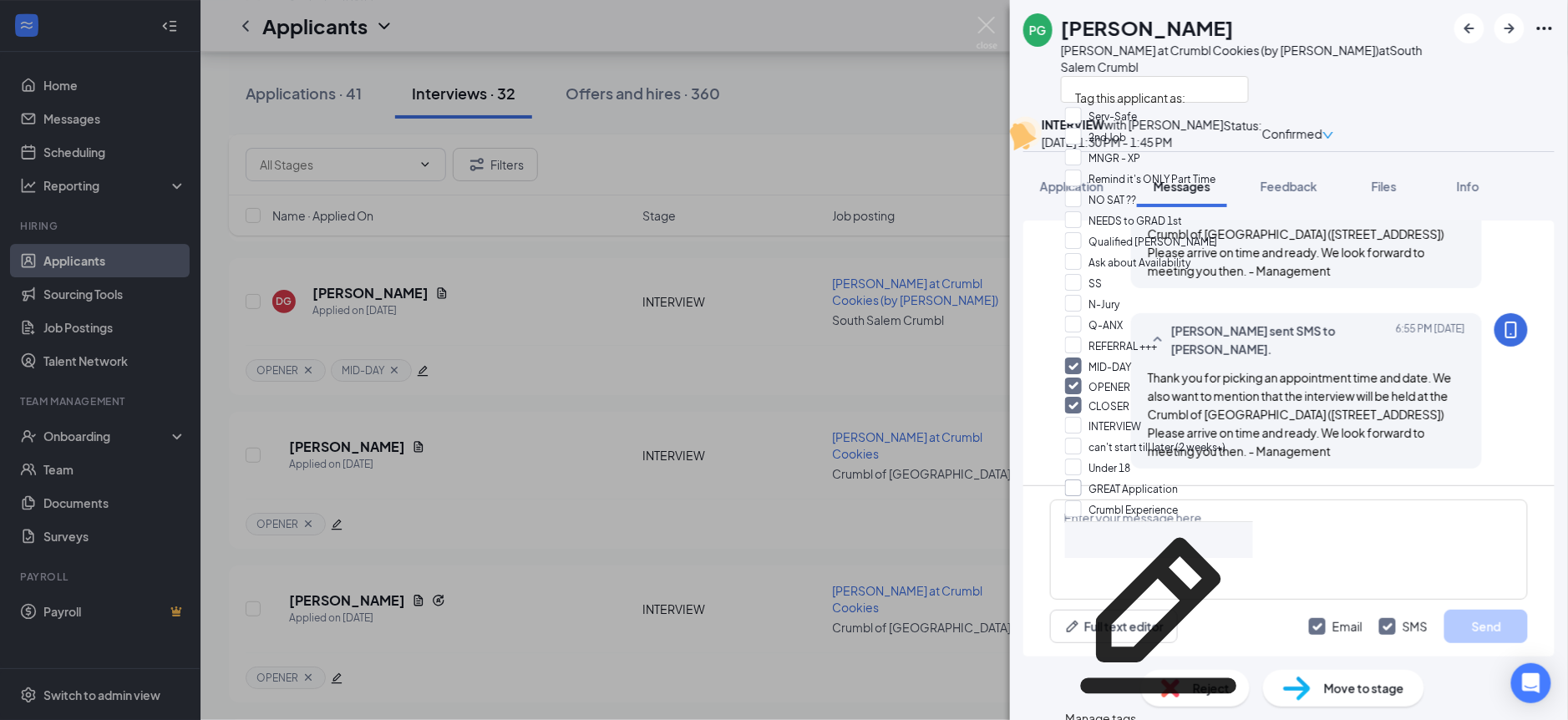
scroll to position [47, 0]
click at [1083, 275] on input "SS" at bounding box center [1083, 283] width 36 height 18
checkbox input "true"
click at [1348, 75] on div at bounding box center [1253, 88] width 385 height 28
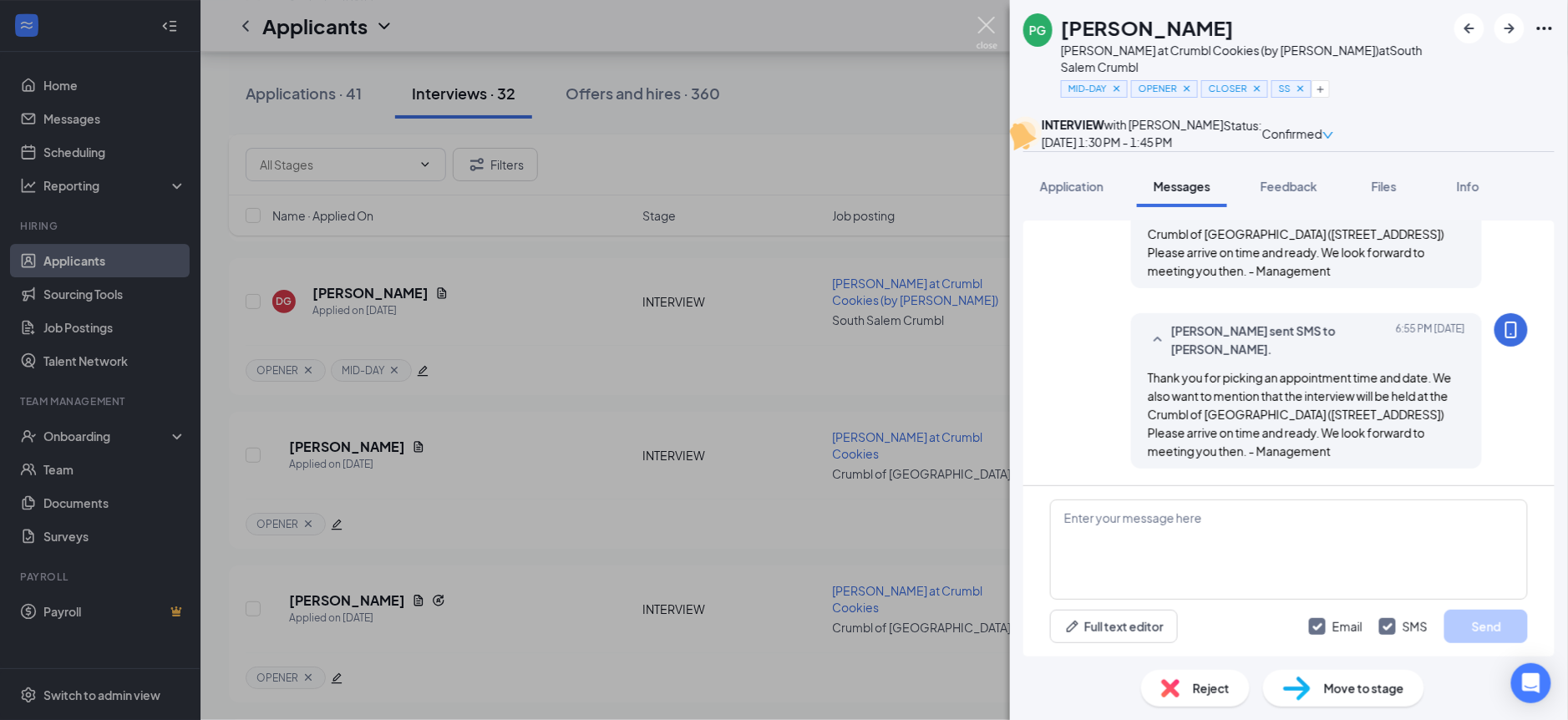
click at [992, 26] on img at bounding box center [987, 33] width 21 height 33
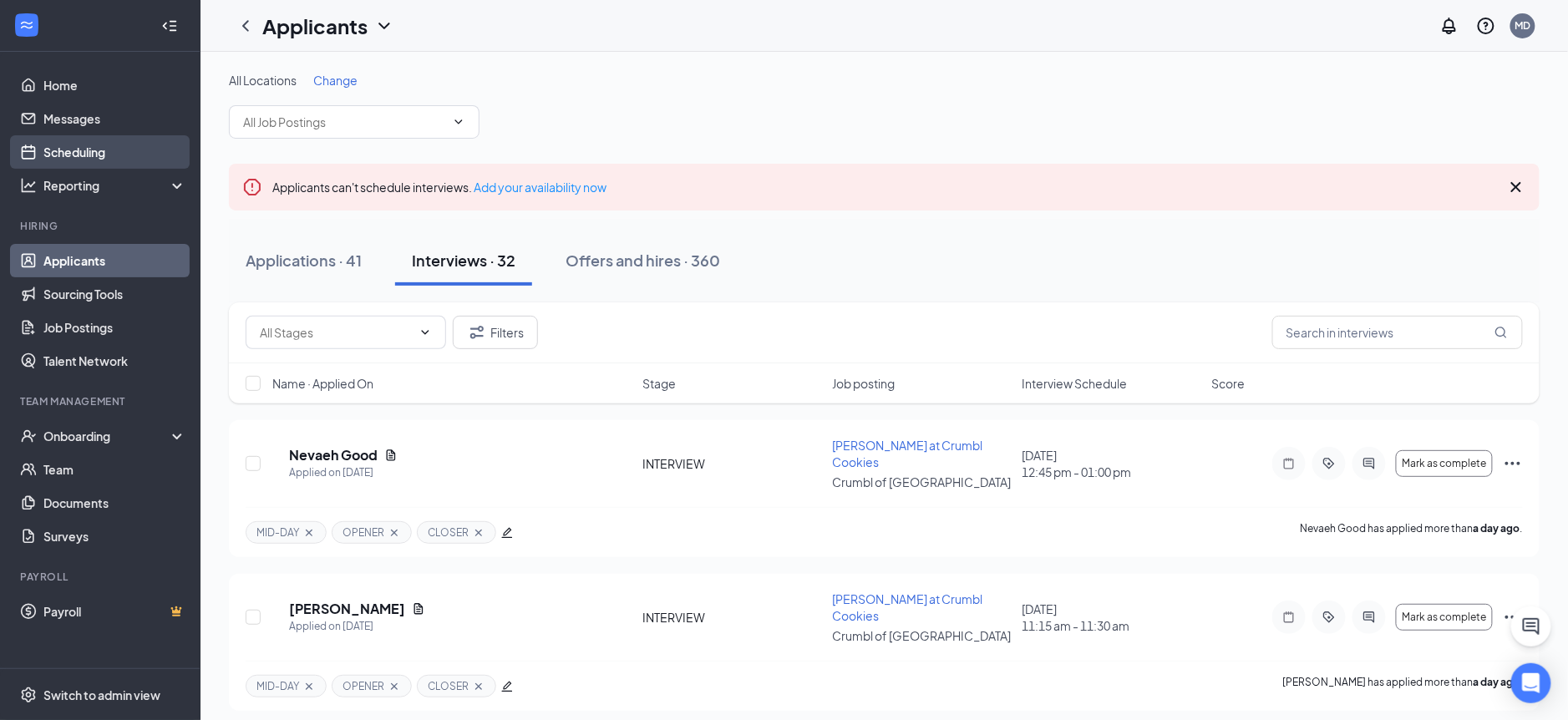
click at [81, 147] on link "Scheduling" at bounding box center [114, 152] width 143 height 34
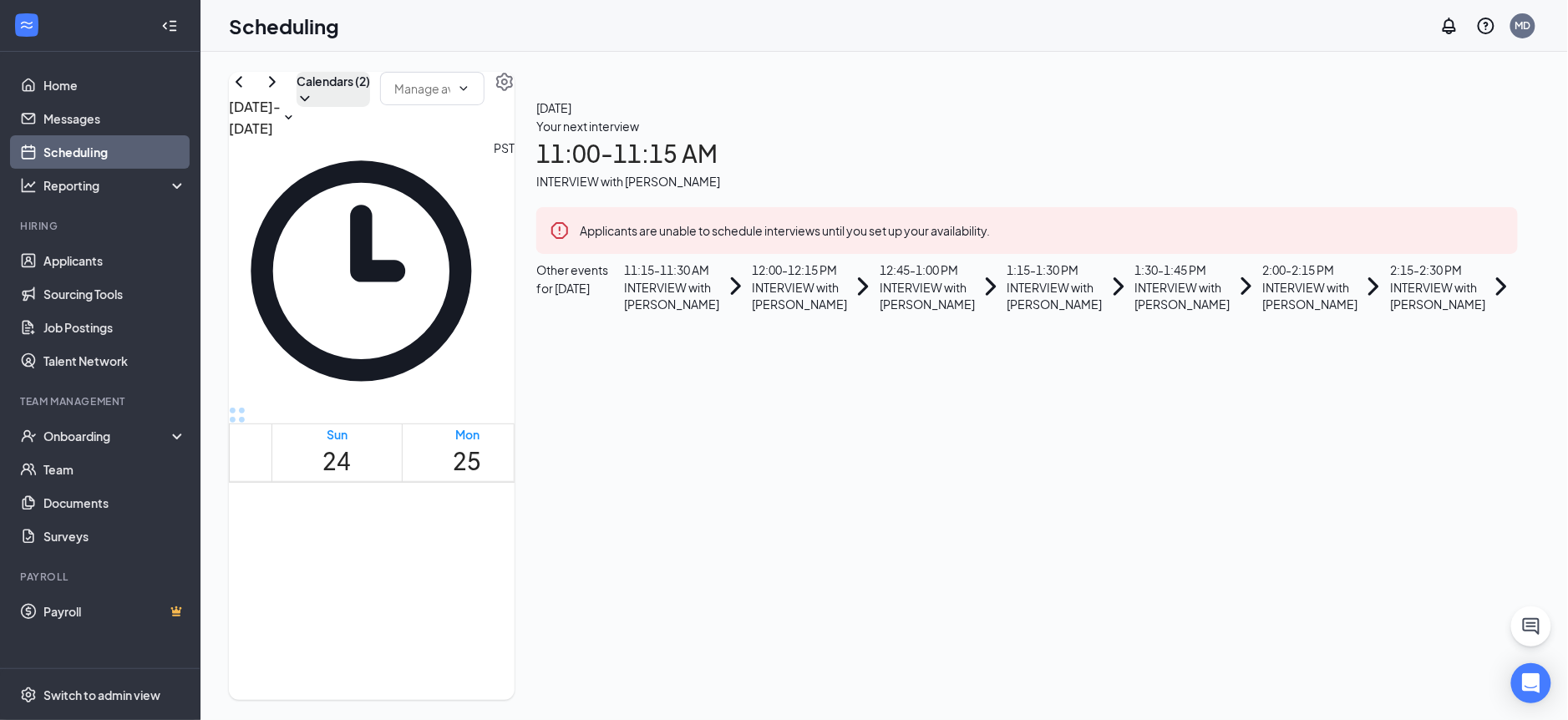
click at [370, 107] on button "Calendars (2)" at bounding box center [333, 89] width 74 height 36
drag, startPoint x: 856, startPoint y: 264, endPoint x: 849, endPoint y: 255, distance: 11.4
click at [851, 201] on div at bounding box center [843, 192] width 16 height 16
click at [856, 201] on input "[PERSON_NAME]" at bounding box center [894, 192] width 119 height 16
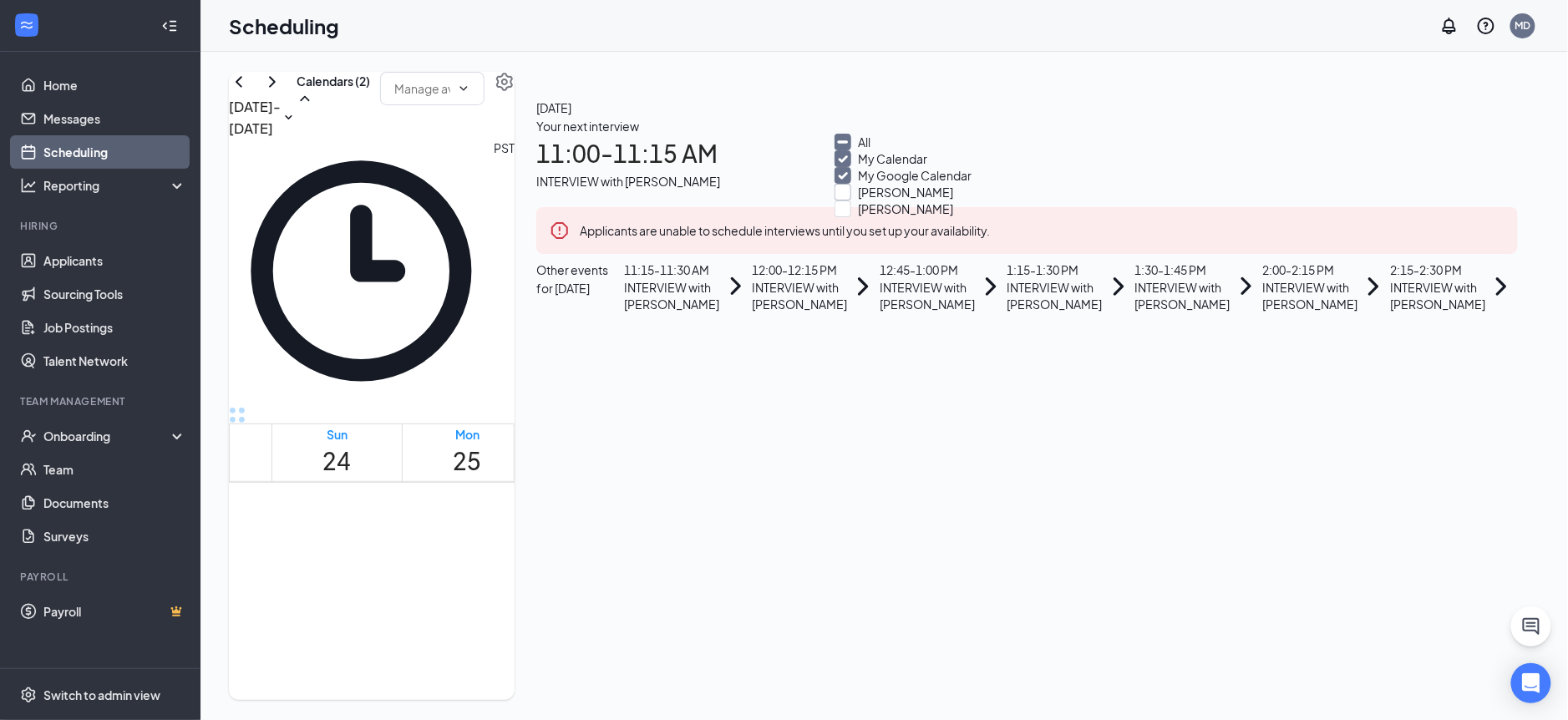
click at [851, 201] on div at bounding box center [843, 192] width 16 height 16
click at [858, 201] on input "[PERSON_NAME]" at bounding box center [894, 192] width 119 height 16
click at [856, 201] on input "[PERSON_NAME]" at bounding box center [894, 192] width 119 height 16
checkbox input "true"
drag, startPoint x: 787, startPoint y: 317, endPoint x: 776, endPoint y: 315, distance: 11.2
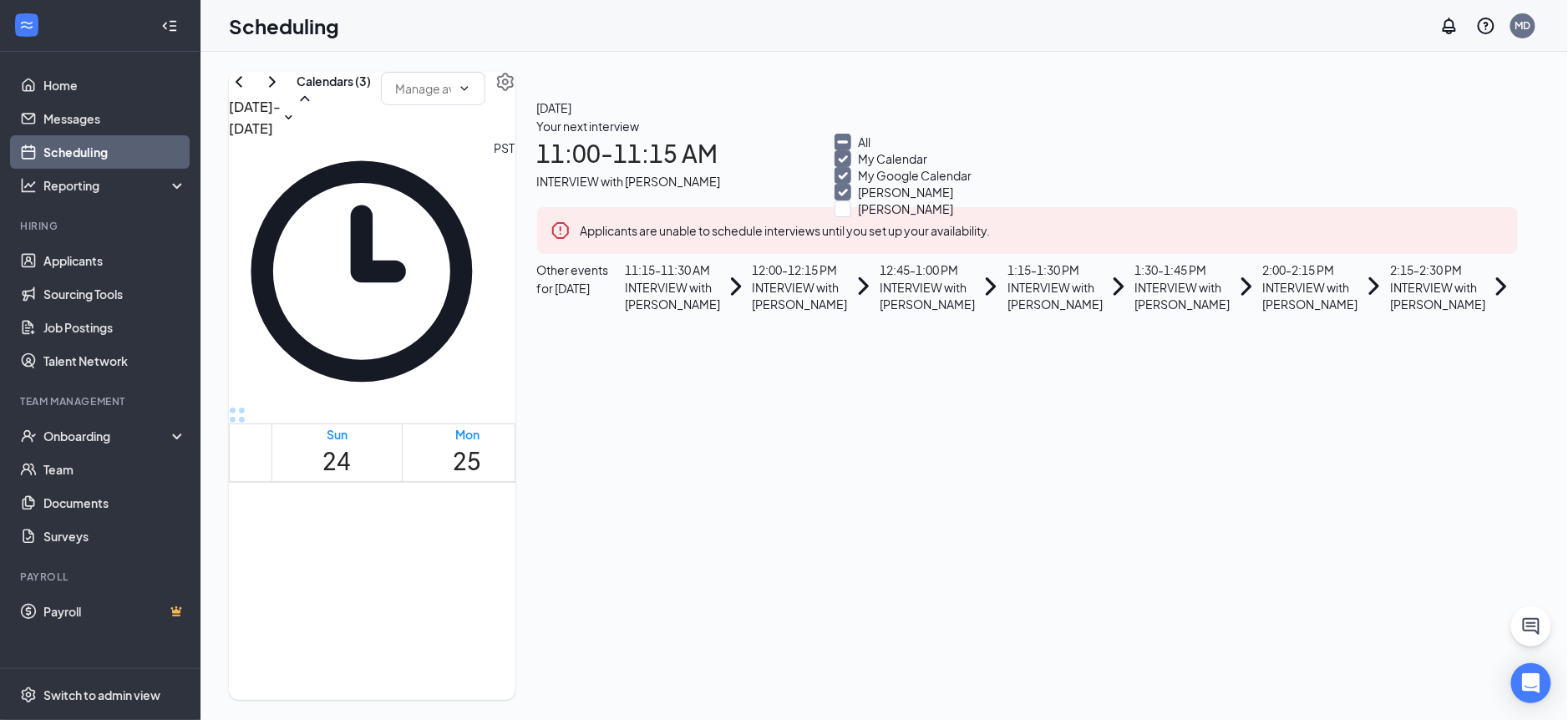
click at [786, 317] on td at bounding box center [728, 325] width 914 height 19
click at [873, 443] on h1 "28" at bounding box center [859, 461] width 29 height 36
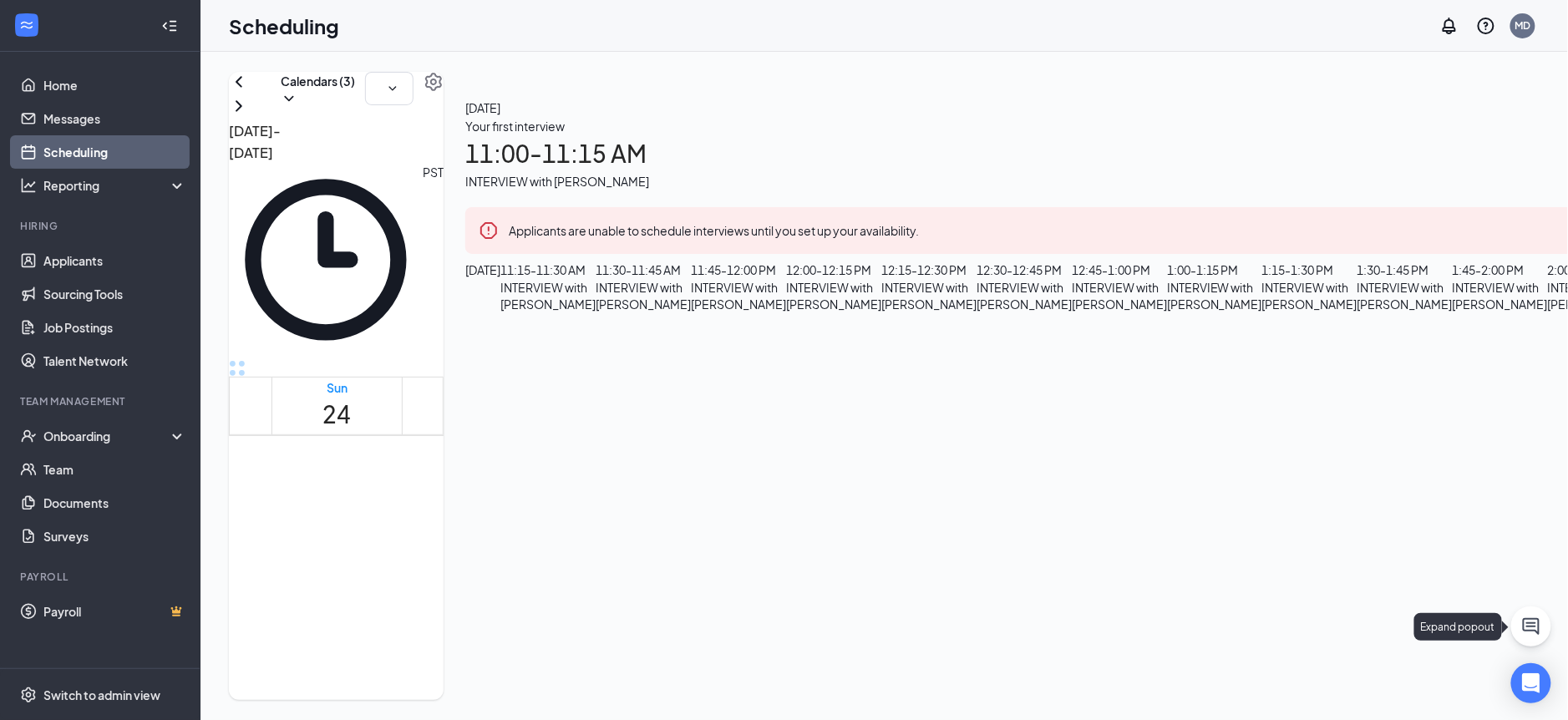
click at [1538, 623] on icon "ChatActive" at bounding box center [1531, 626] width 20 height 20
click at [1413, 699] on icon "ChevronUp" at bounding box center [1418, 699] width 20 height 20
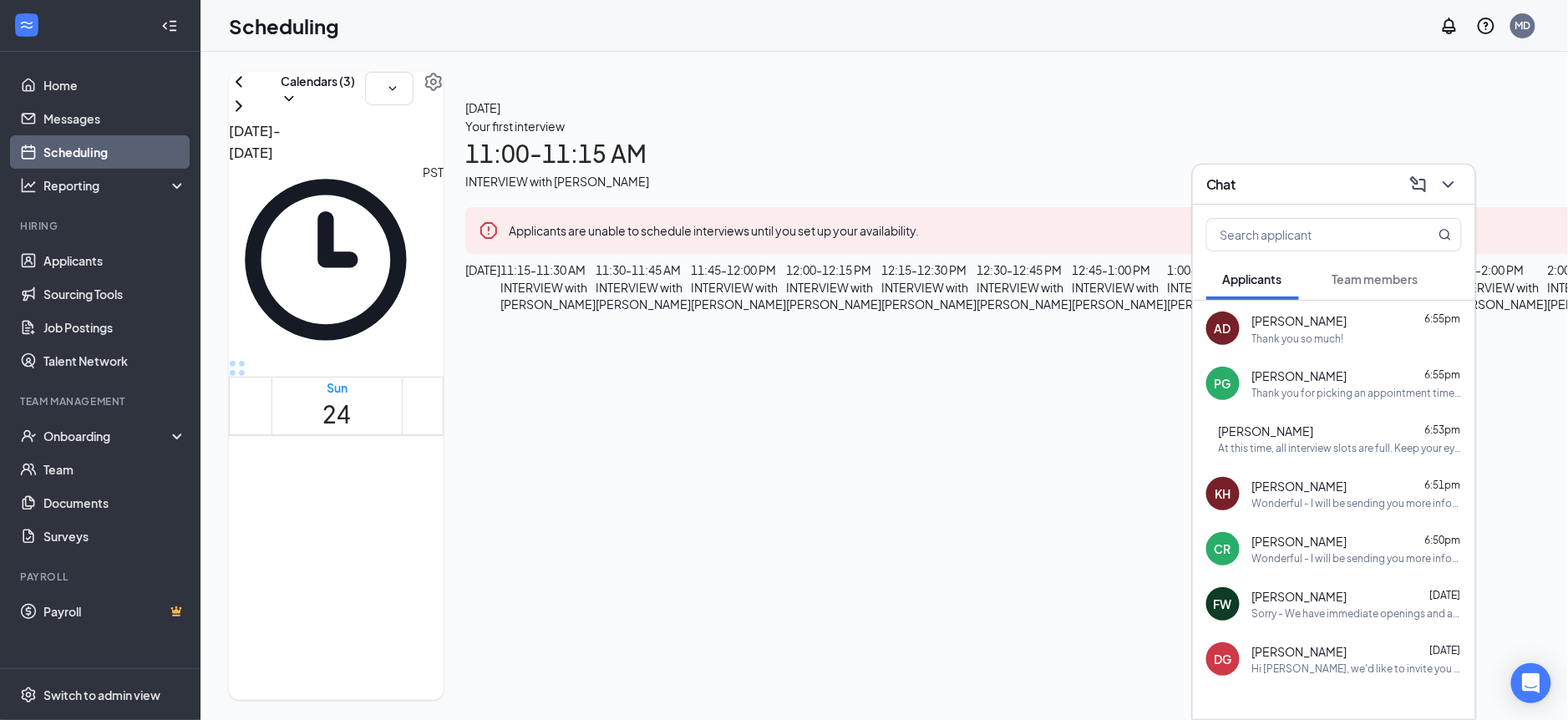
click at [1285, 321] on span "[PERSON_NAME]" at bounding box center [1299, 321] width 95 height 18
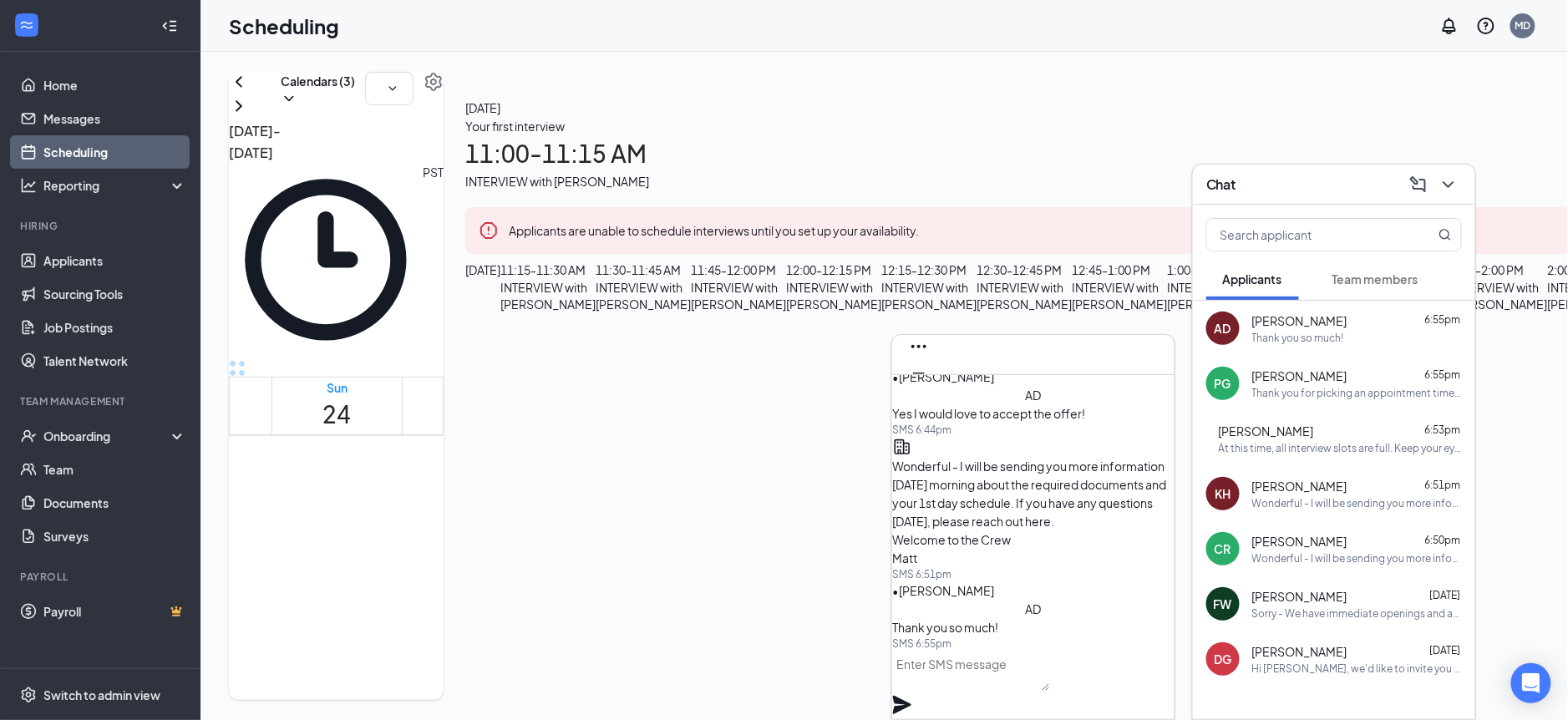
click at [1279, 452] on div "BE [PERSON_NAME] 6:53pm At this time, all interview slots are full. Keep your e…" at bounding box center [1334, 438] width 282 height 55
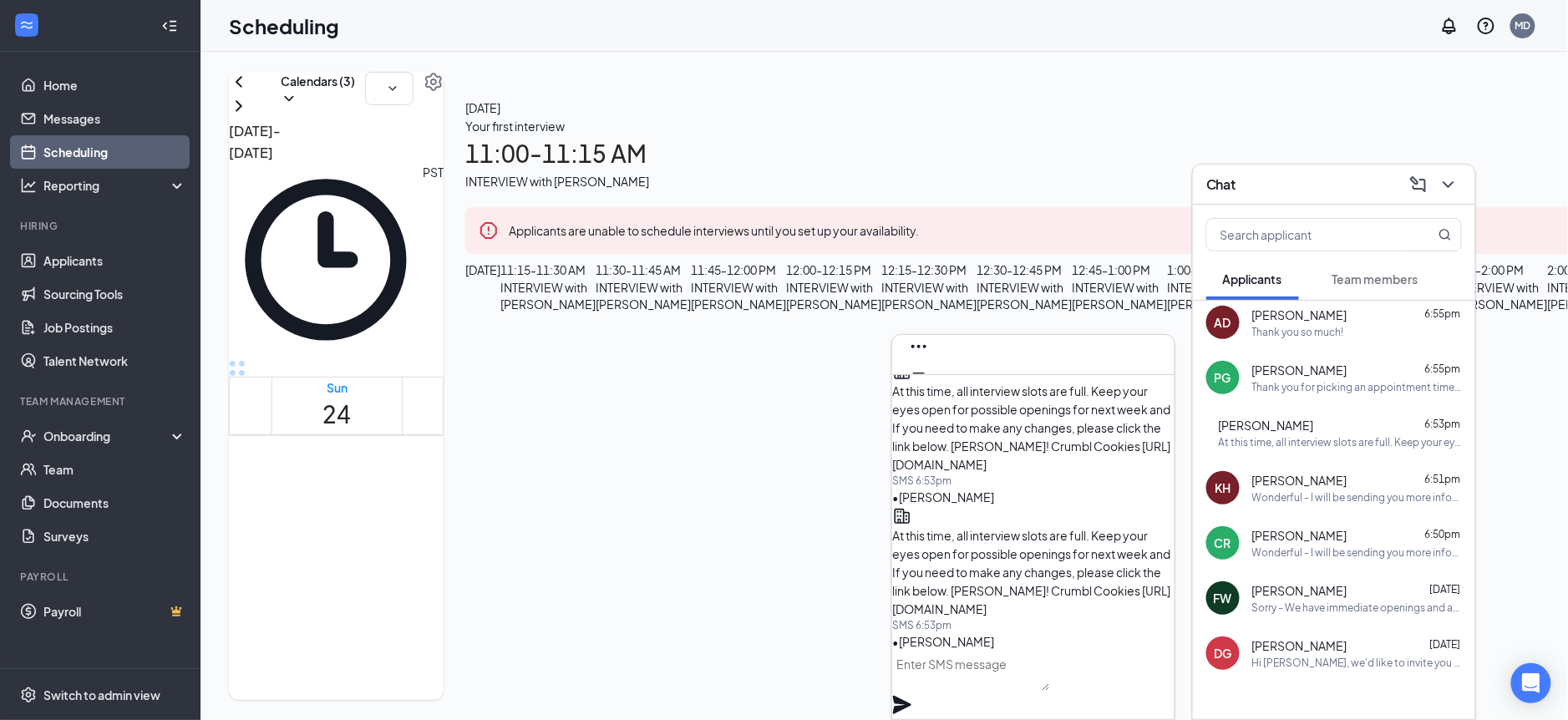
scroll to position [3, 0]
click at [865, 396] on h1 "28" at bounding box center [859, 415] width 29 height 36
click at [929, 391] on icon "Cross" at bounding box center [918, 400] width 20 height 20
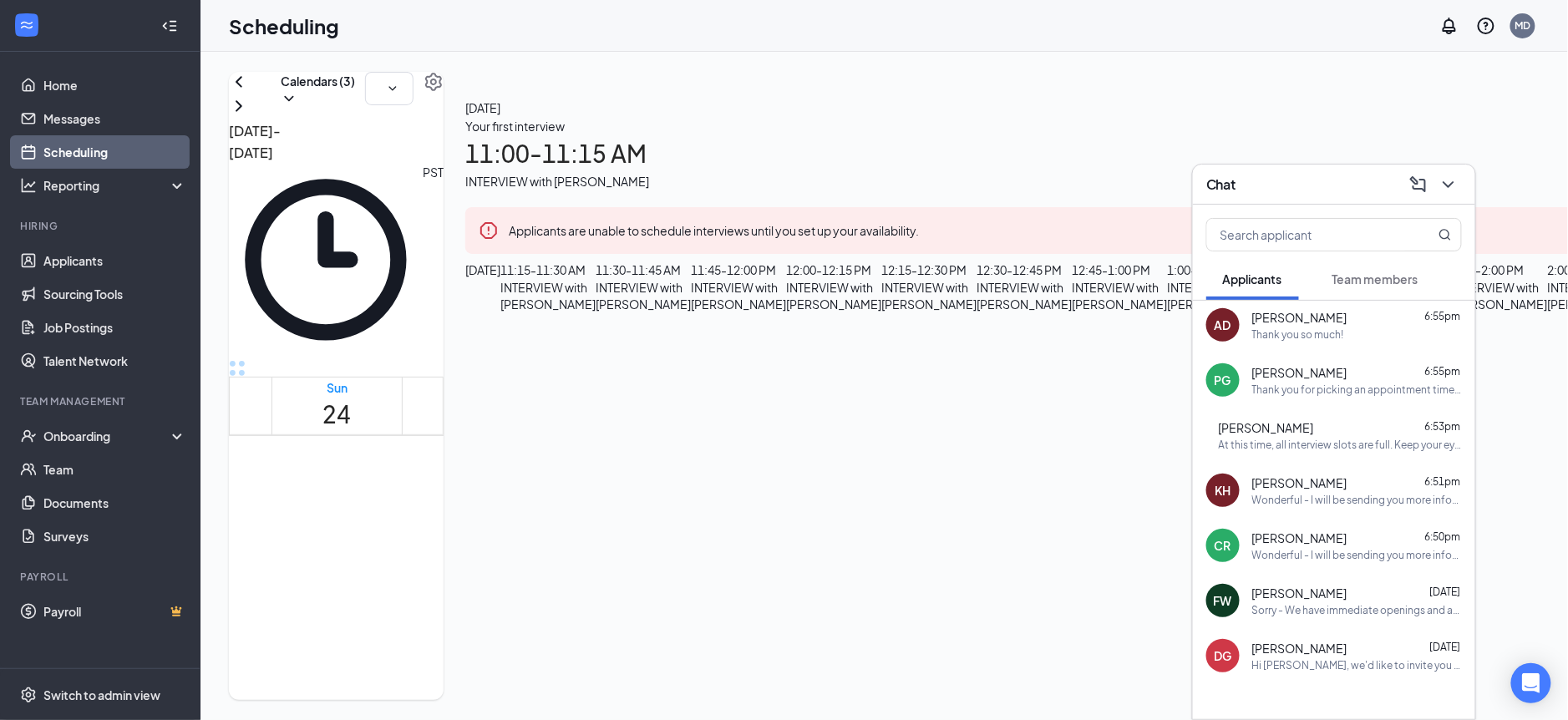
scroll to position [1104, 0]
click at [1449, 188] on icon "ChevronDown" at bounding box center [1448, 184] width 20 height 20
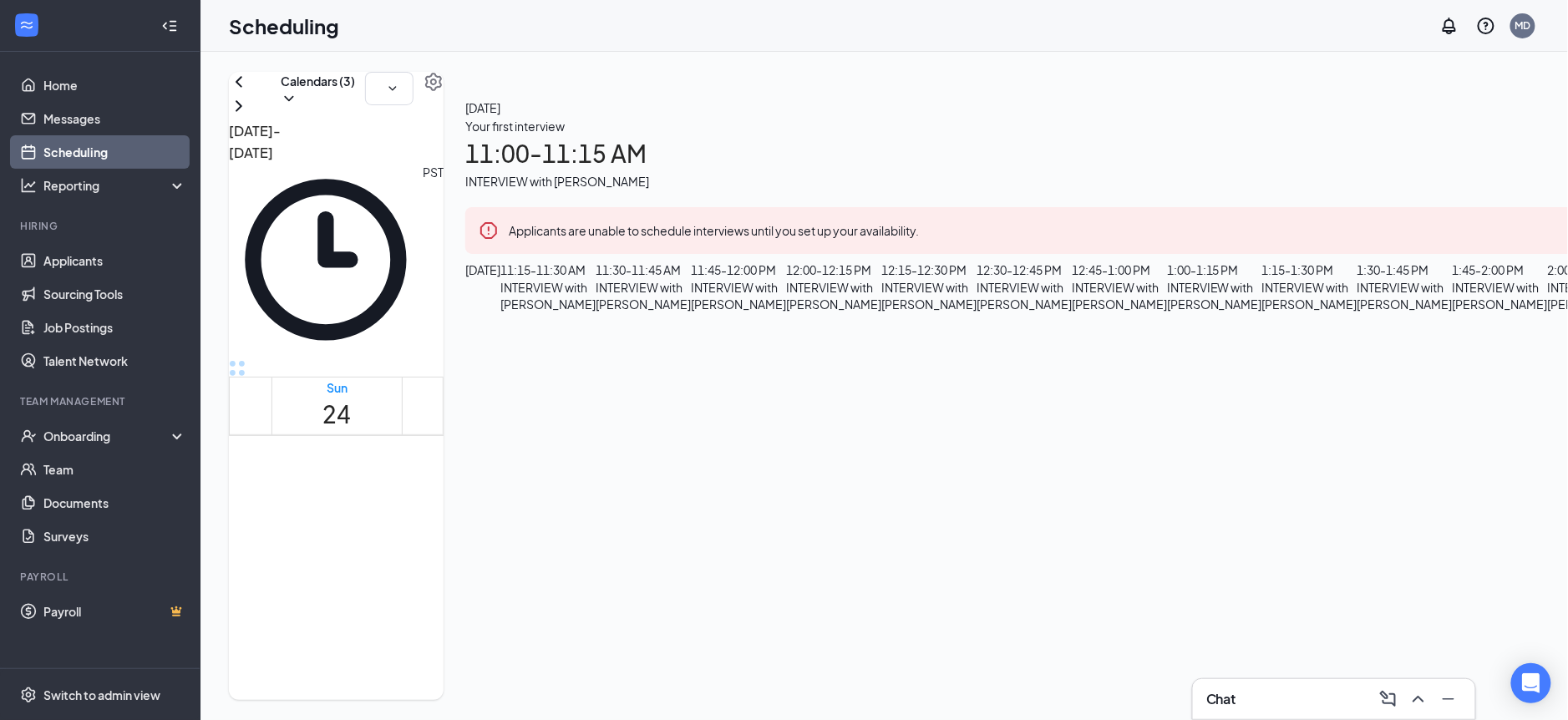
scroll to position [2, 0]
click at [1456, 703] on icon "Minimize" at bounding box center [1448, 699] width 20 height 20
click at [873, 396] on h1 "28" at bounding box center [859, 415] width 29 height 36
click at [249, 116] on icon "ChevronRight" at bounding box center [239, 106] width 20 height 20
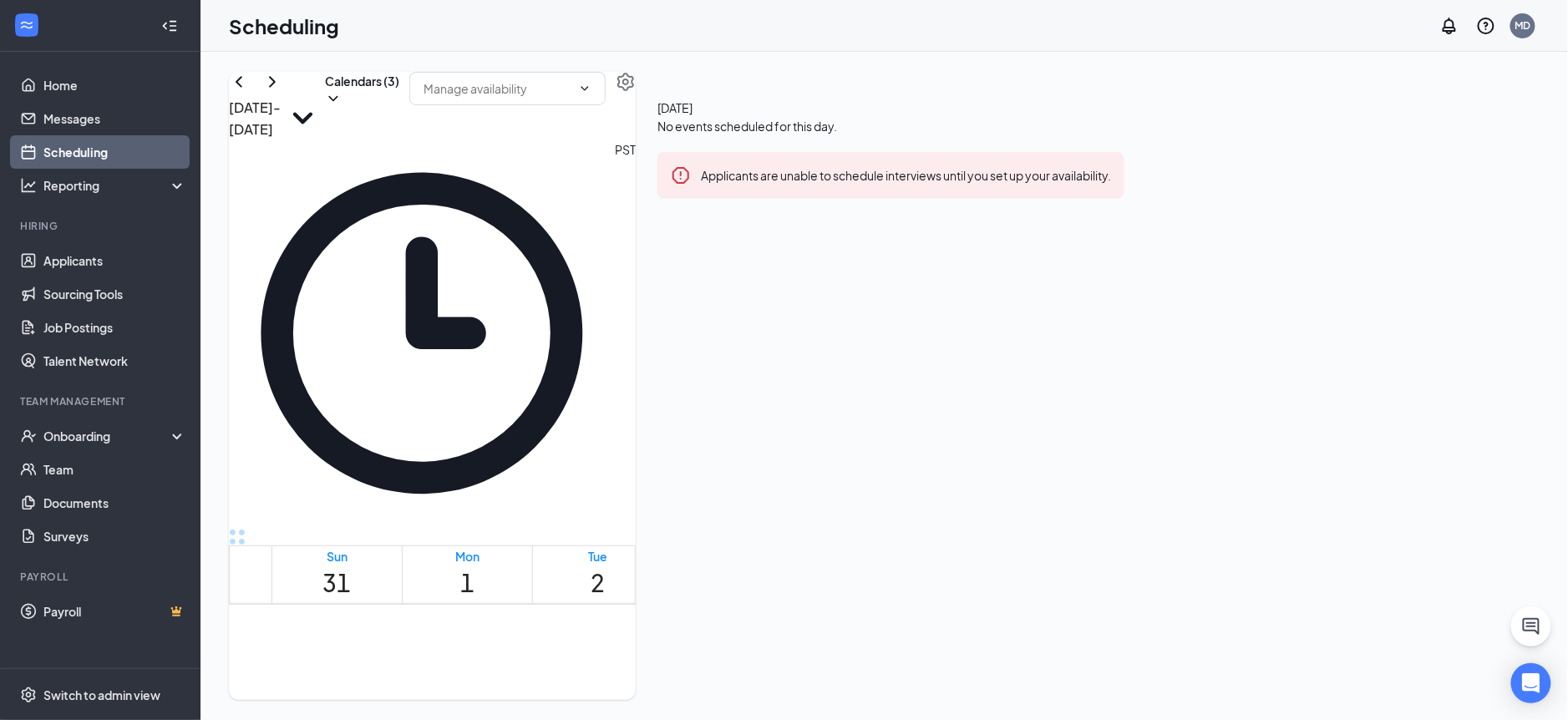
scroll to position [1032, 0]
click at [399, 103] on button "Calendars (3)" at bounding box center [362, 89] width 74 height 36
click at [636, 108] on div "[DATE] - [DATE] Calendars (3)" at bounding box center [433, 106] width 407 height 68
click at [249, 92] on icon "ChevronLeft" at bounding box center [239, 82] width 20 height 20
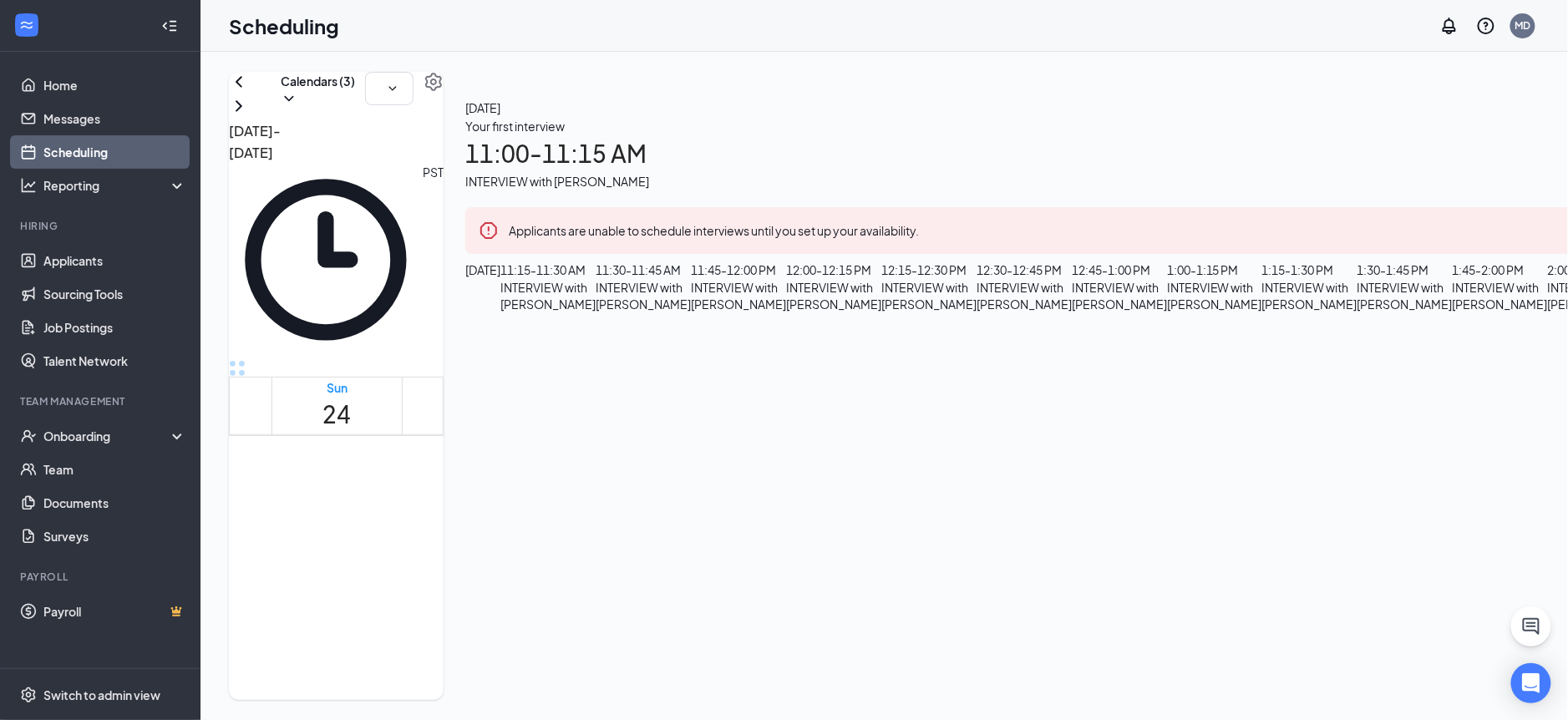
scroll to position [1156, 0]
click at [84, 108] on link "Messages" at bounding box center [114, 118] width 143 height 34
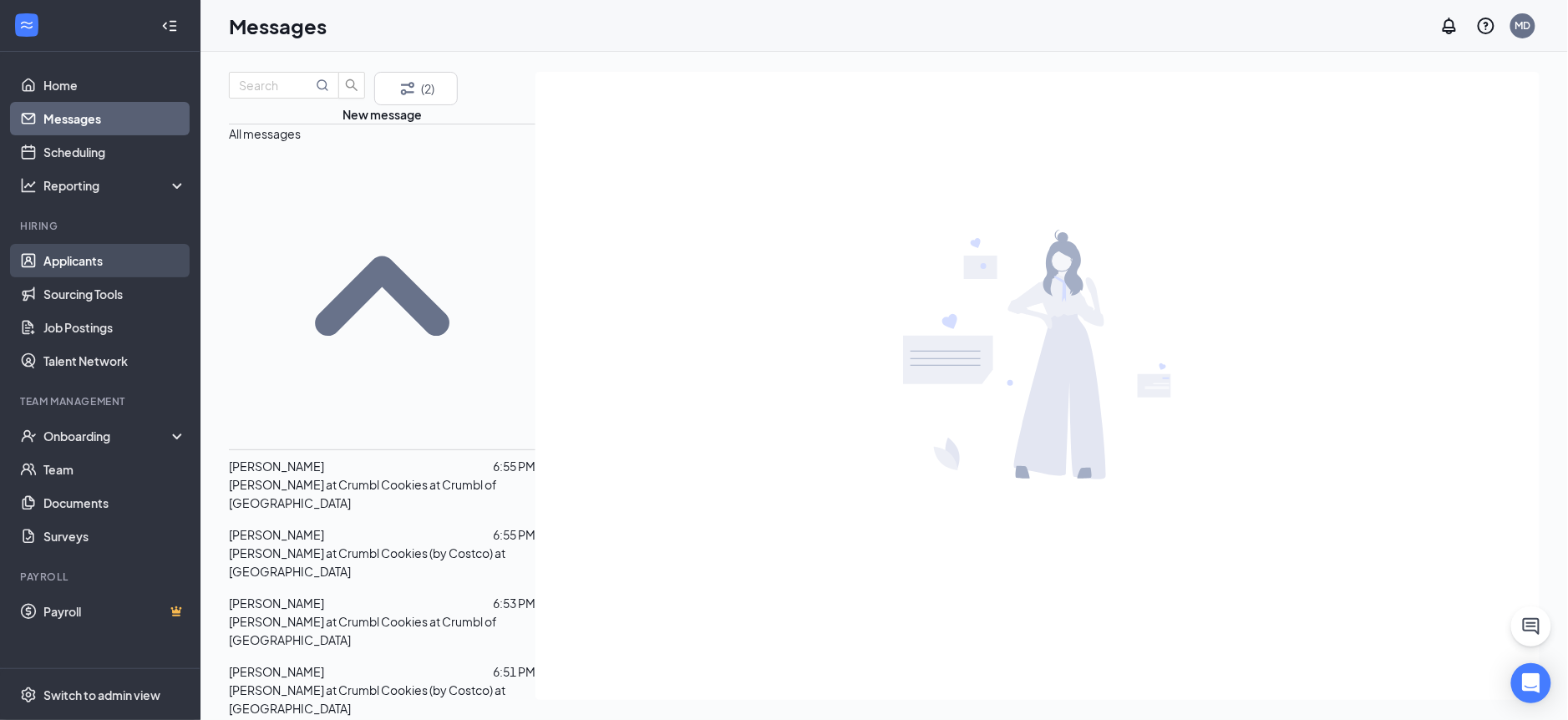
click at [83, 252] on link "Applicants" at bounding box center [114, 260] width 143 height 34
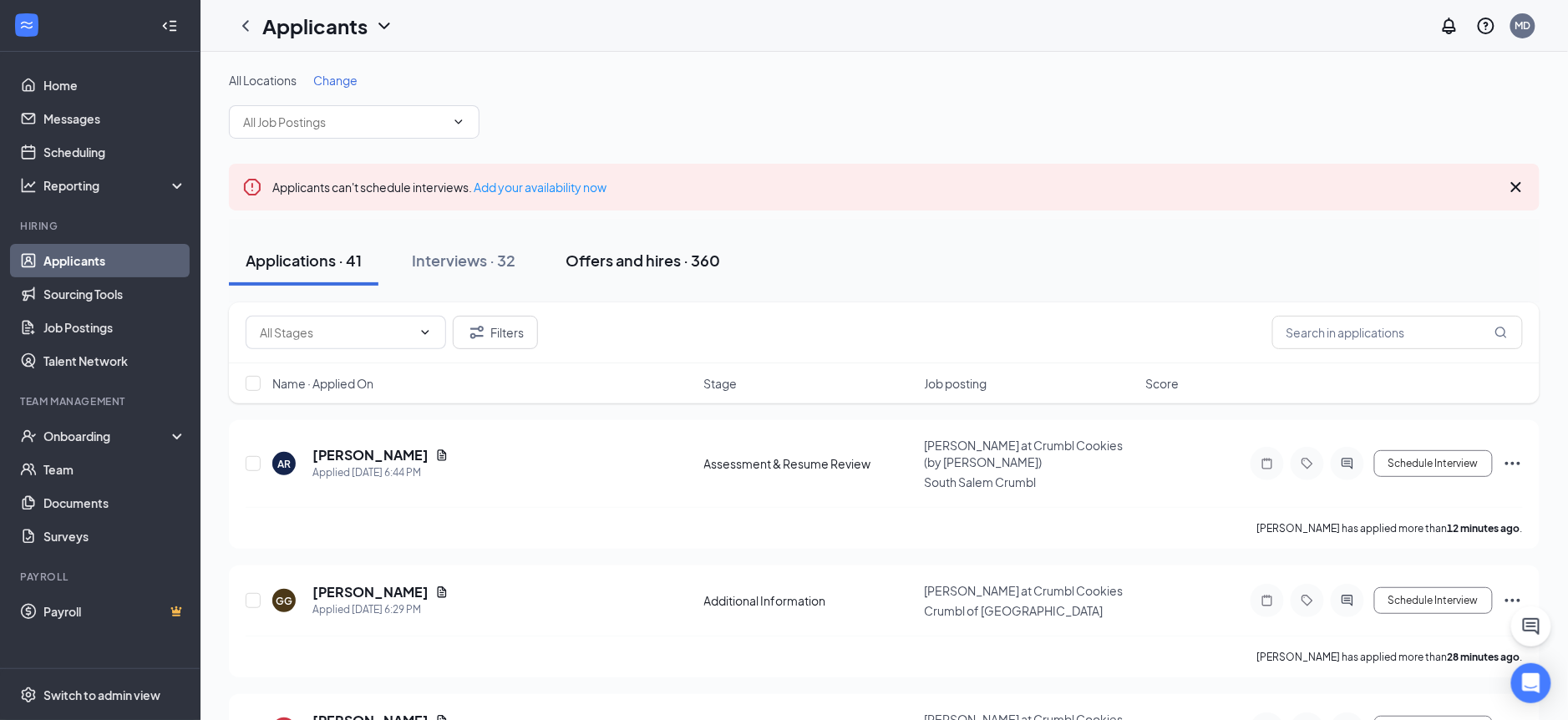
click at [636, 258] on div "Offers and hires · 360" at bounding box center [642, 260] width 154 height 21
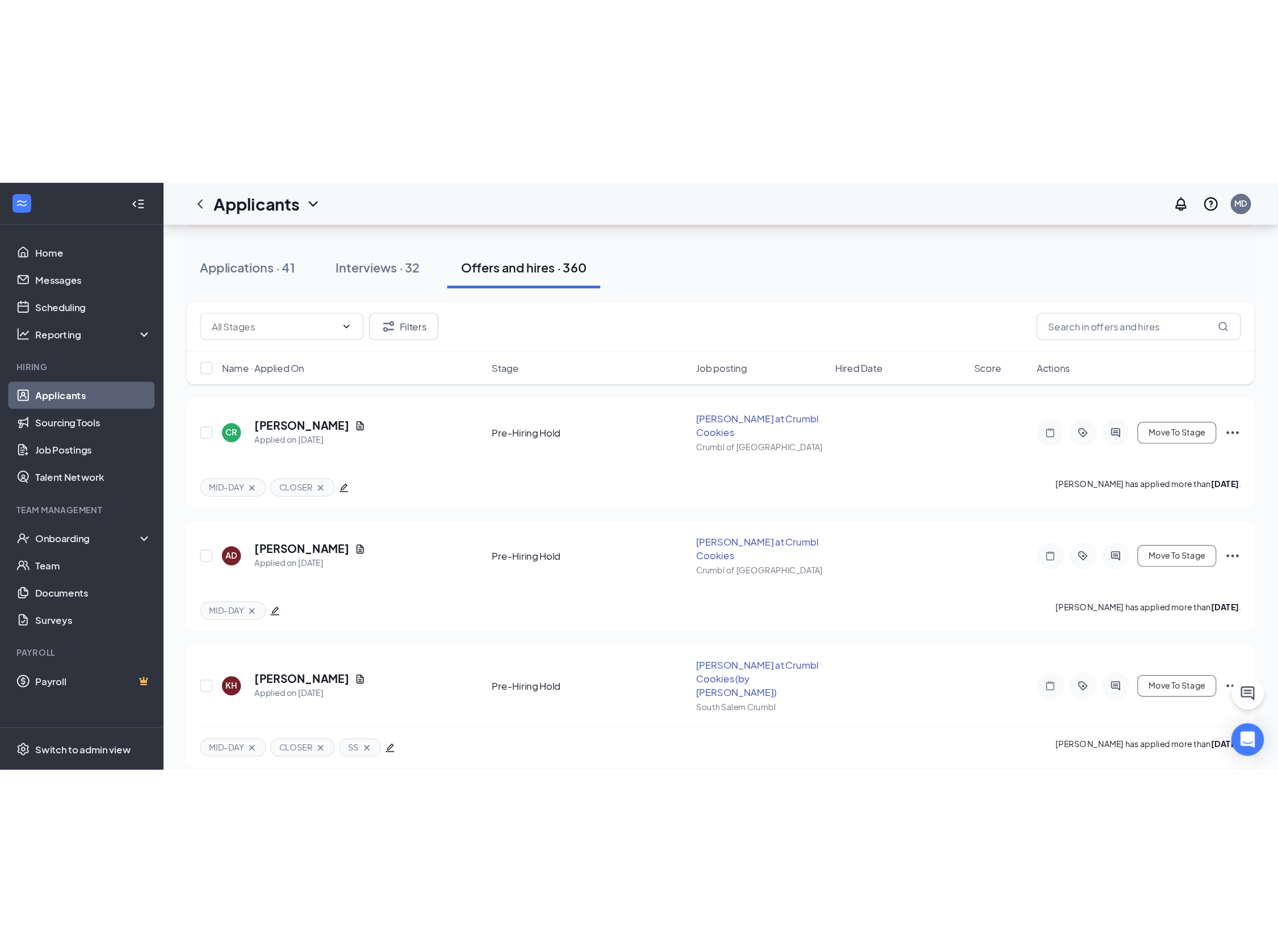
scroll to position [107, 0]
